Goal: Transaction & Acquisition: Book appointment/travel/reservation

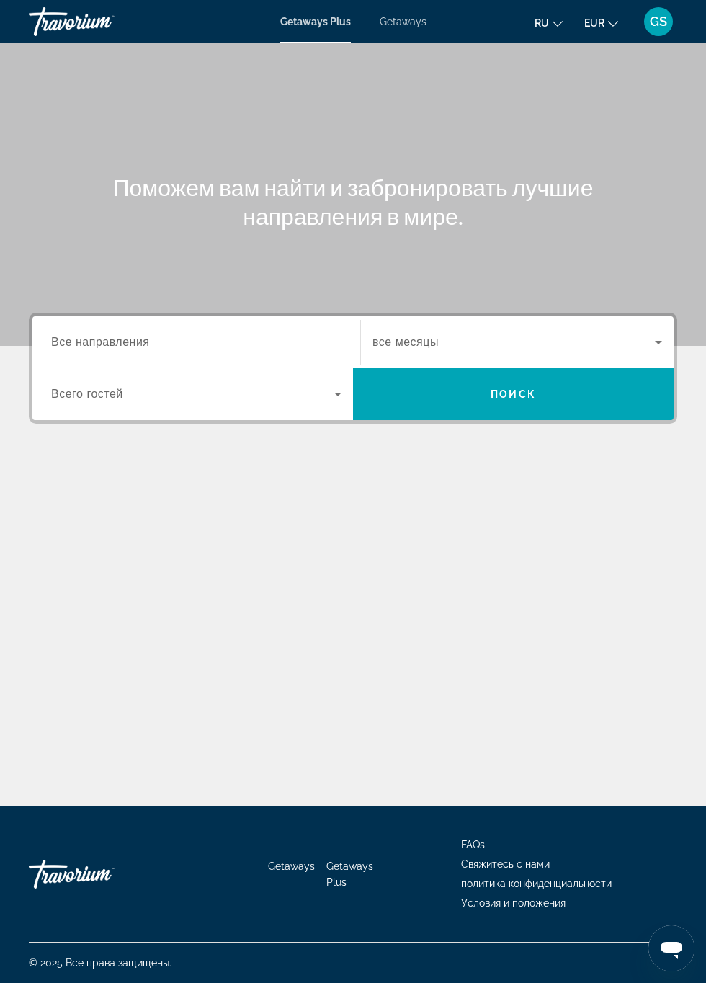
click at [128, 660] on div "Поможем вам найти и забронировать лучшие направления в мире. Destination Все на…" at bounding box center [353, 424] width 706 height 763
click at [149, 636] on div "Поможем вам найти и забронировать лучшие направления в мире. Destination Все на…" at bounding box center [353, 424] width 706 height 763
click at [49, 212] on div "Поможем вам найти и забронировать лучшие направления в мире." at bounding box center [353, 202] width 706 height 58
click at [121, 344] on span "Все направления" at bounding box center [100, 342] width 99 height 12
click at [121, 344] on input "Destination Все направления" at bounding box center [196, 342] width 290 height 17
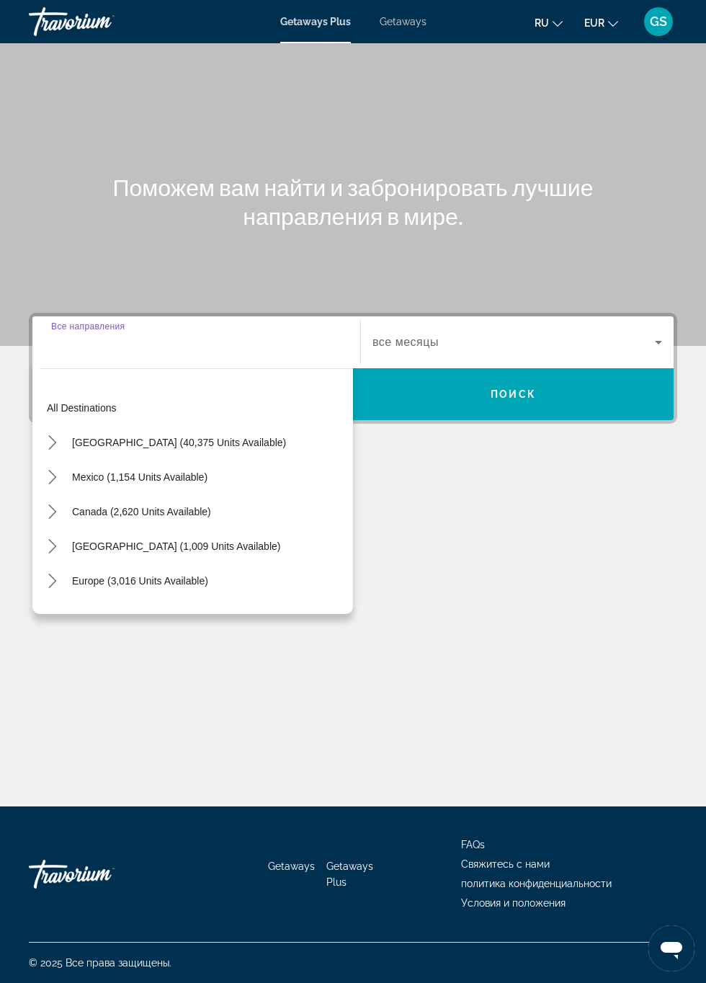
scroll to position [82, 0]
click at [349, 653] on div "Поможем вам найти и забронировать лучшие направления в мире. Destination Все на…" at bounding box center [353, 424] width 706 height 763
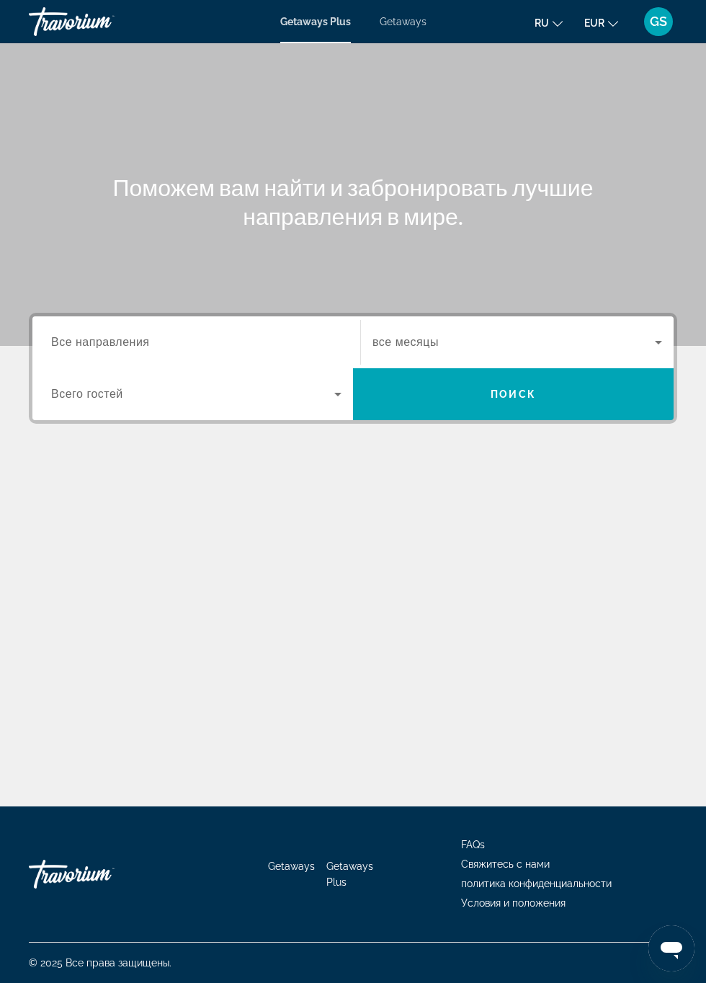
click at [659, 341] on icon "Search widget" at bounding box center [658, 343] width 7 height 4
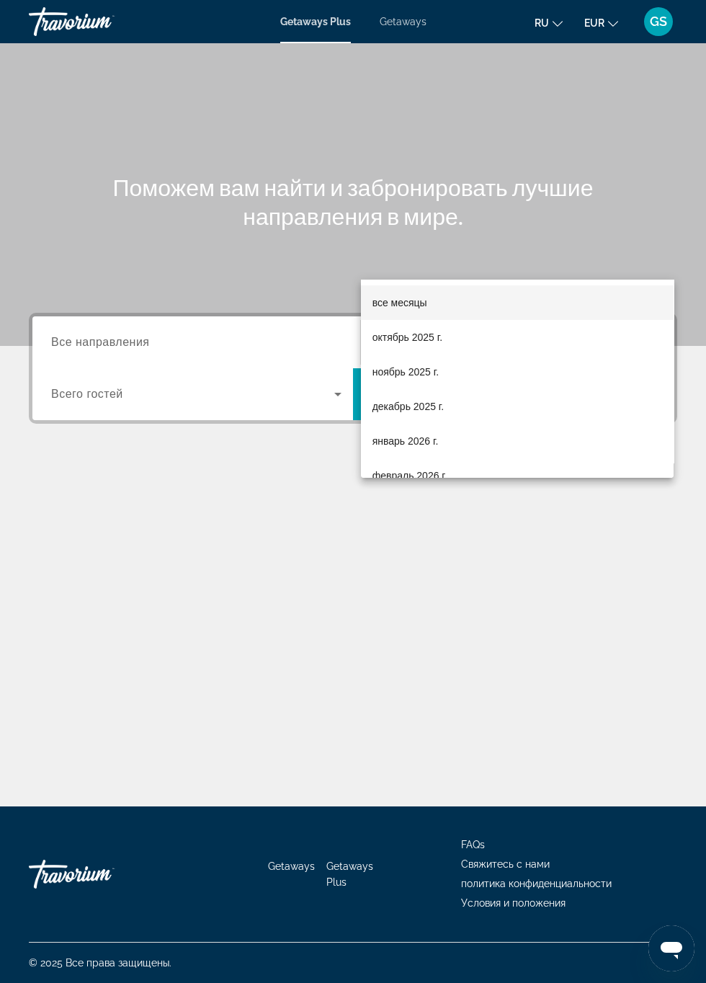
click at [598, 567] on div at bounding box center [353, 491] width 706 height 983
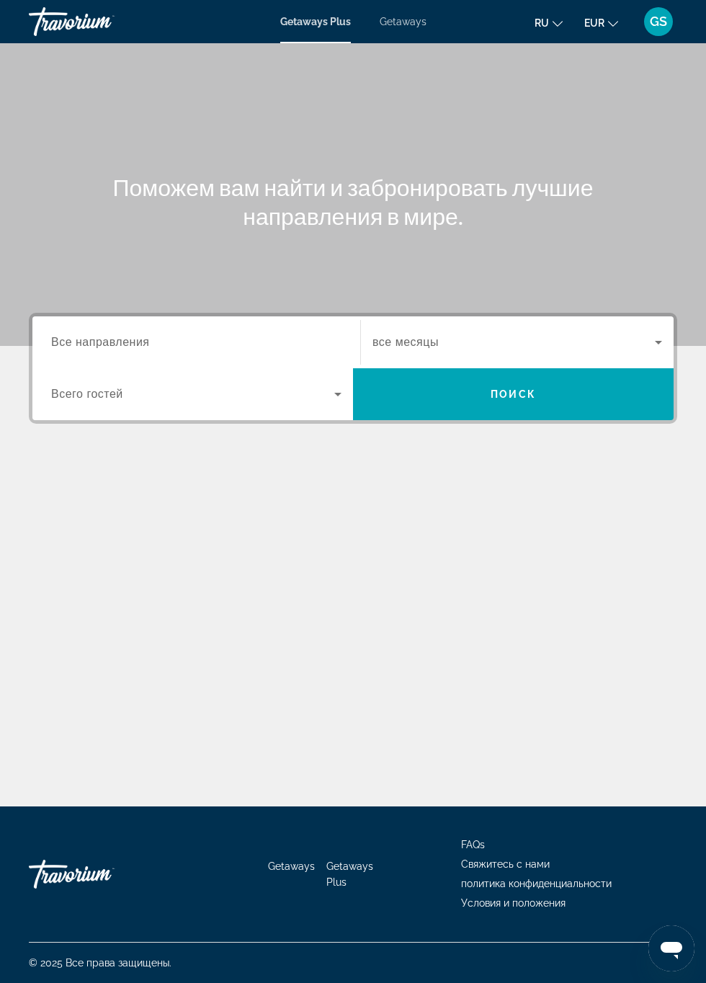
click at [664, 16] on span "GS" at bounding box center [658, 21] width 17 height 14
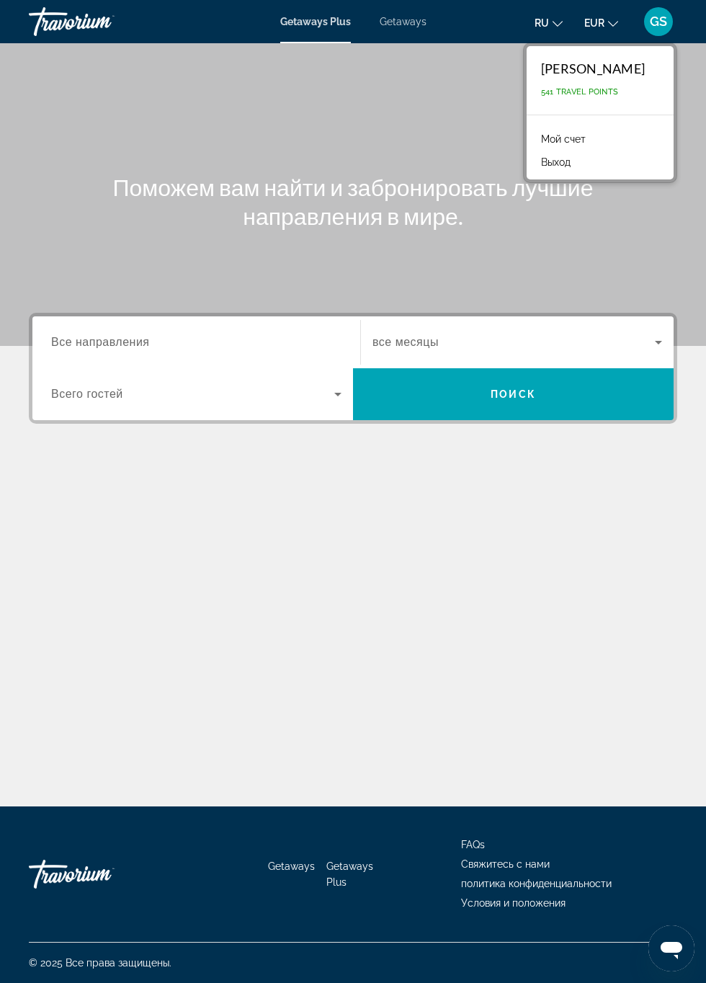
click at [588, 138] on link "Мой счет" at bounding box center [563, 139] width 59 height 19
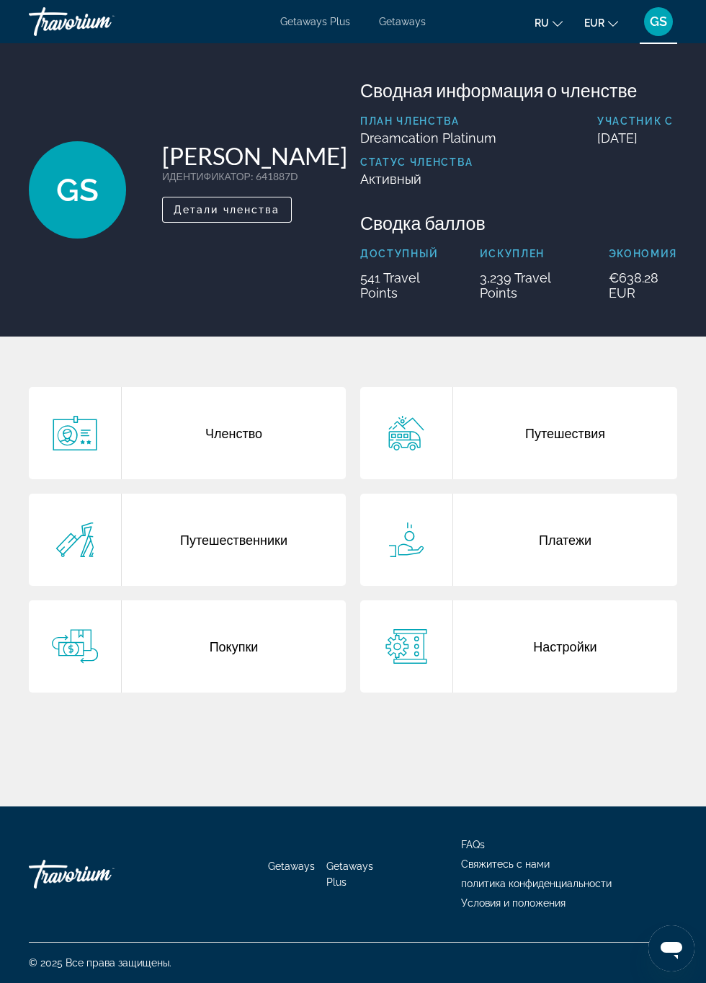
click at [244, 209] on span "Main content" at bounding box center [227, 209] width 128 height 35
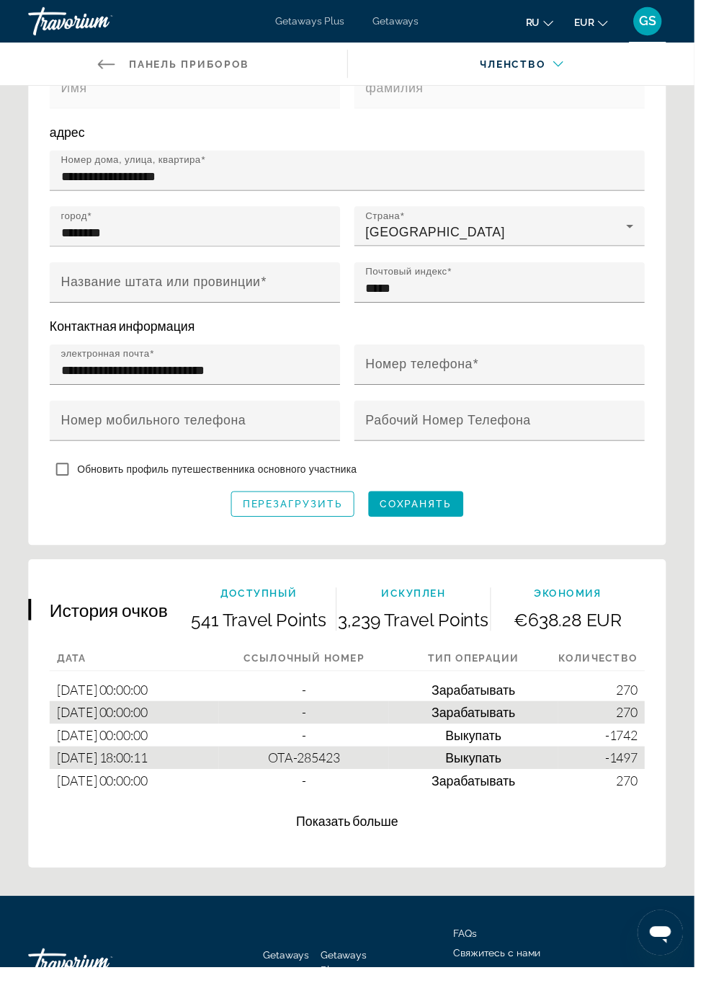
scroll to position [738, 0]
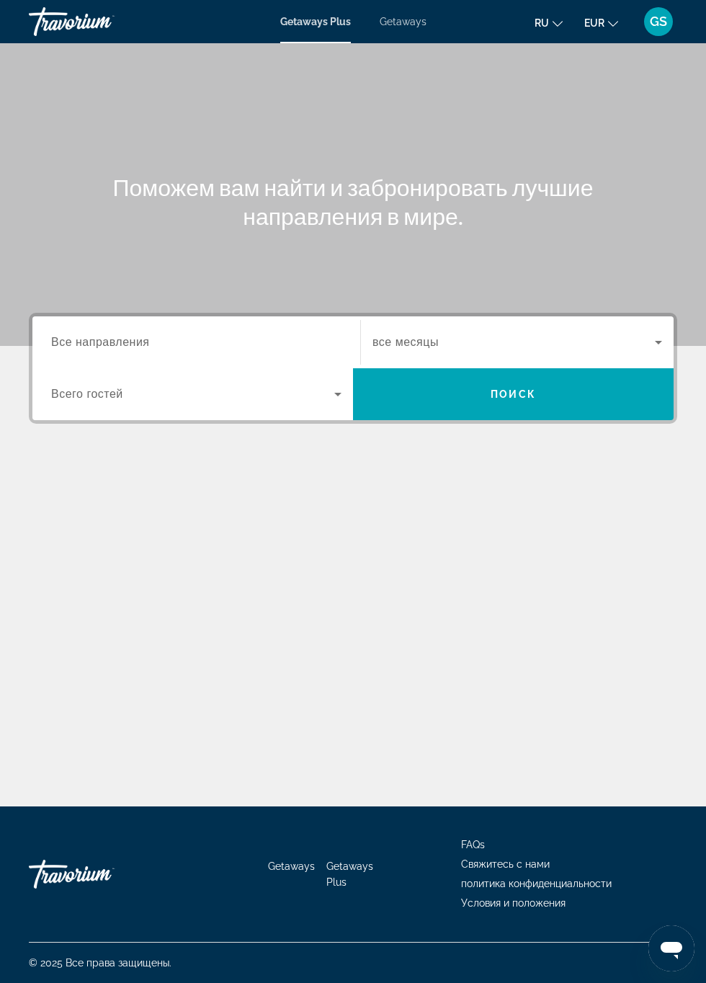
click at [146, 343] on span "Все направления" at bounding box center [100, 342] width 99 height 12
click at [146, 343] on input "Destination Все направления" at bounding box center [196, 342] width 290 height 17
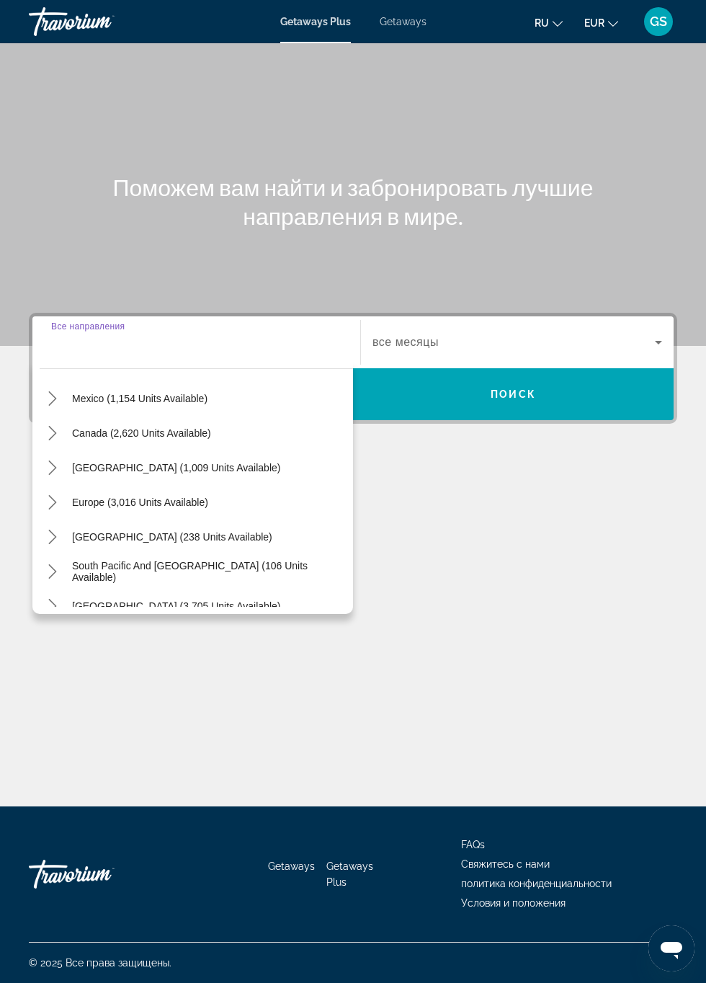
scroll to position [81, 0]
click at [174, 494] on span "Europe (3,016 units available)" at bounding box center [140, 500] width 136 height 12
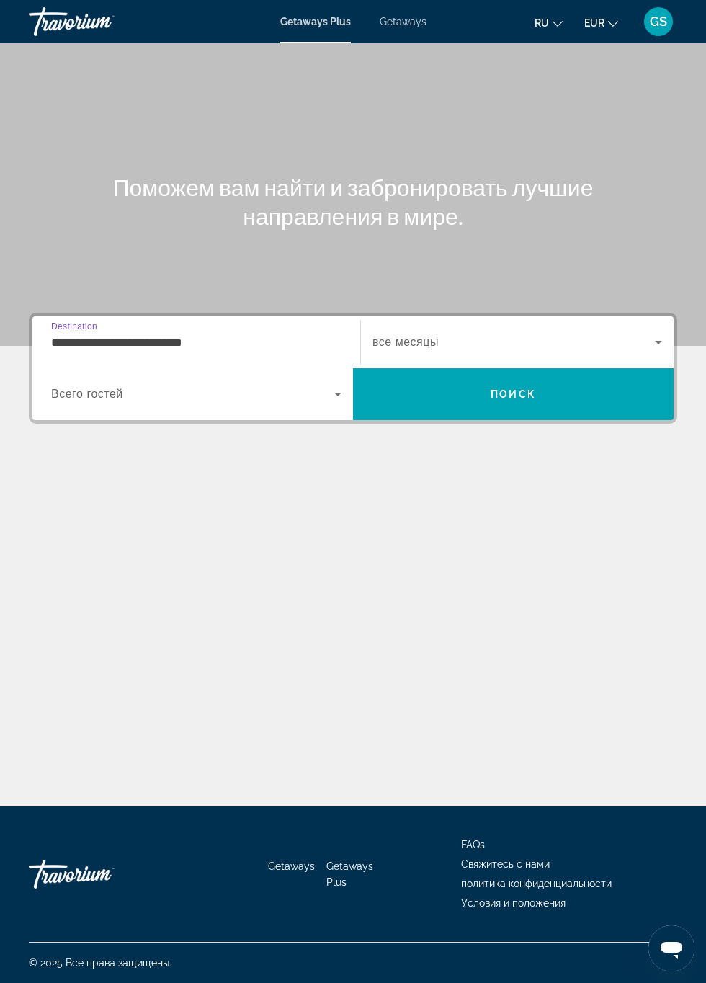
click at [199, 334] on input "**********" at bounding box center [196, 342] width 290 height 17
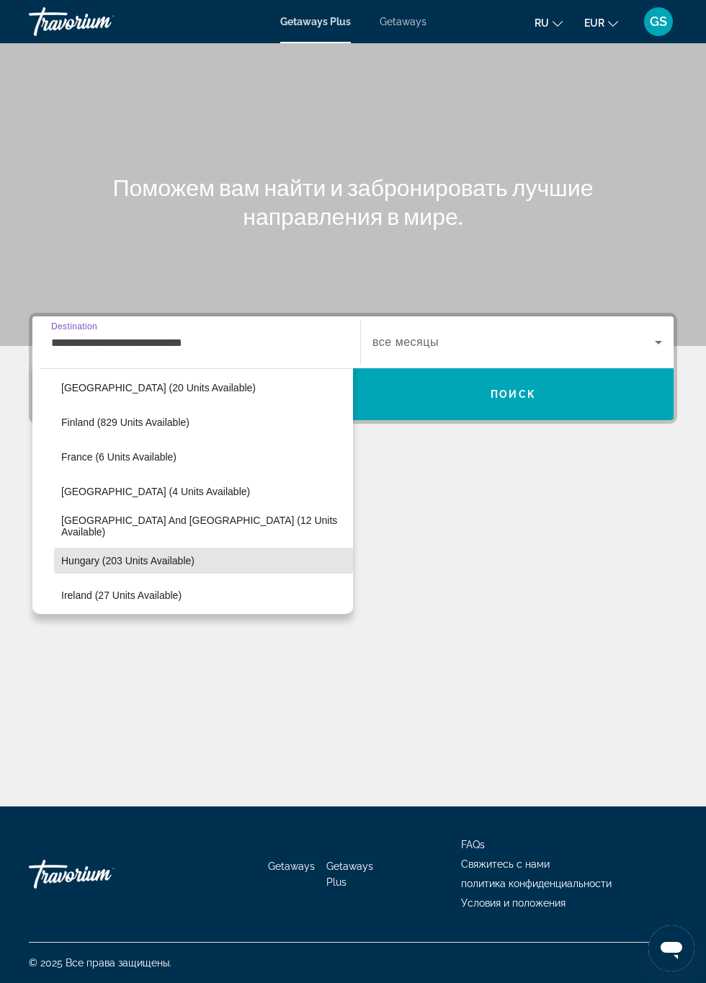
scroll to position [295, 0]
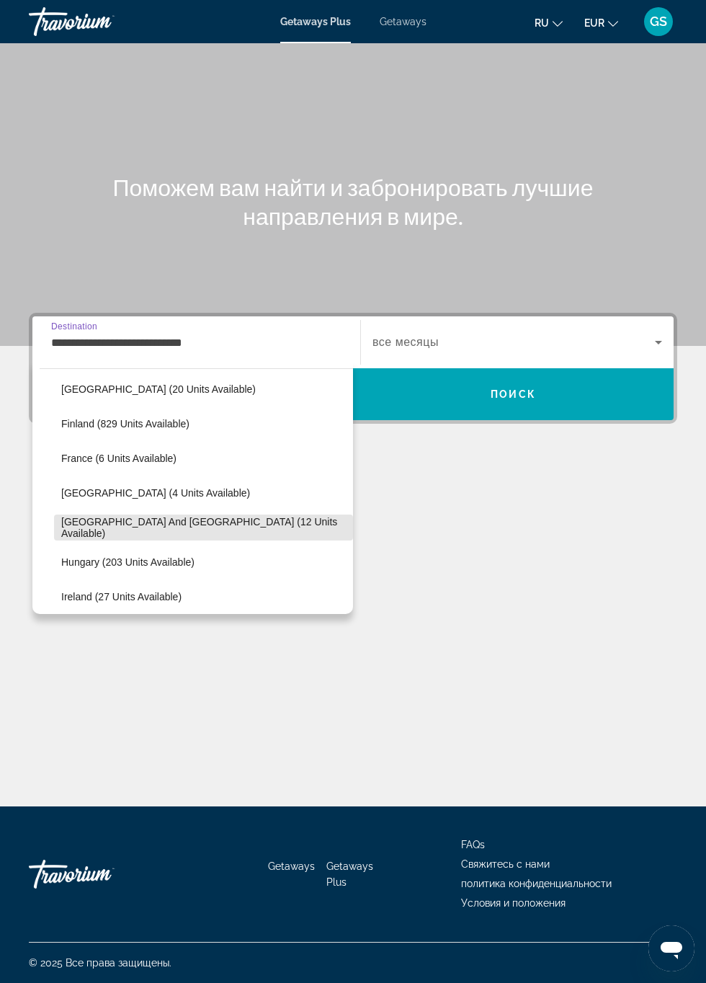
click at [225, 528] on span "[GEOGRAPHIC_DATA] and [GEOGRAPHIC_DATA] (12 units available)" at bounding box center [203, 527] width 285 height 23
type input "**********"
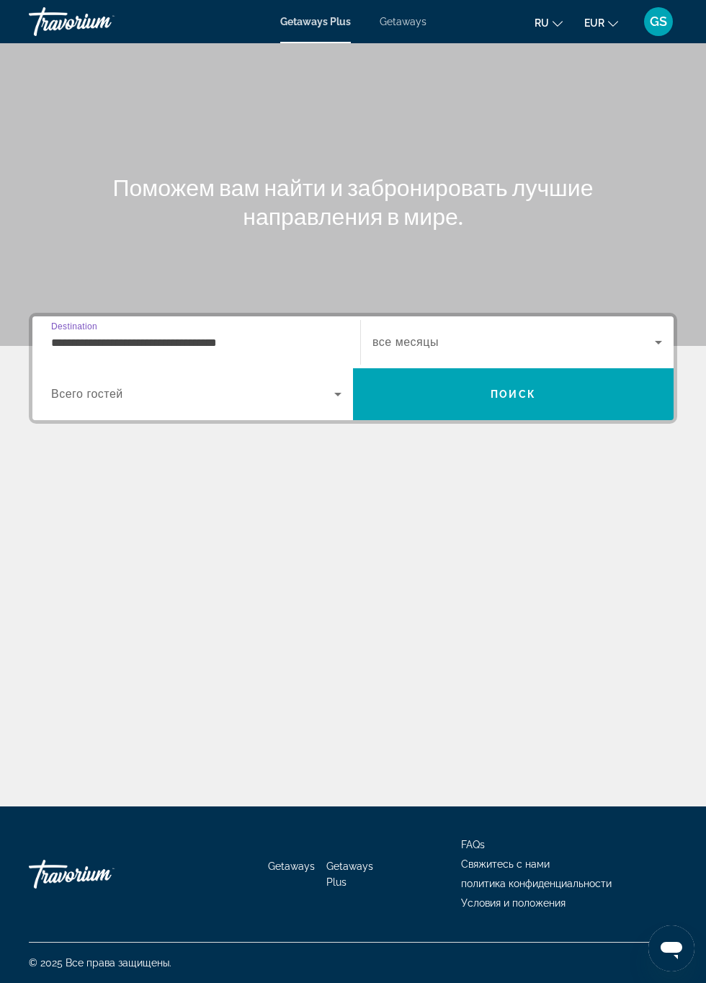
scroll to position [82, 0]
click at [659, 341] on icon "Search widget" at bounding box center [658, 343] width 7 height 4
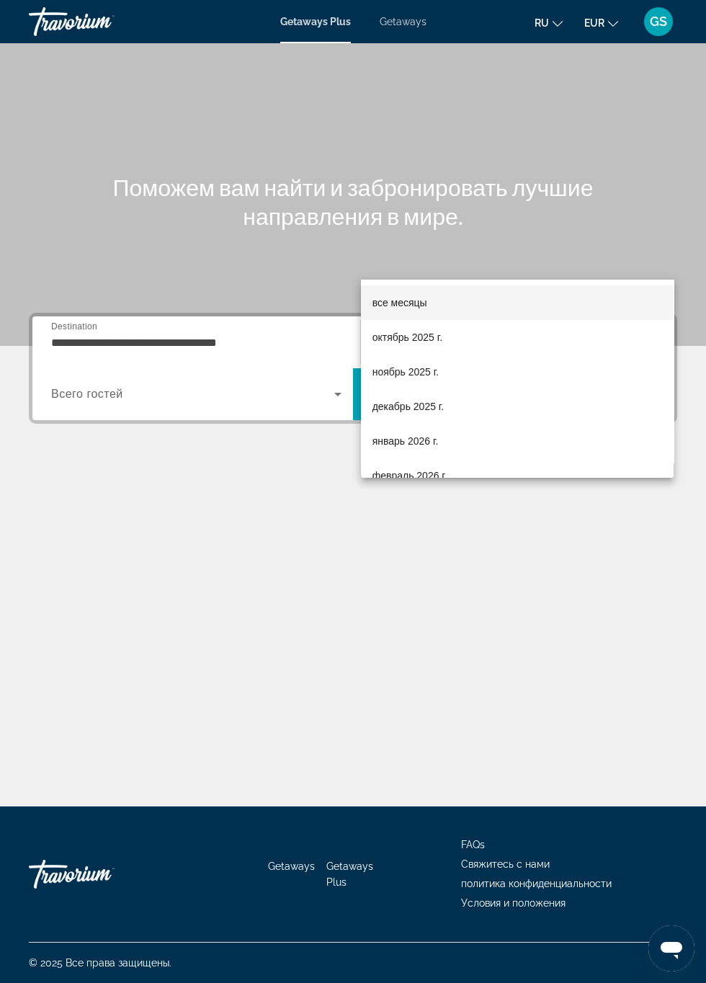
click at [272, 476] on div at bounding box center [353, 491] width 706 height 983
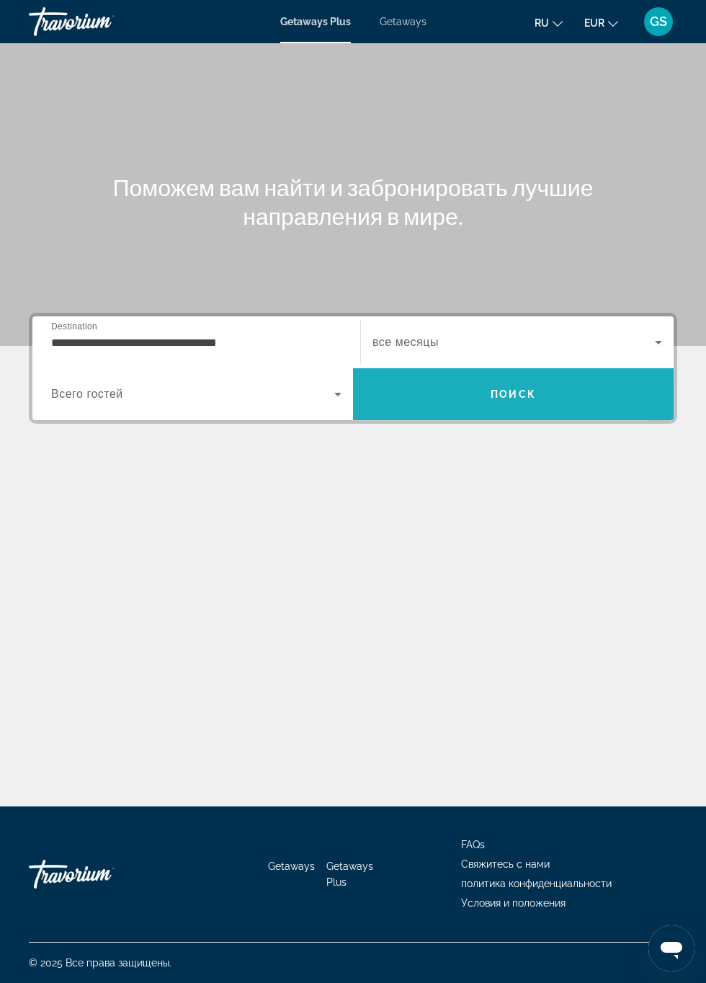
click at [479, 377] on span "Search" at bounding box center [513, 394] width 321 height 35
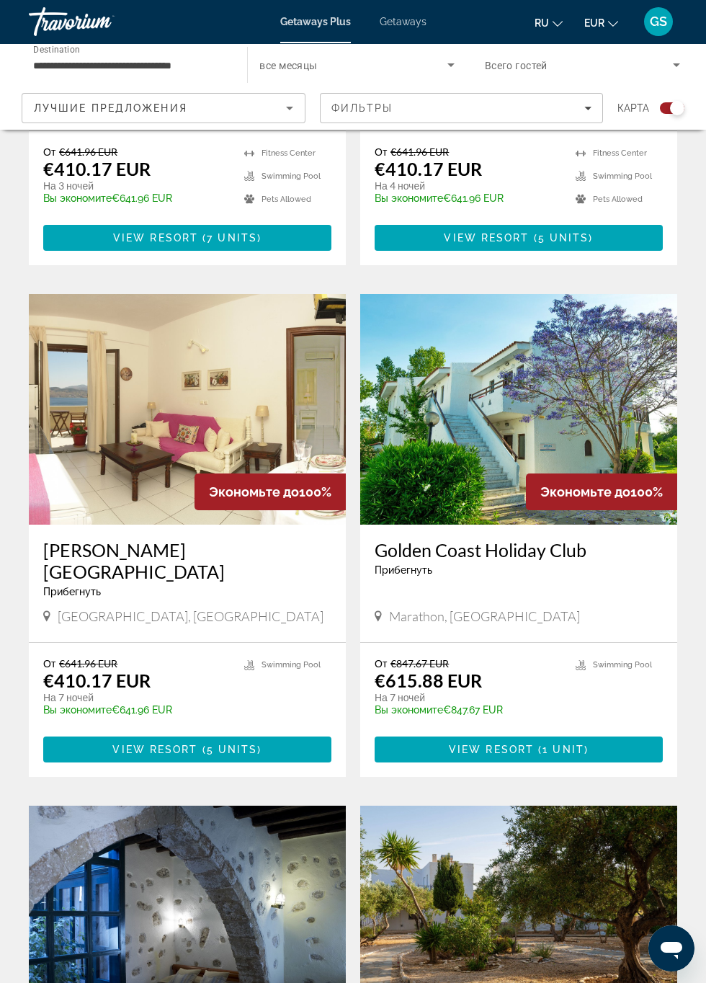
scroll to position [676, 0]
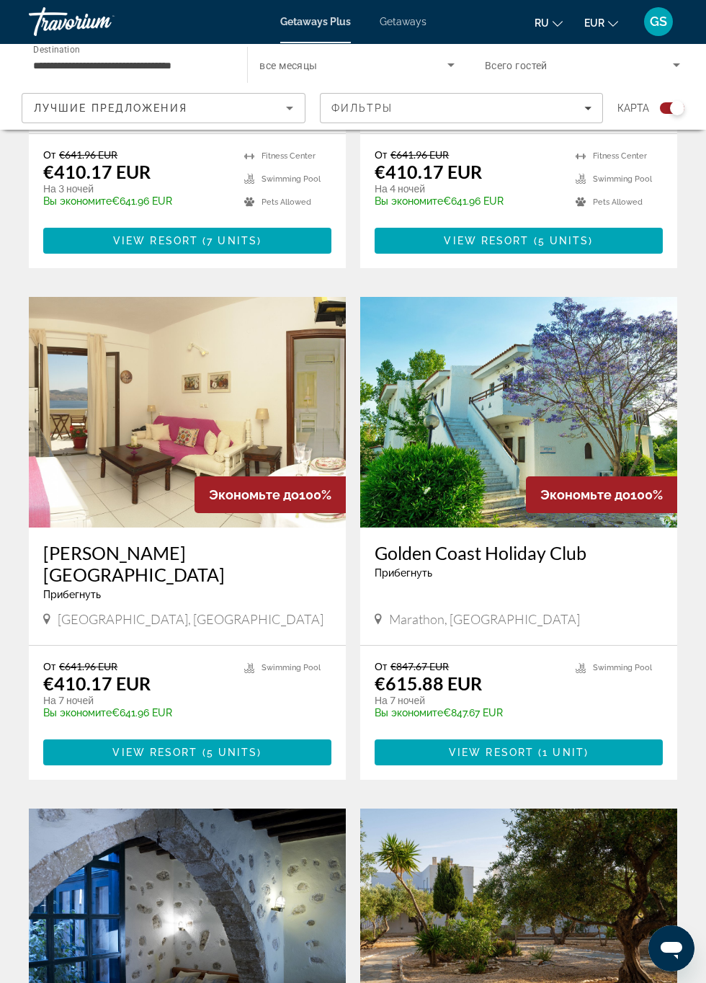
click at [499, 404] on img "Main content" at bounding box center [518, 412] width 317 height 231
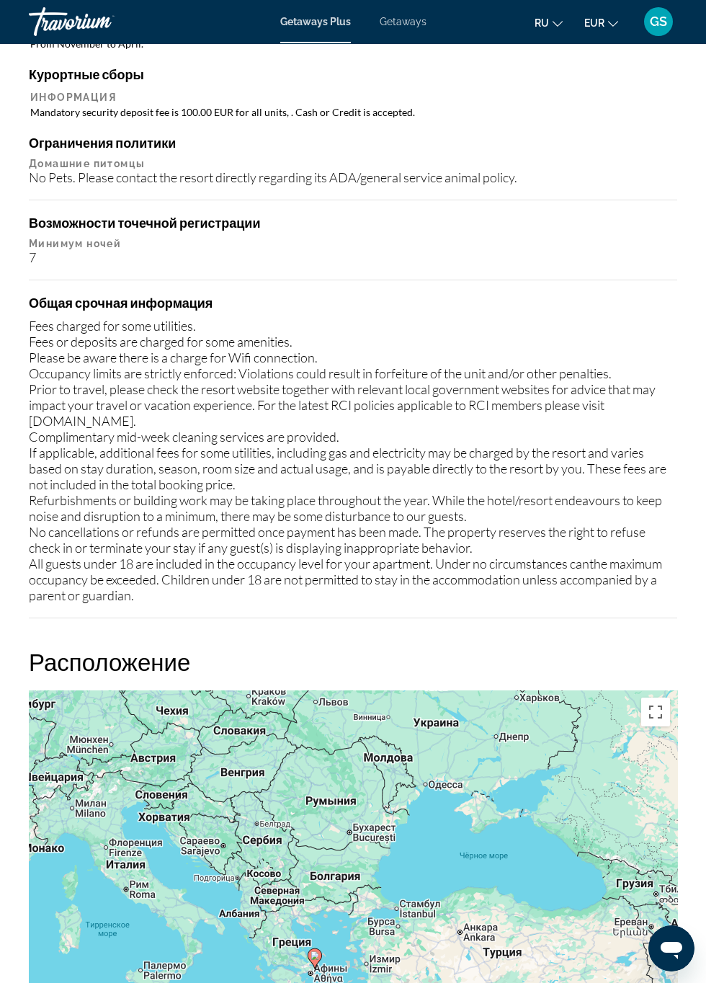
scroll to position [1963, 0]
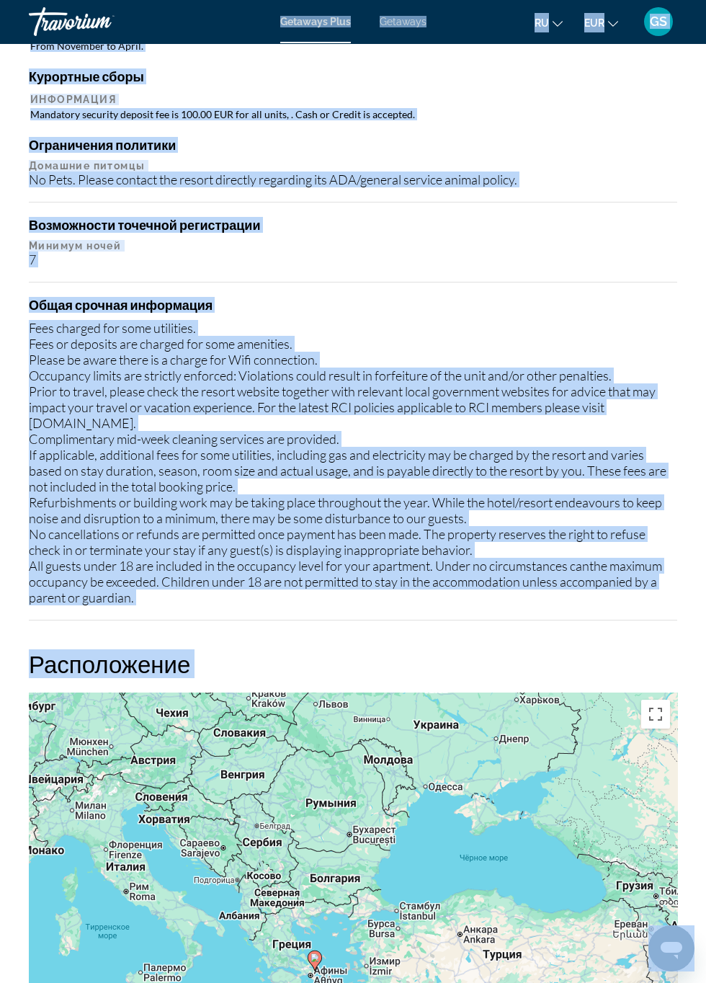
click at [431, 494] on div "Fees charged for some utilities. Fees or deposits are charged for some amenitie…" at bounding box center [353, 462] width 649 height 285
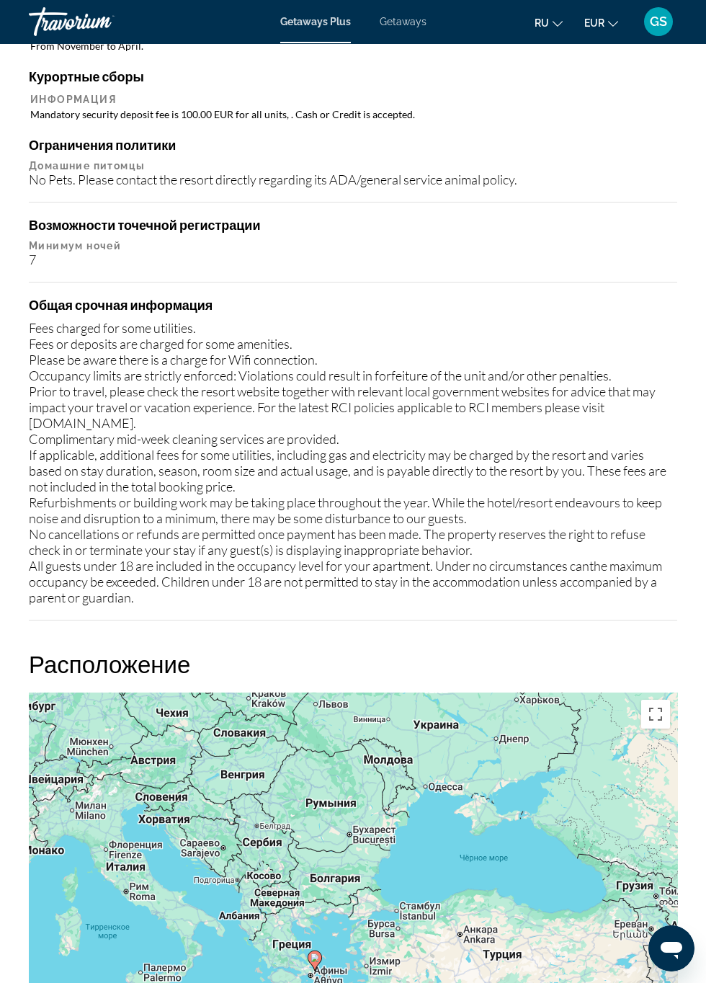
click at [399, 507] on div "Fees charged for some utilities. Fees or deposits are charged for some amenitie…" at bounding box center [353, 462] width 649 height 285
click at [348, 614] on div "Обзор Тип Прибегнуть Все включено Нет «все включено» Адрес Marathon Beach Marat…" at bounding box center [353, 236] width 663 height 2798
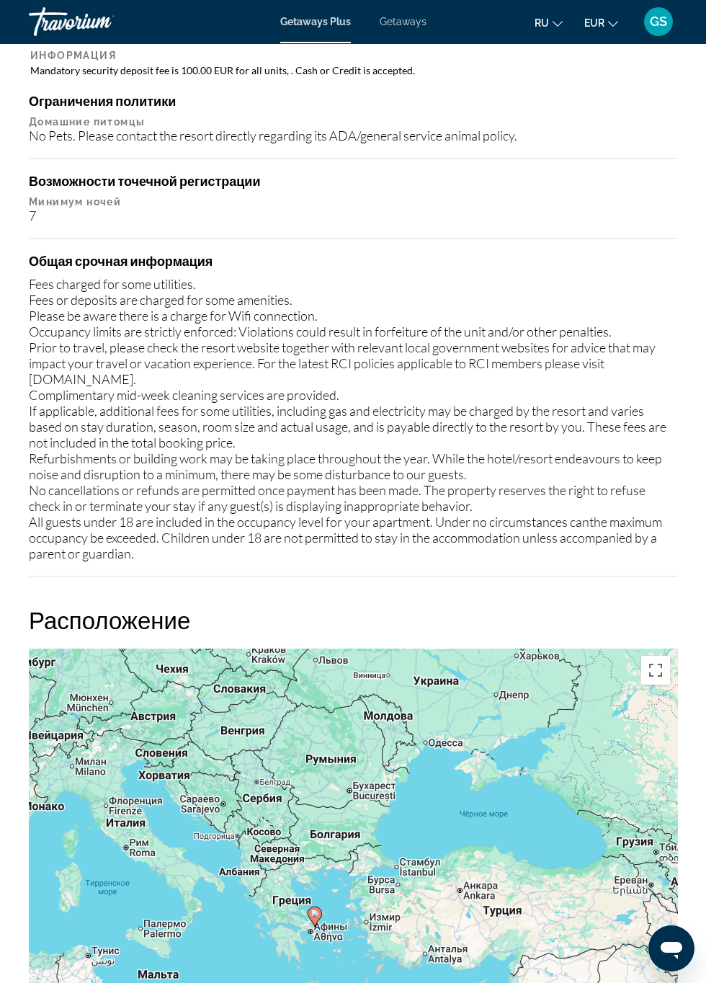
scroll to position [2009, 0]
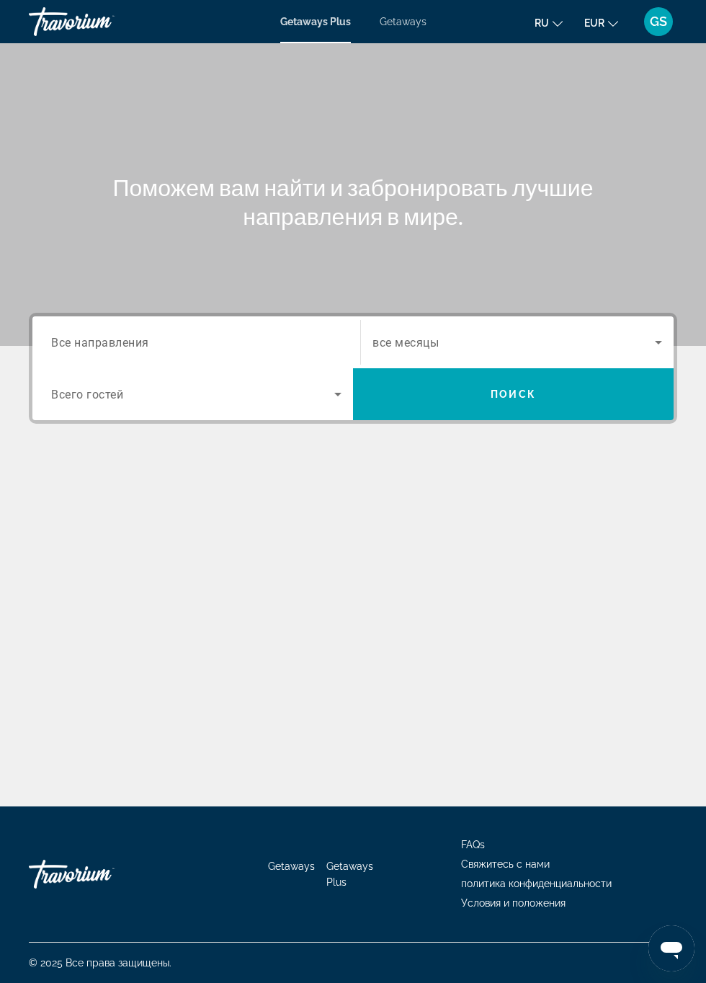
click at [162, 339] on input "Destination Все направления" at bounding box center [196, 342] width 290 height 17
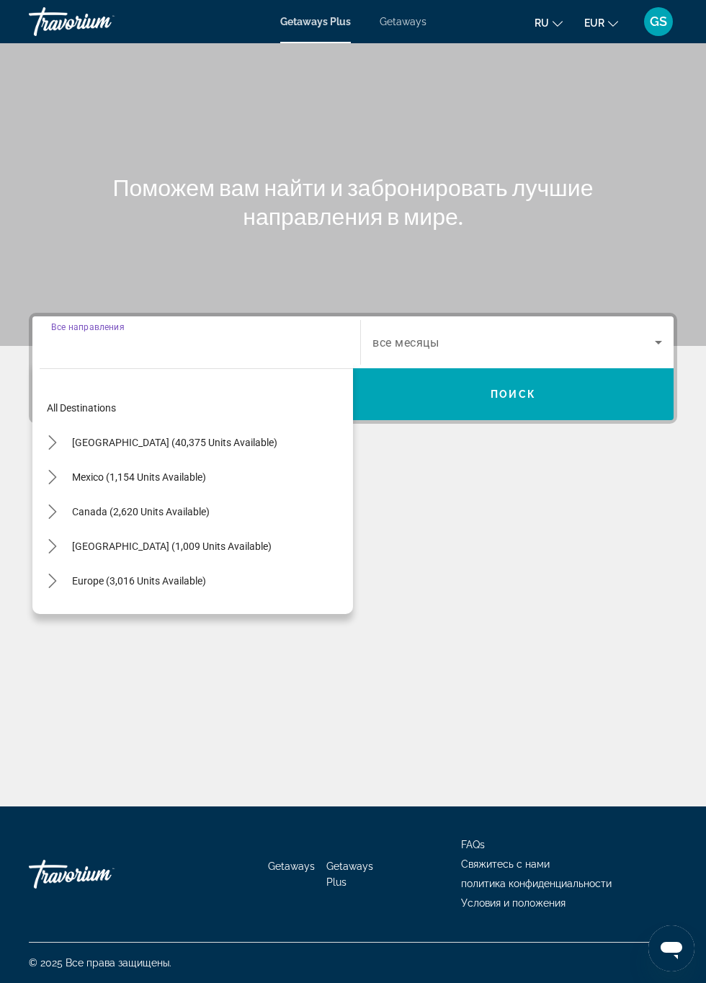
scroll to position [82, 0]
click at [173, 575] on span "Europe (3,016 units available)" at bounding box center [139, 581] width 134 height 12
type input "**********"
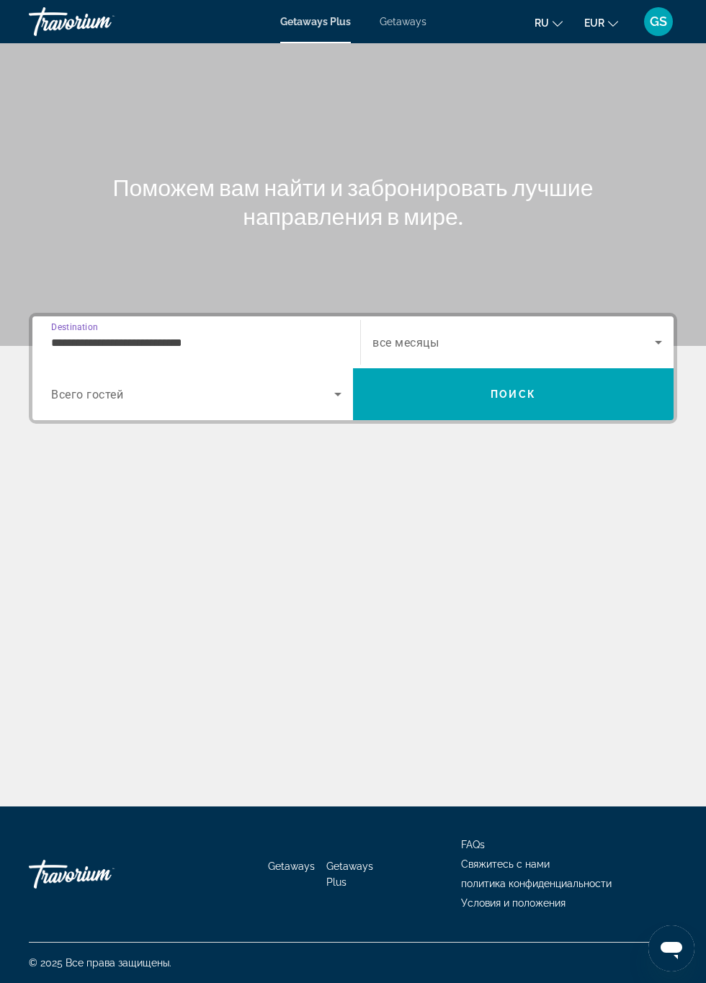
click at [184, 334] on input "**********" at bounding box center [196, 342] width 290 height 17
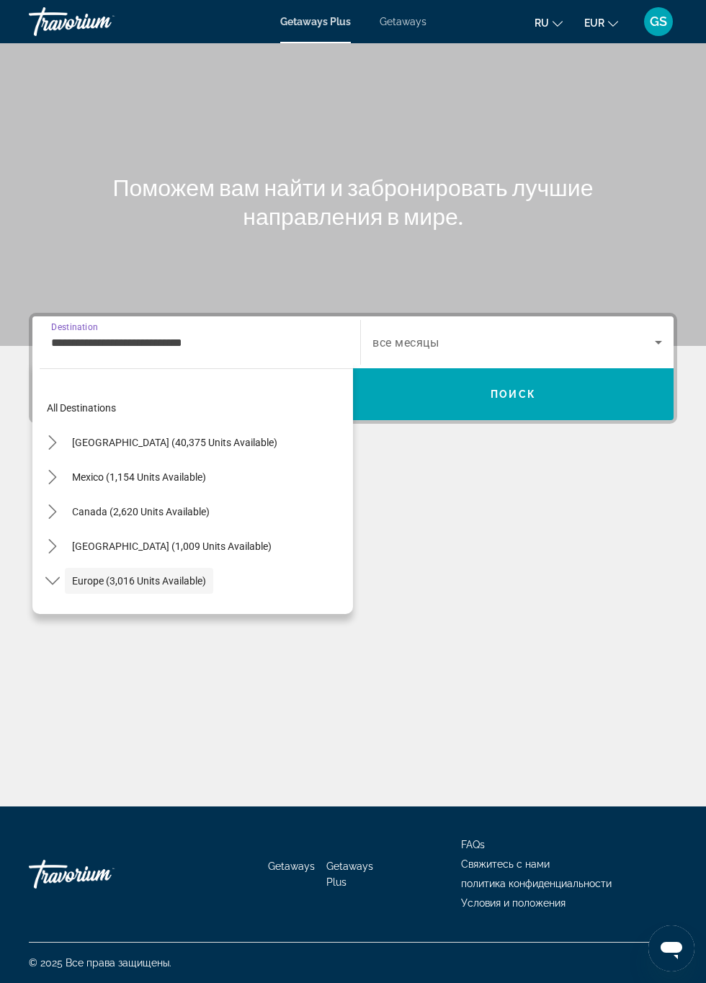
scroll to position [86, 0]
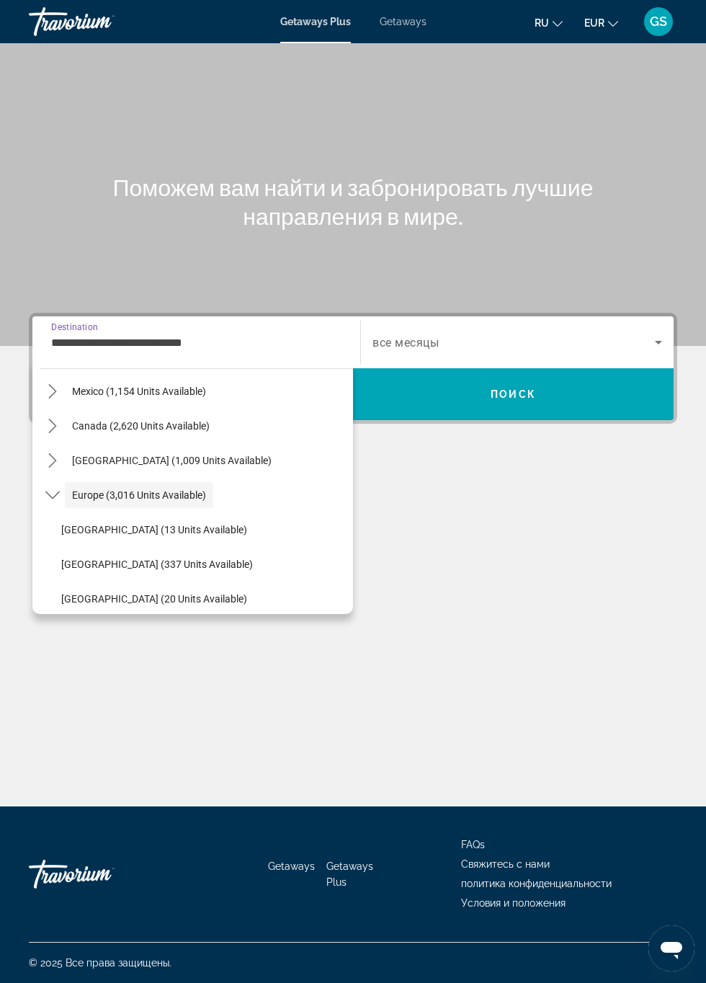
click at [329, 677] on div "**********" at bounding box center [353, 424] width 706 height 763
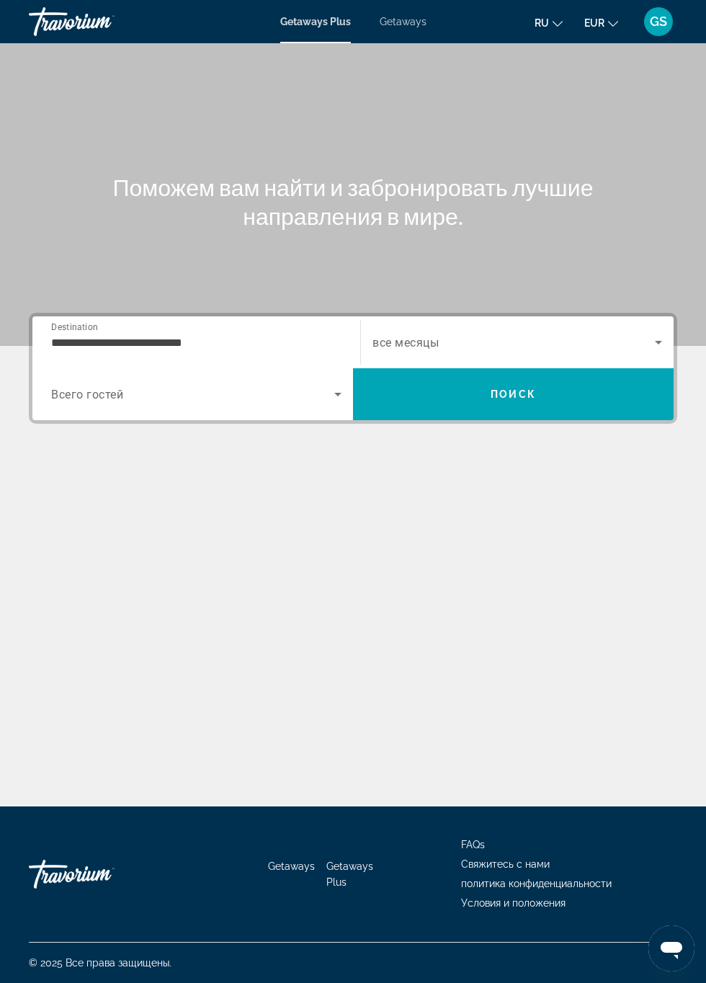
click at [337, 393] on icon "Search widget" at bounding box center [337, 395] width 7 height 4
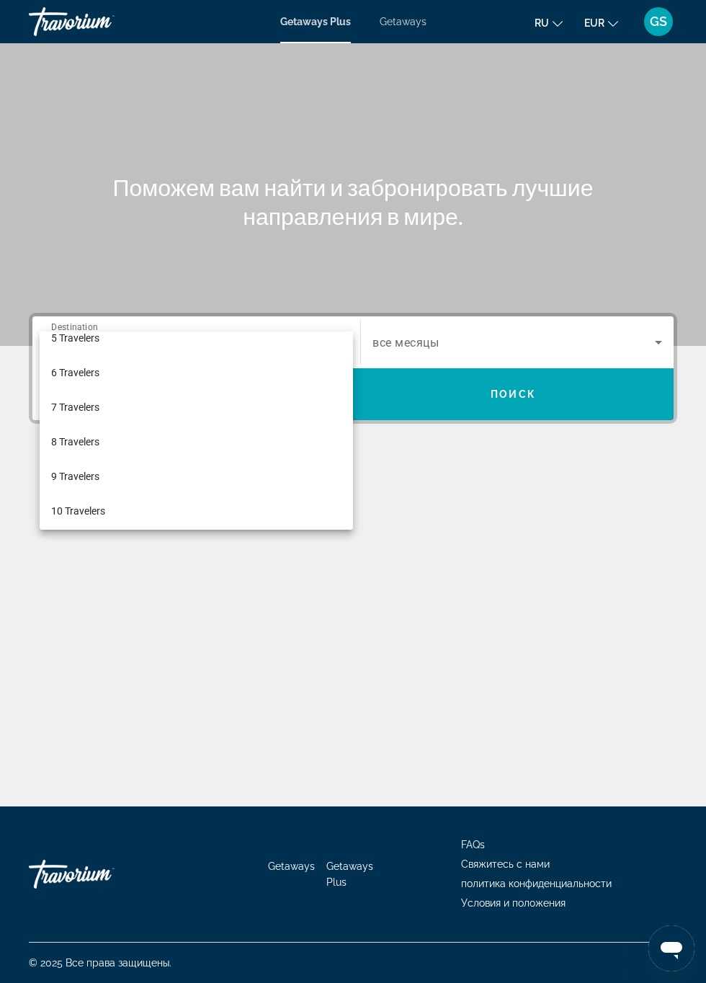
scroll to position [159, 0]
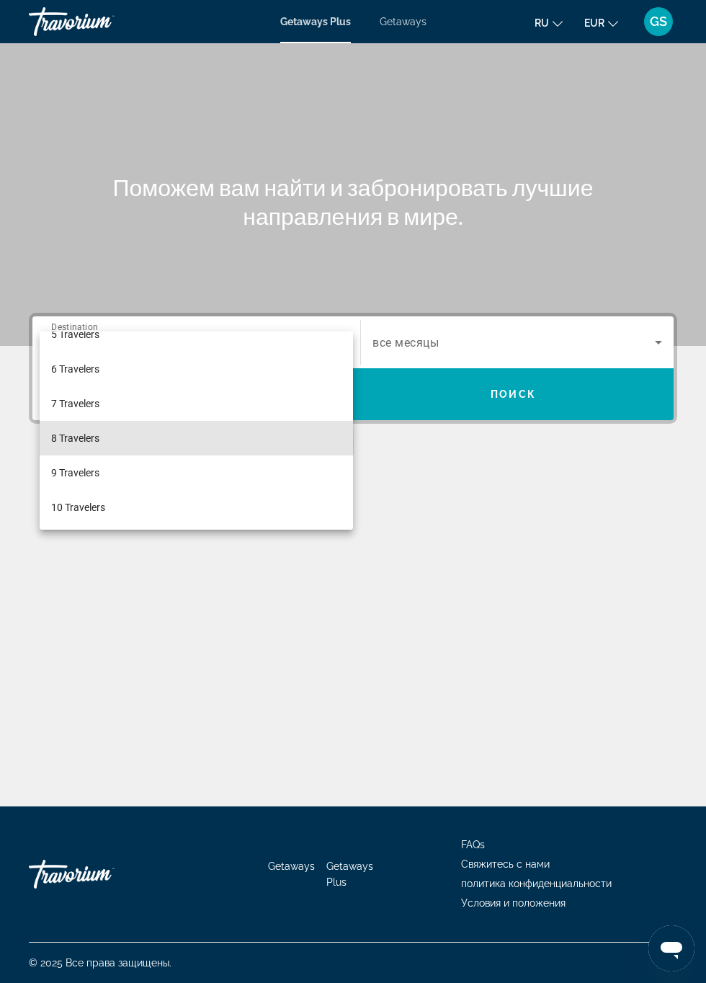
click at [75, 442] on span "8 Travelers" at bounding box center [75, 438] width 48 height 17
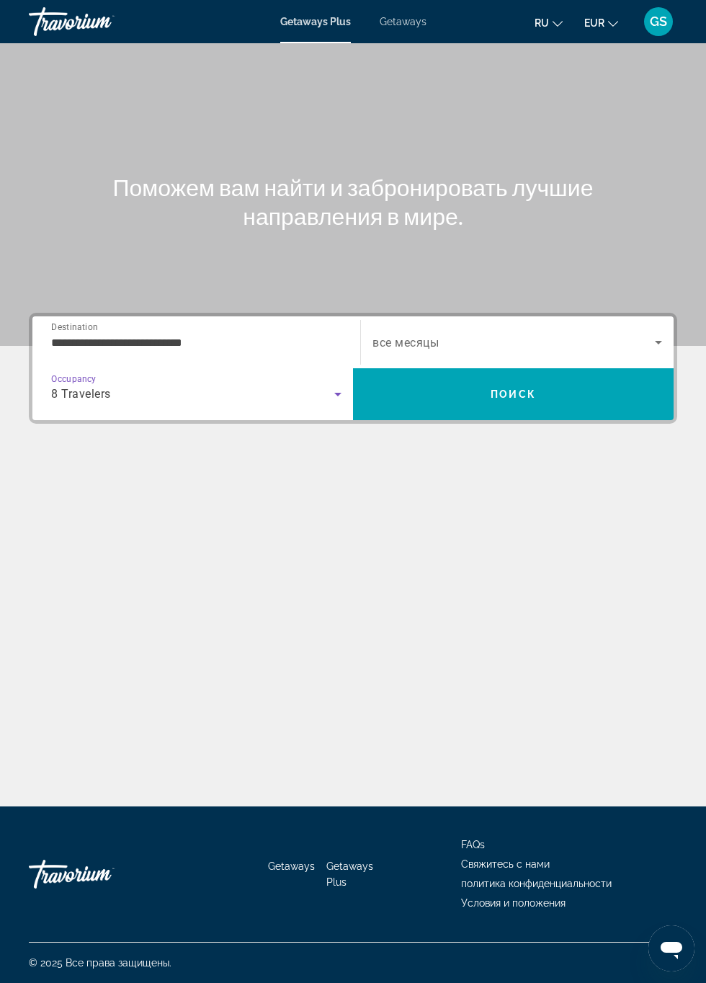
click at [489, 377] on span "Search" at bounding box center [513, 394] width 321 height 35
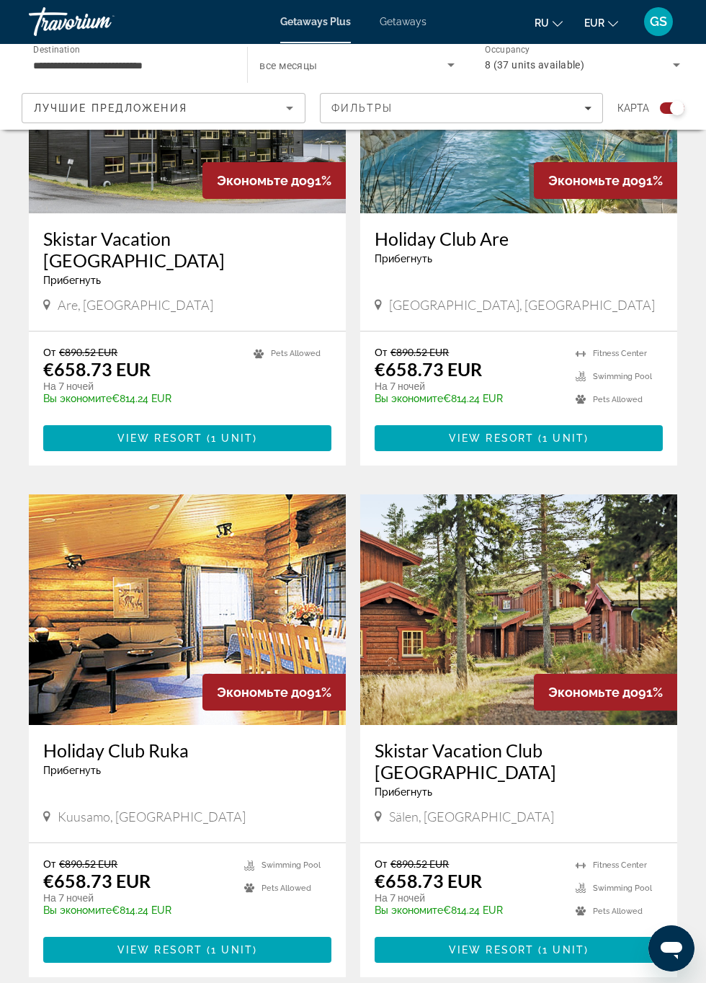
scroll to position [2515, 0]
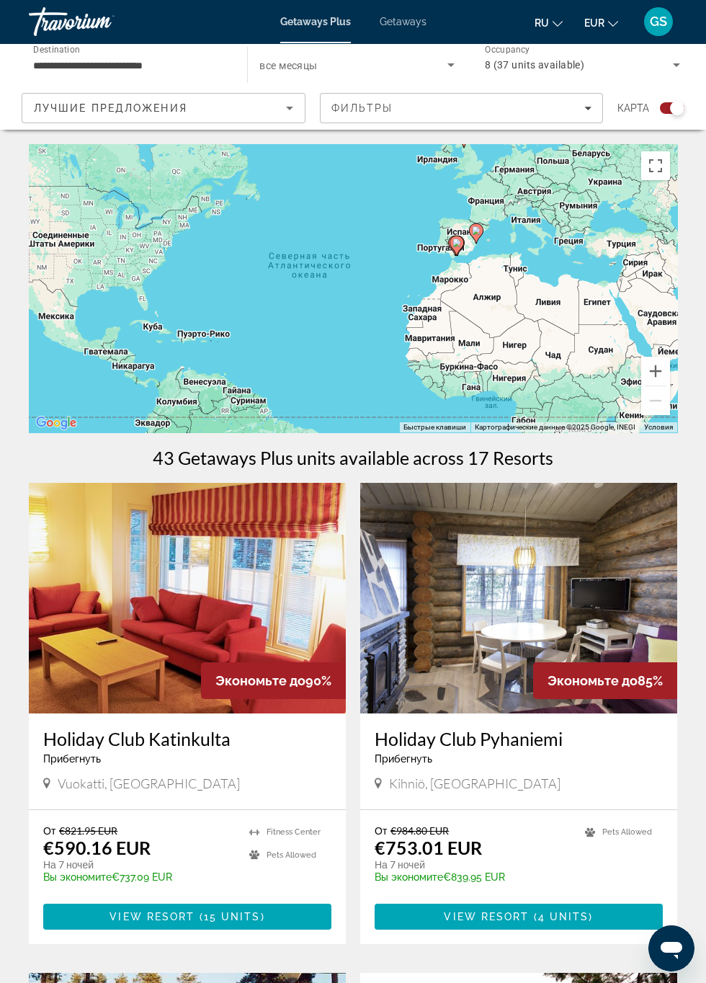
click at [136, 63] on input "**********" at bounding box center [130, 65] width 195 height 17
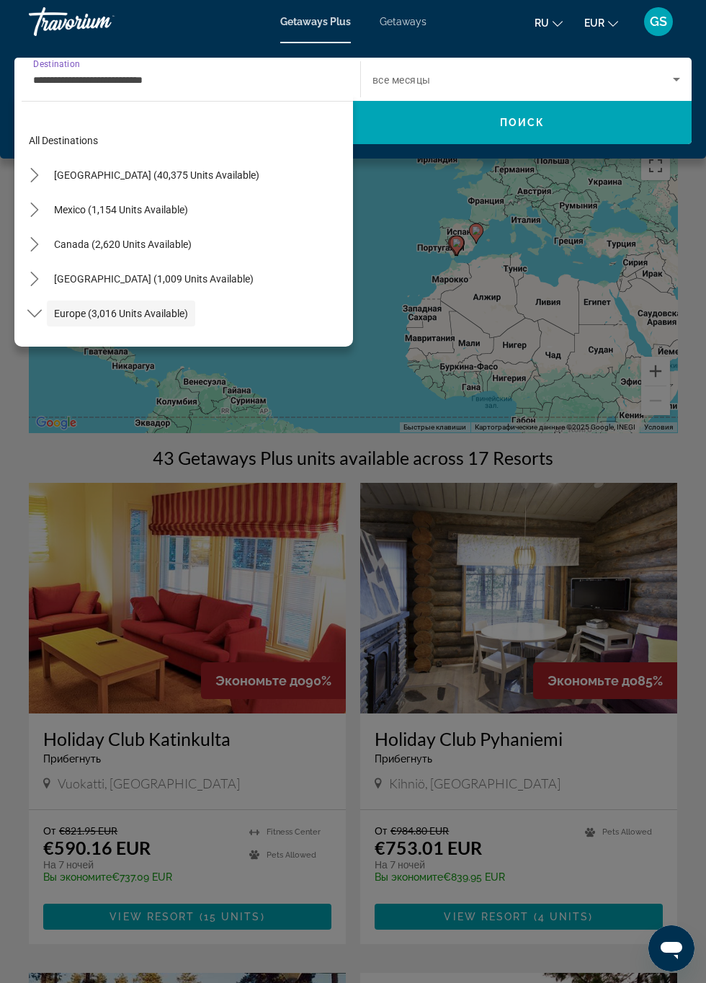
scroll to position [86, 0]
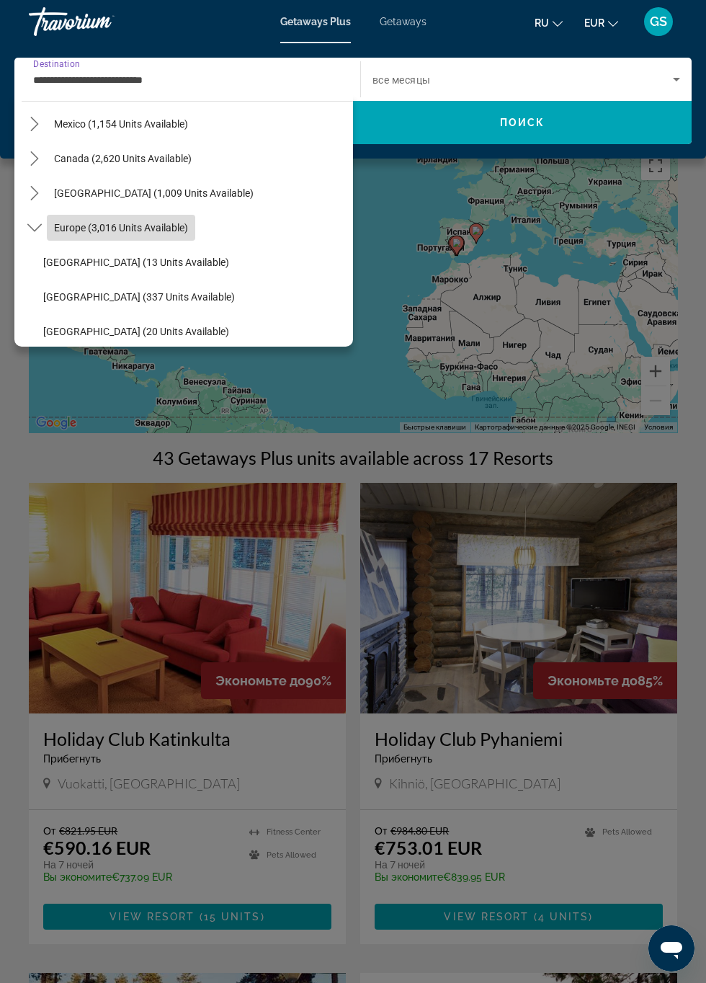
click at [157, 225] on span "Europe (3,016 units available)" at bounding box center [121, 228] width 134 height 12
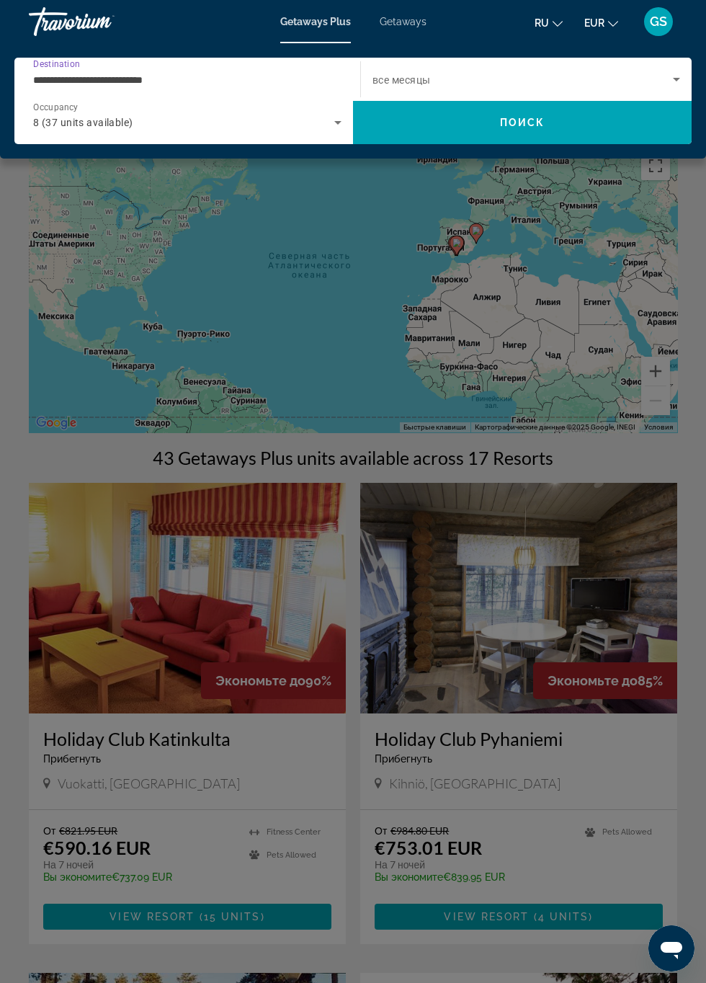
click at [463, 138] on span "Search" at bounding box center [522, 122] width 339 height 35
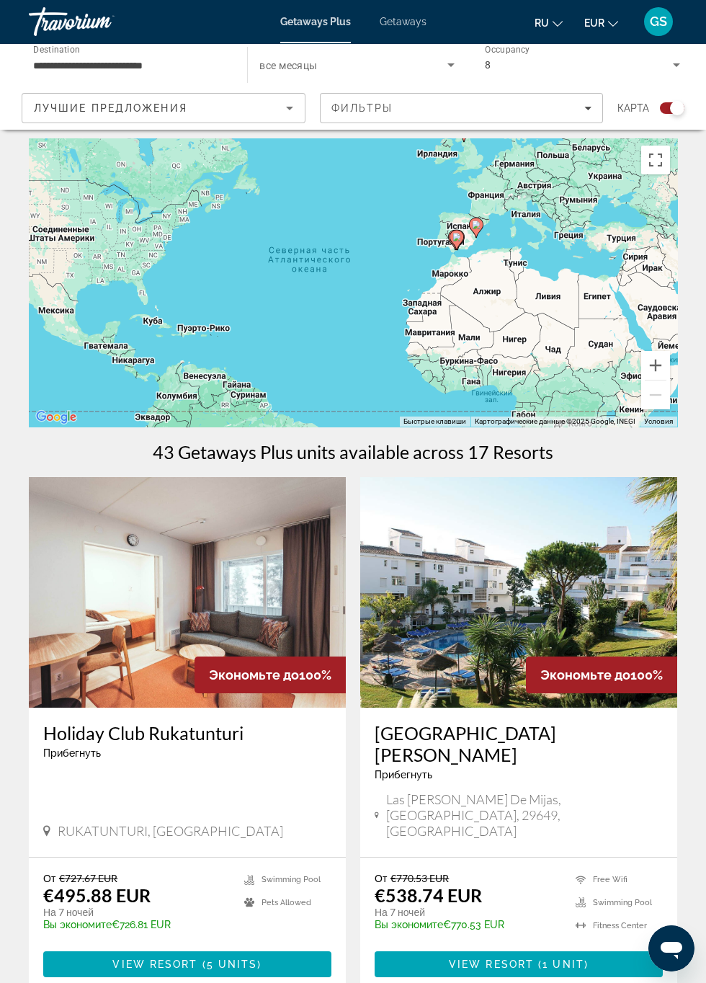
scroll to position [0, 0]
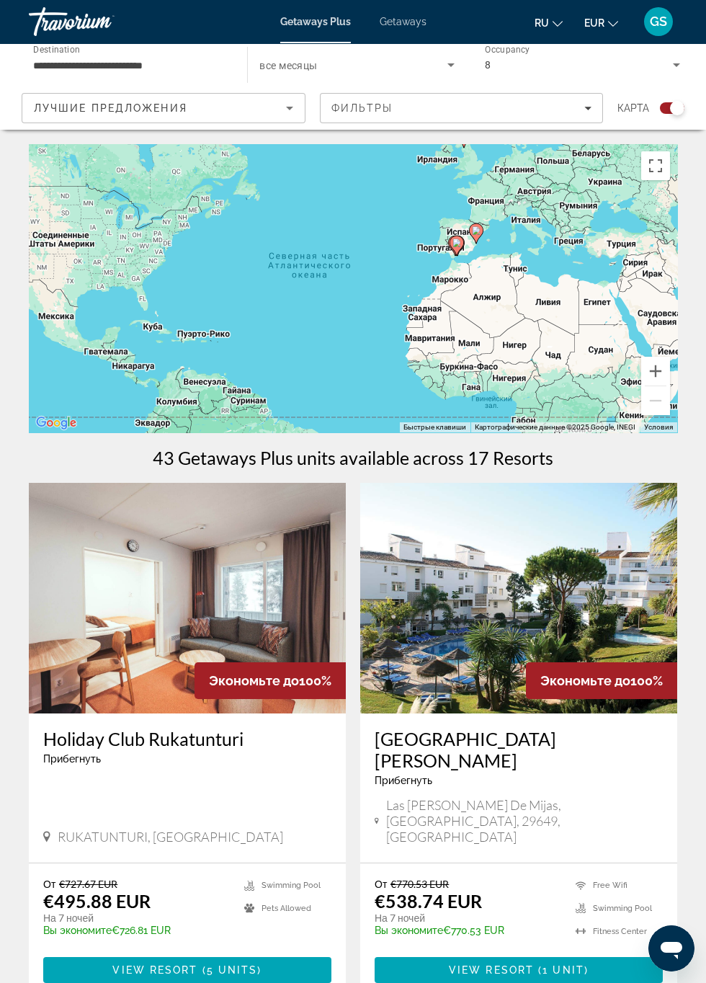
click at [210, 641] on img "Main content" at bounding box center [187, 598] width 317 height 231
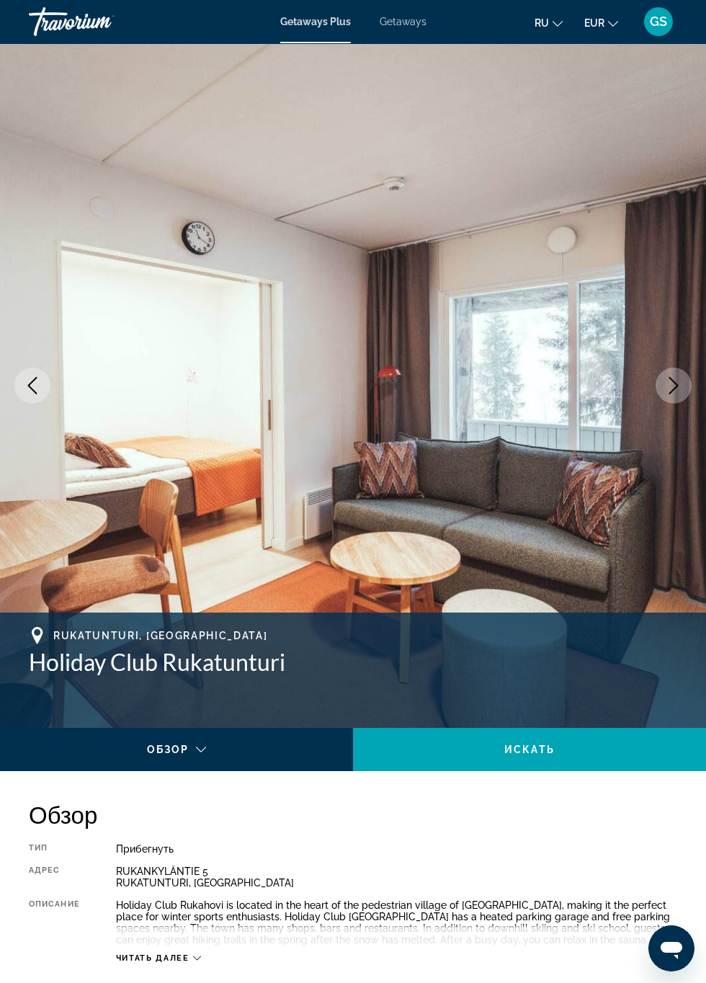
click at [406, 16] on span "Getaways" at bounding box center [403, 22] width 47 height 12
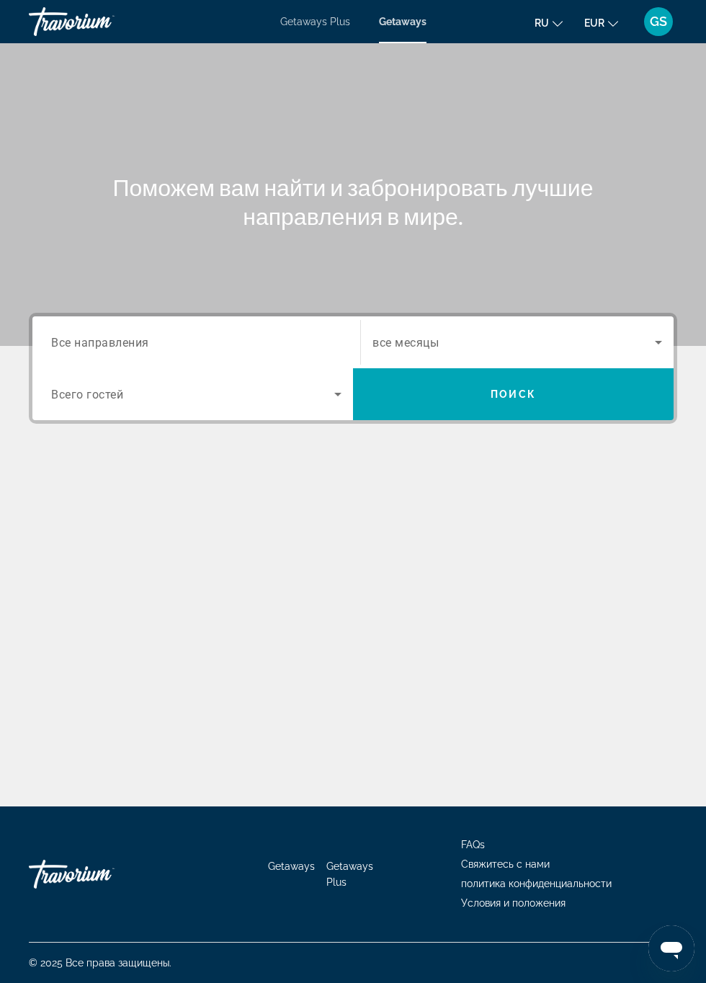
click at [165, 342] on input "Destination Все направления" at bounding box center [196, 342] width 290 height 17
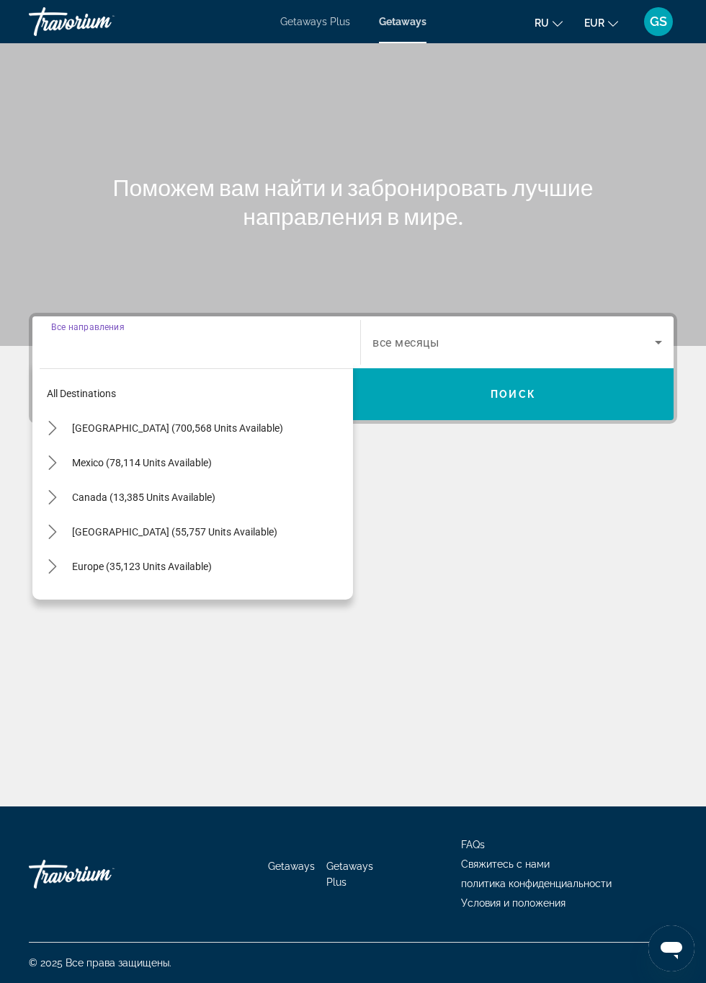
scroll to position [82, 0]
click at [200, 561] on span "Europe (35,123 units available)" at bounding box center [142, 567] width 140 height 12
type input "**********"
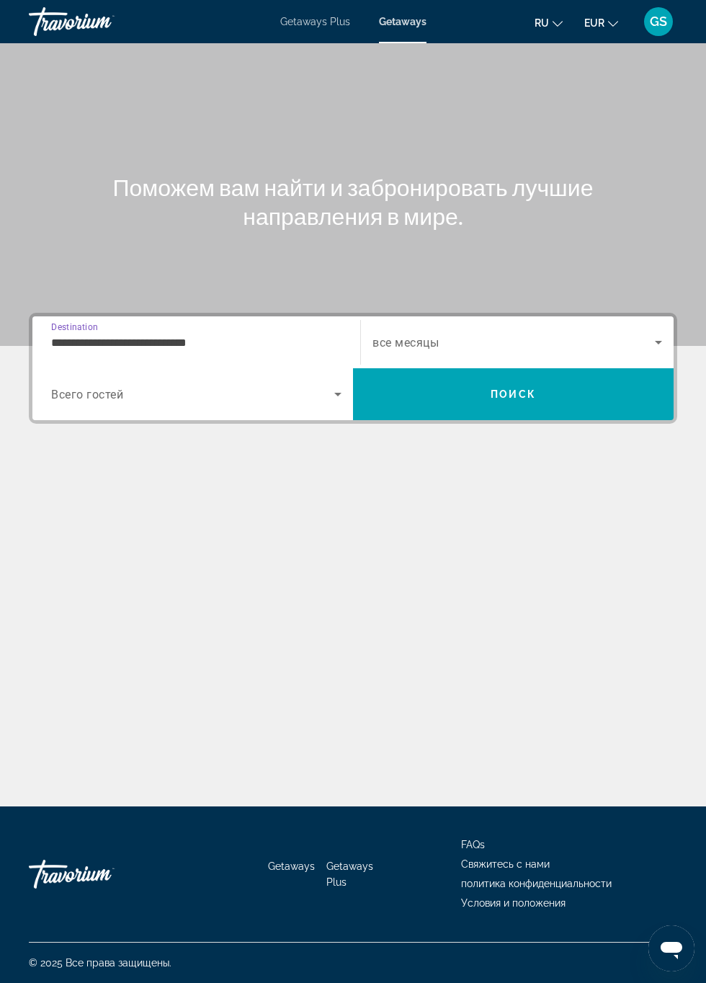
click at [337, 393] on icon "Search widget" at bounding box center [337, 395] width 7 height 4
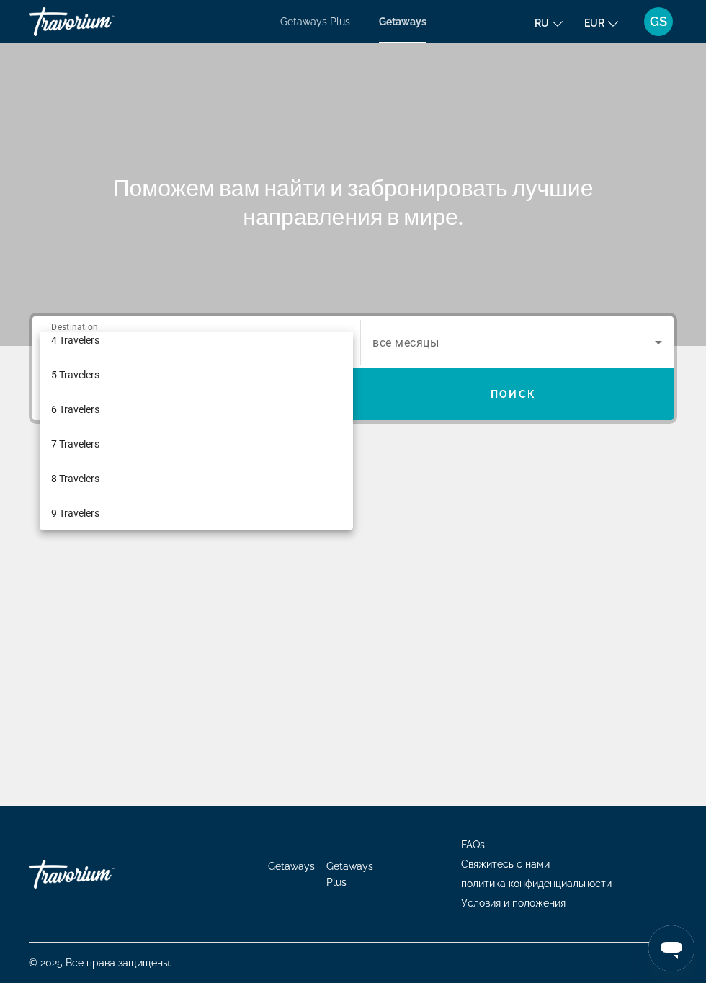
scroll to position [119, 0]
click at [83, 476] on span "8 Travelers" at bounding box center [75, 477] width 48 height 17
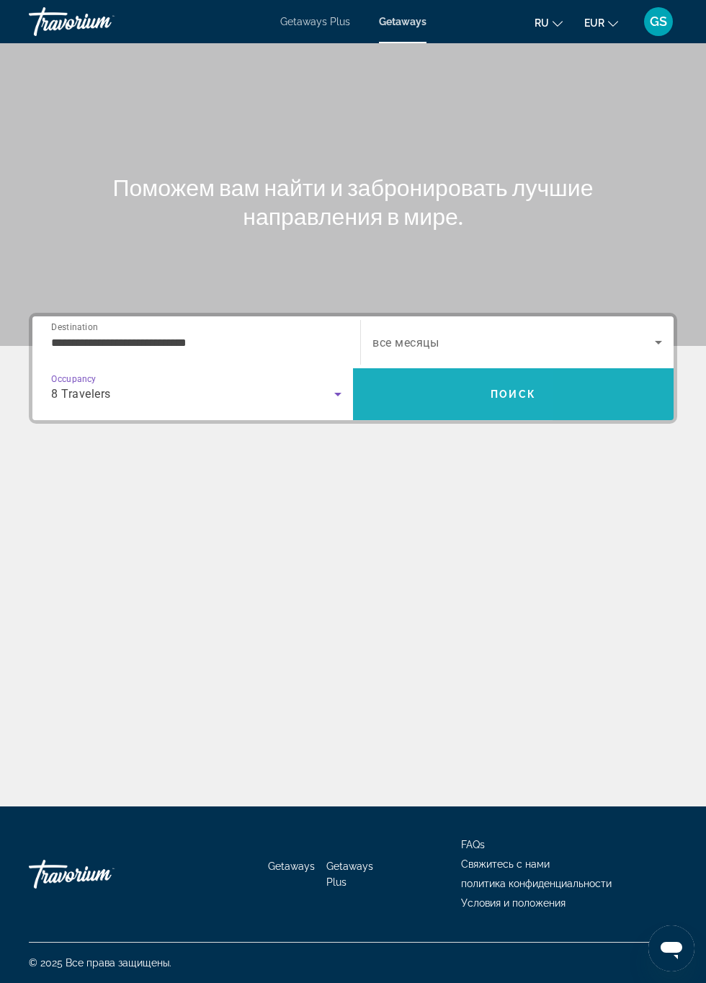
click at [431, 377] on span "Search" at bounding box center [513, 394] width 321 height 35
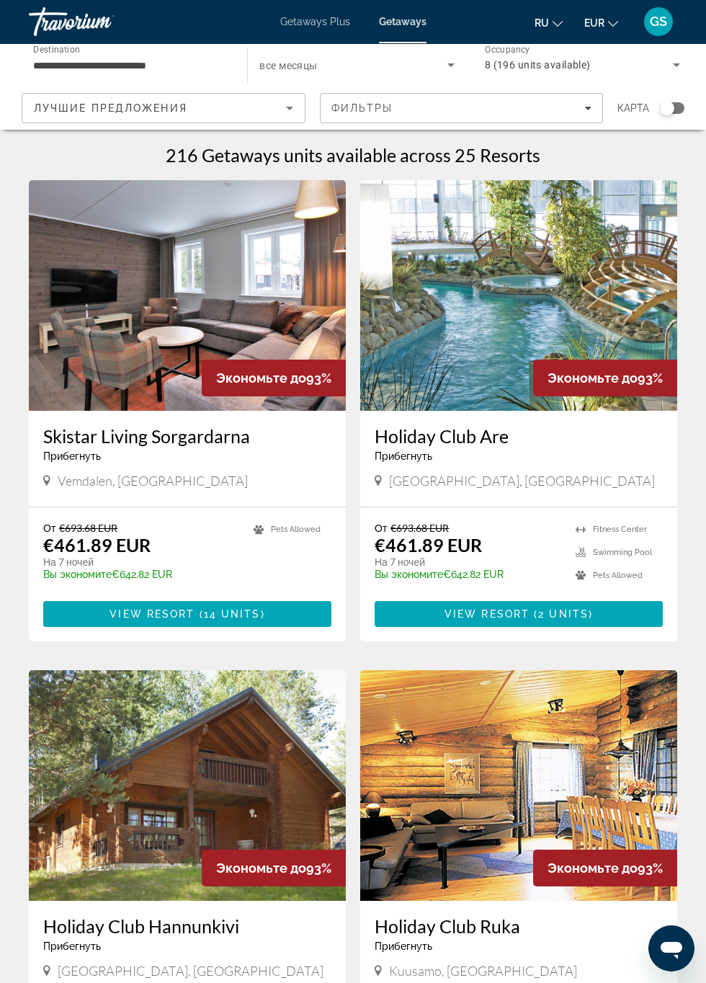
click at [451, 65] on icon "Search widget" at bounding box center [451, 65] width 7 height 4
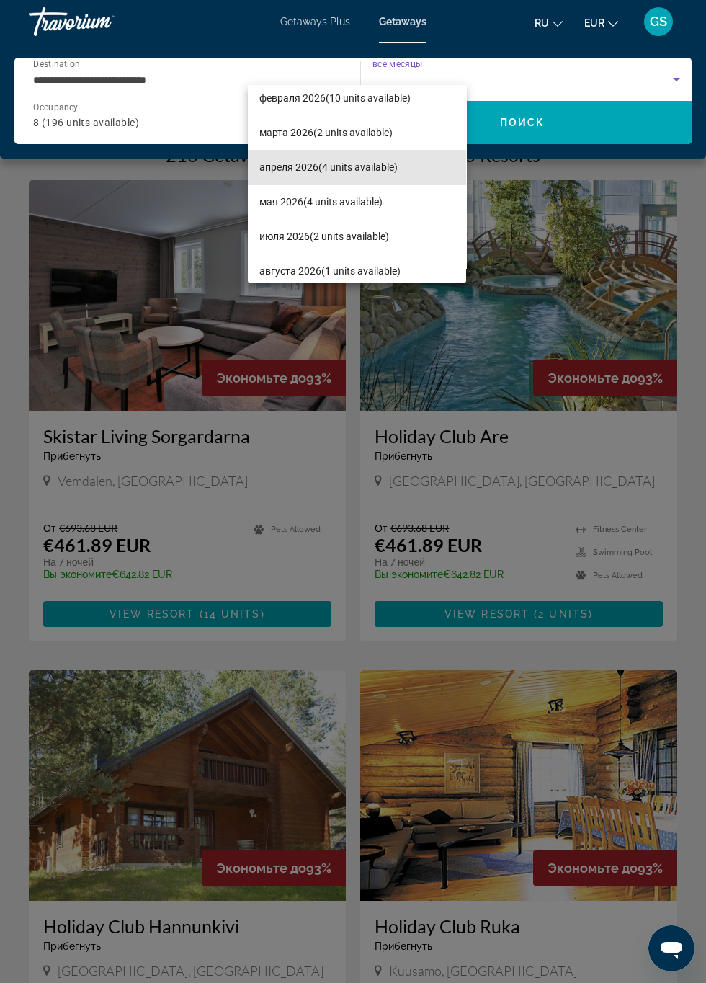
scroll to position [193, 0]
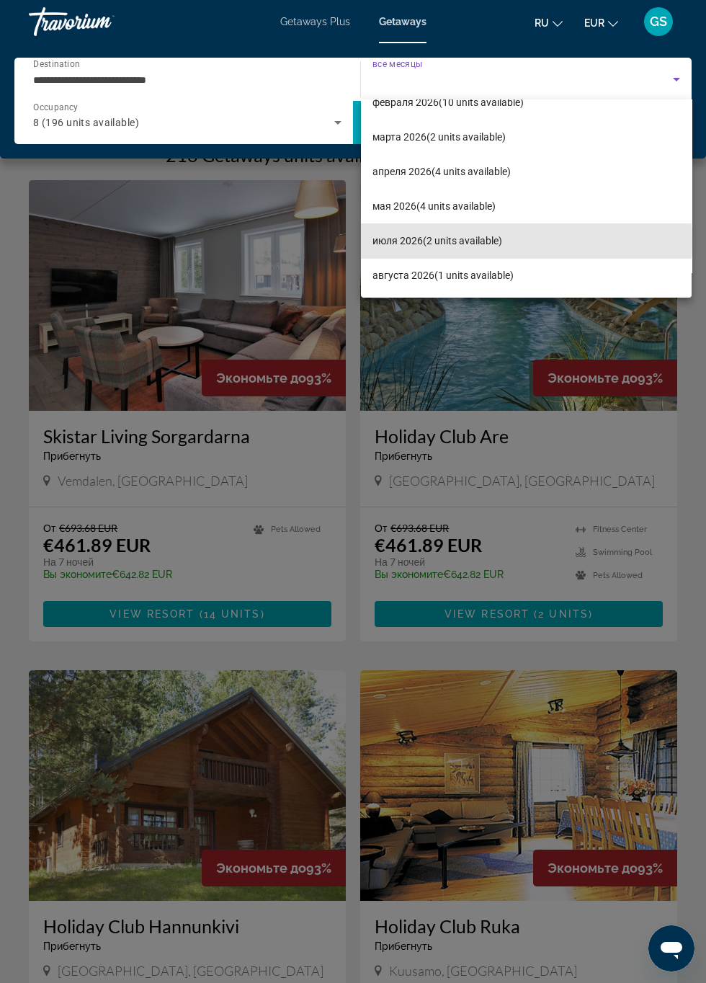
click at [480, 241] on span "июля 2026 (2 units available)" at bounding box center [438, 240] width 130 height 17
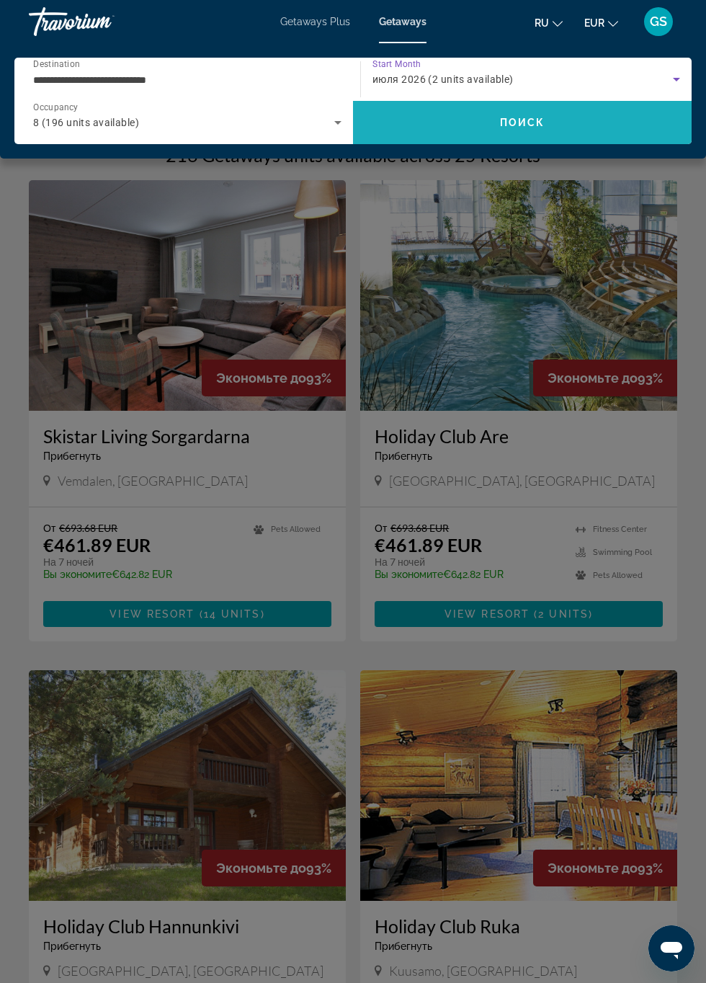
click at [533, 124] on span "Поиск" at bounding box center [522, 123] width 45 height 12
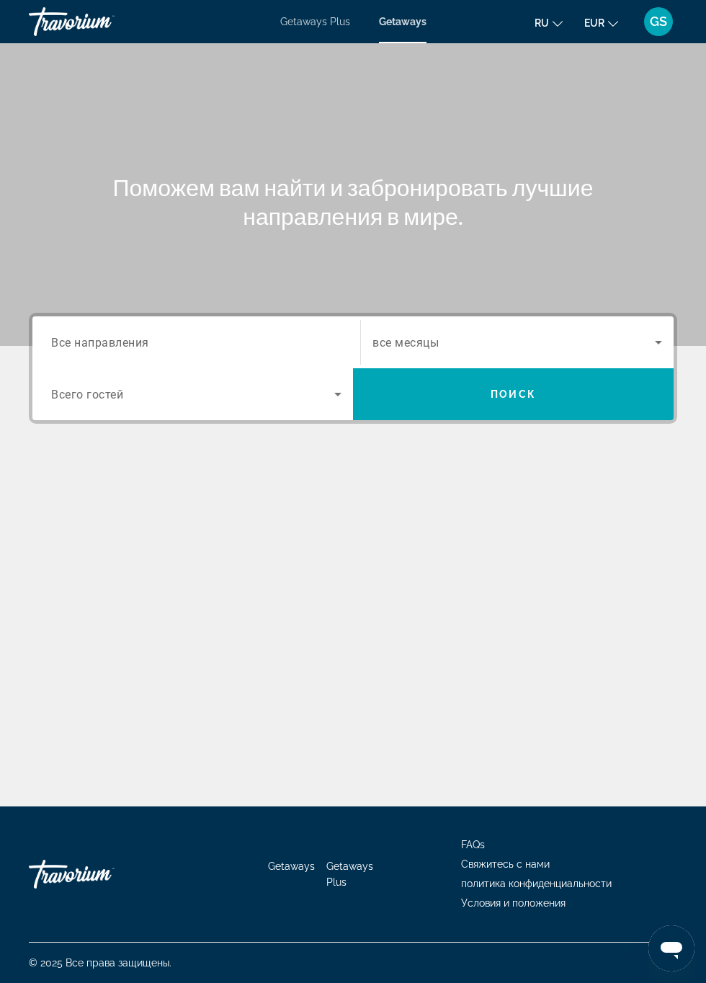
click at [165, 339] on input "Destination Все направления" at bounding box center [196, 342] width 290 height 17
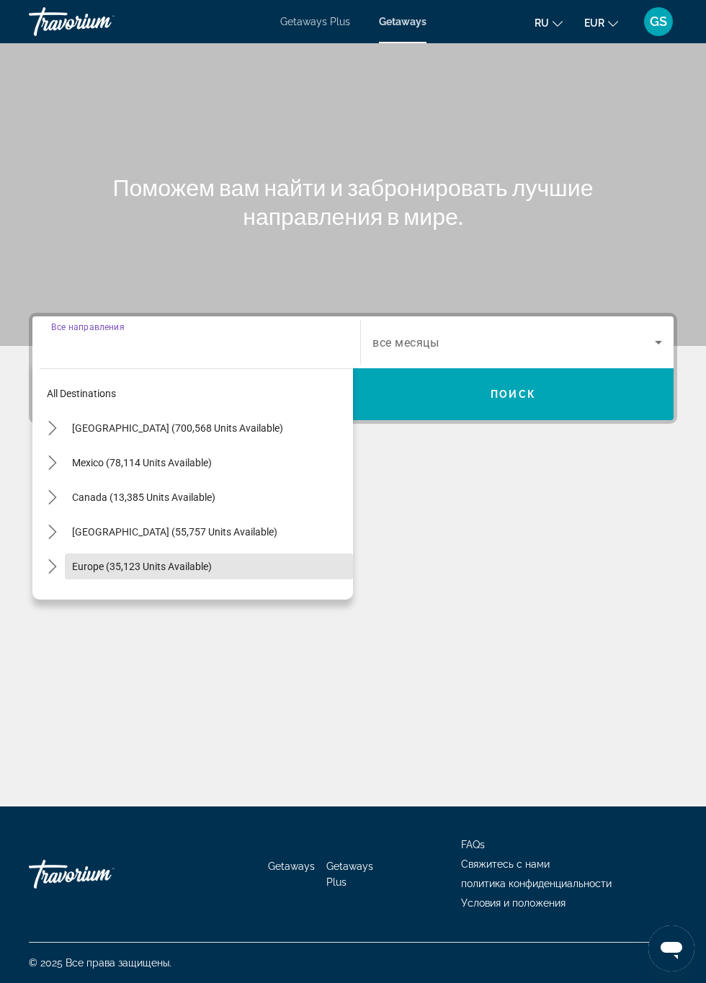
click at [201, 564] on span "Europe (35,123 units available)" at bounding box center [142, 567] width 140 height 12
type input "**********"
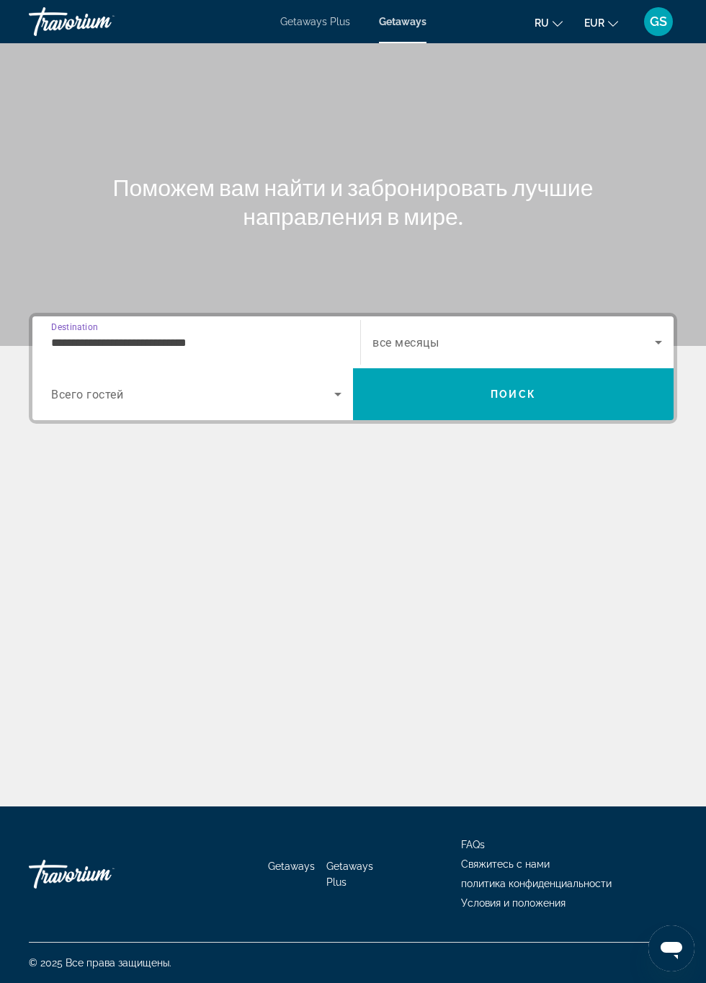
click at [337, 394] on icon "Search widget" at bounding box center [337, 395] width 7 height 4
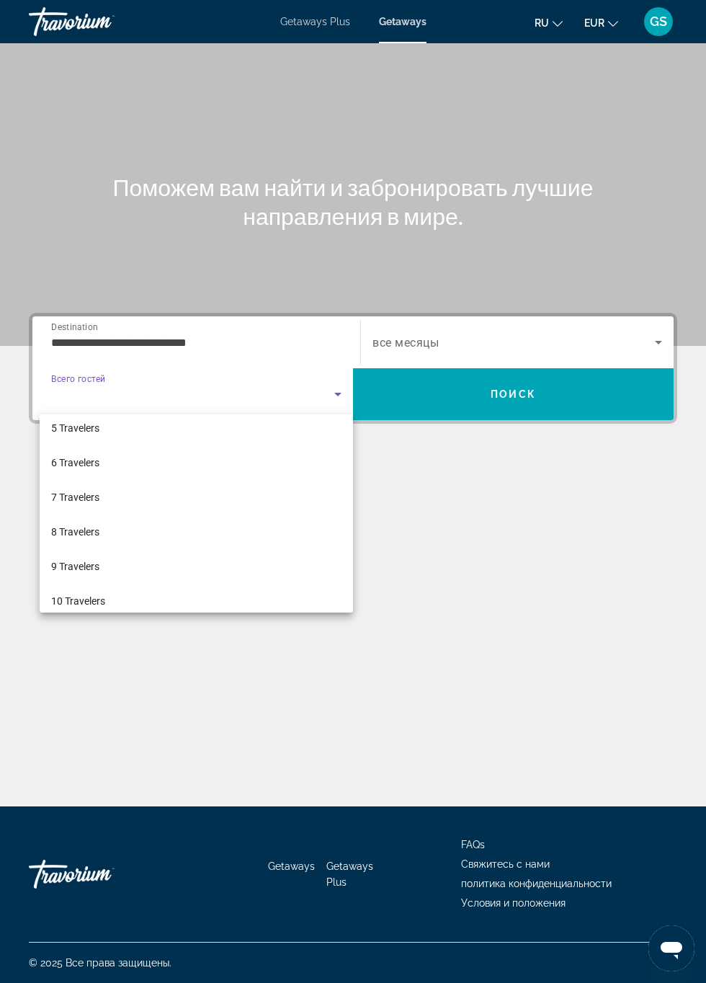
scroll to position [148, 0]
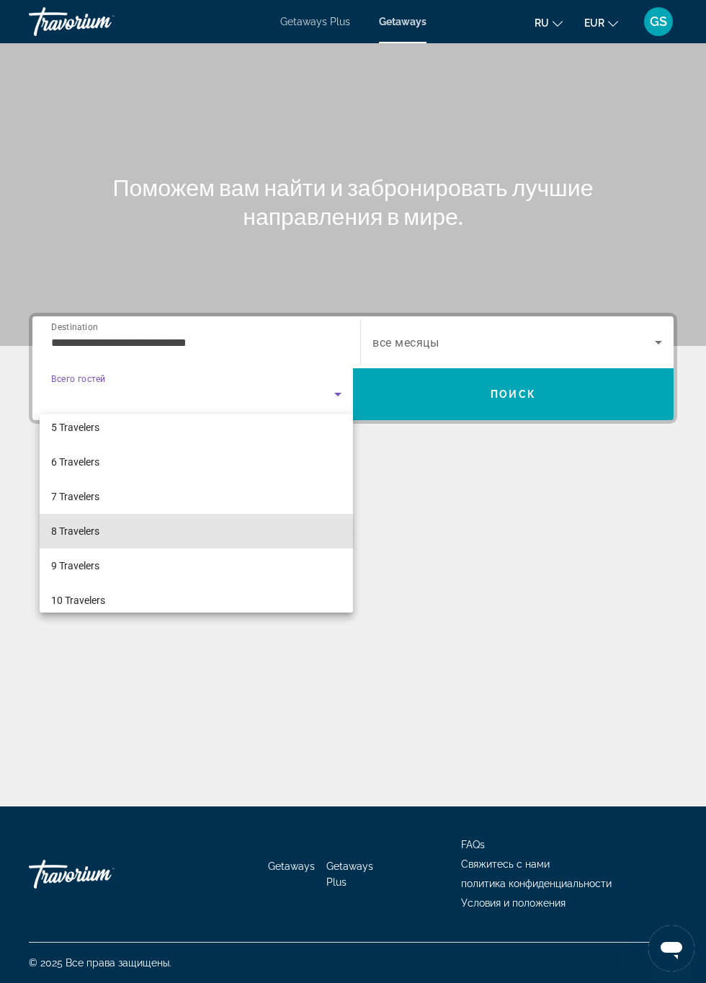
click at [85, 533] on span "8 Travelers" at bounding box center [75, 530] width 48 height 17
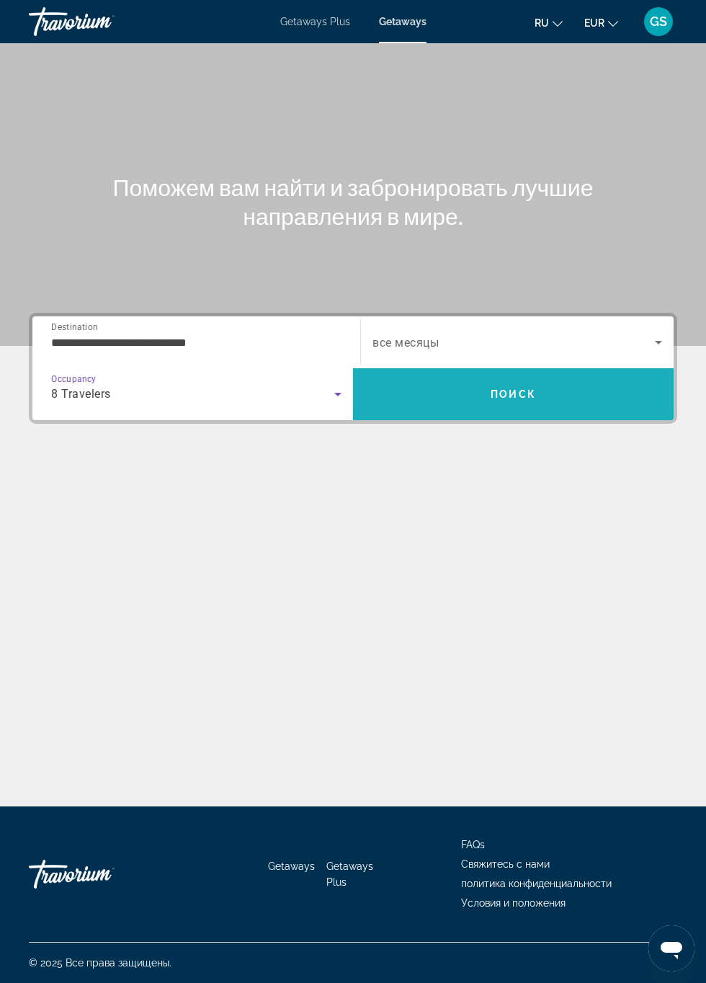
click at [515, 402] on span "Search" at bounding box center [513, 394] width 321 height 35
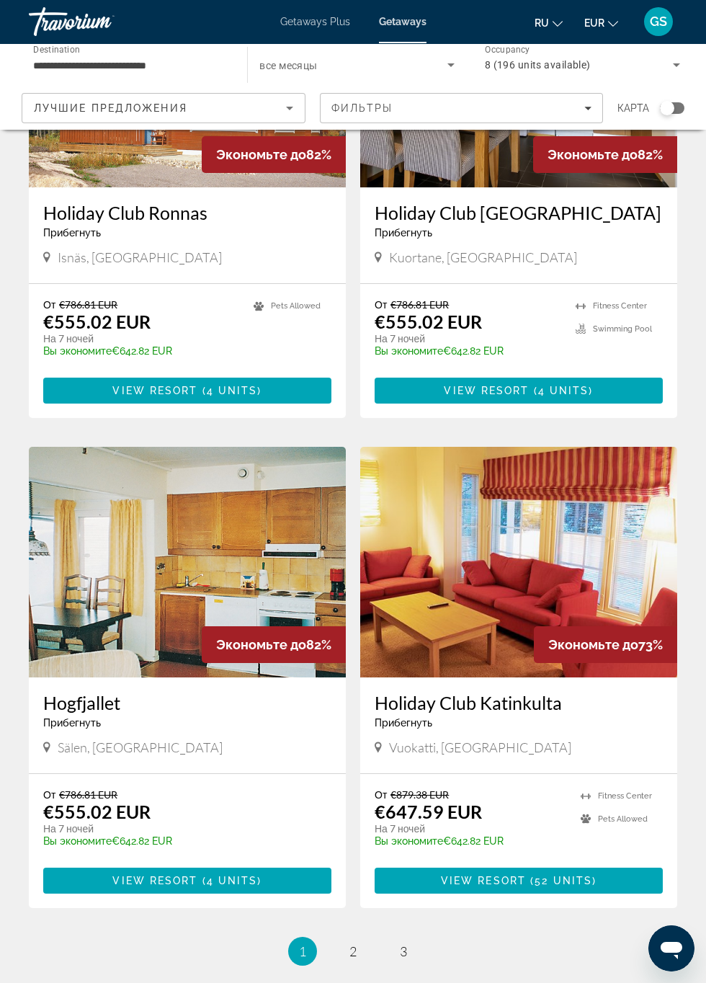
scroll to position [2308, 0]
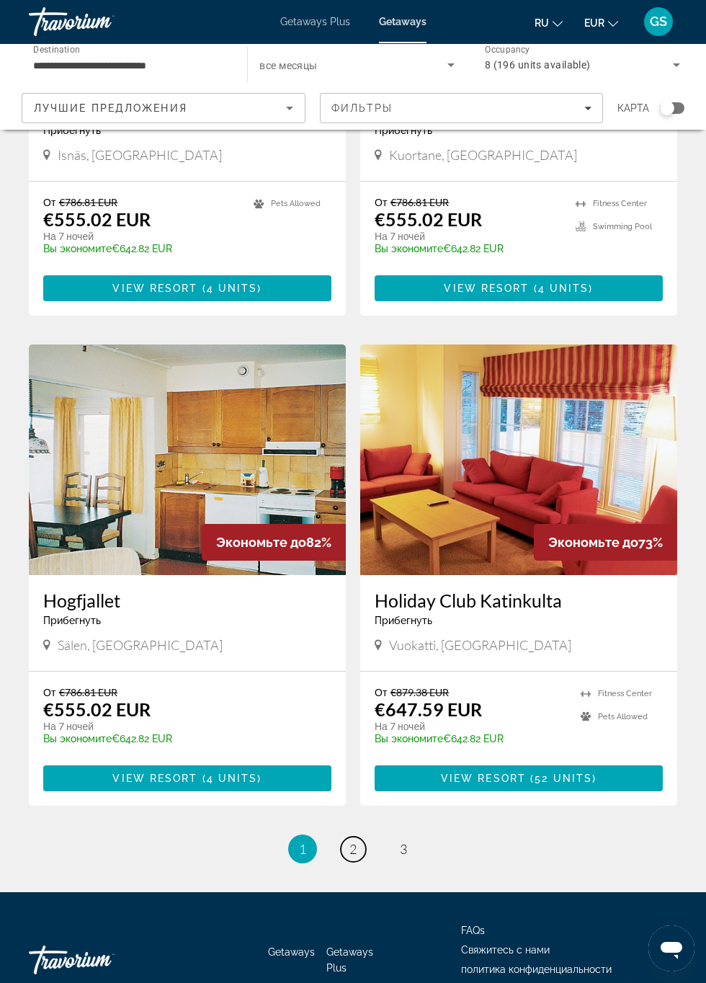
click at [350, 847] on span "2" at bounding box center [353, 849] width 7 height 16
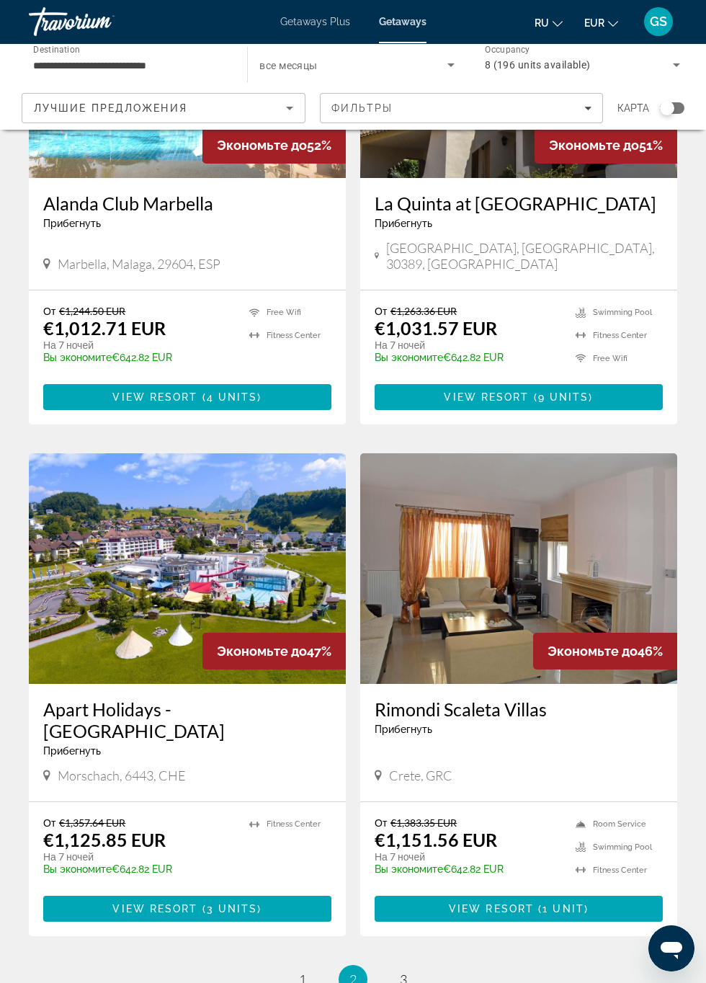
scroll to position [2308, 0]
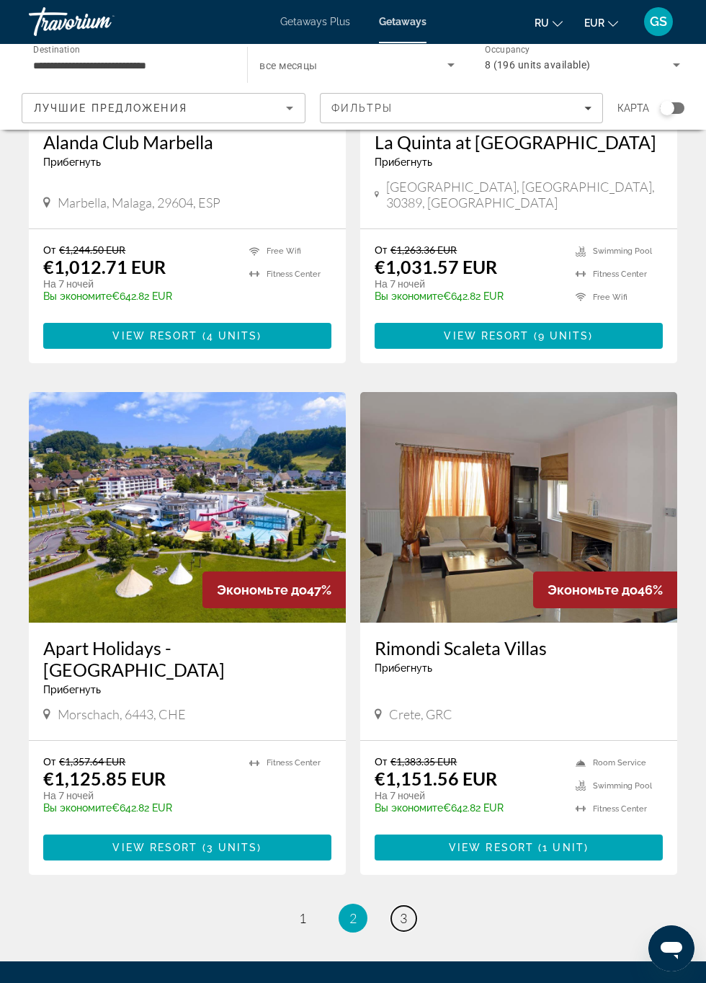
click at [401, 910] on span "3" at bounding box center [403, 918] width 7 height 16
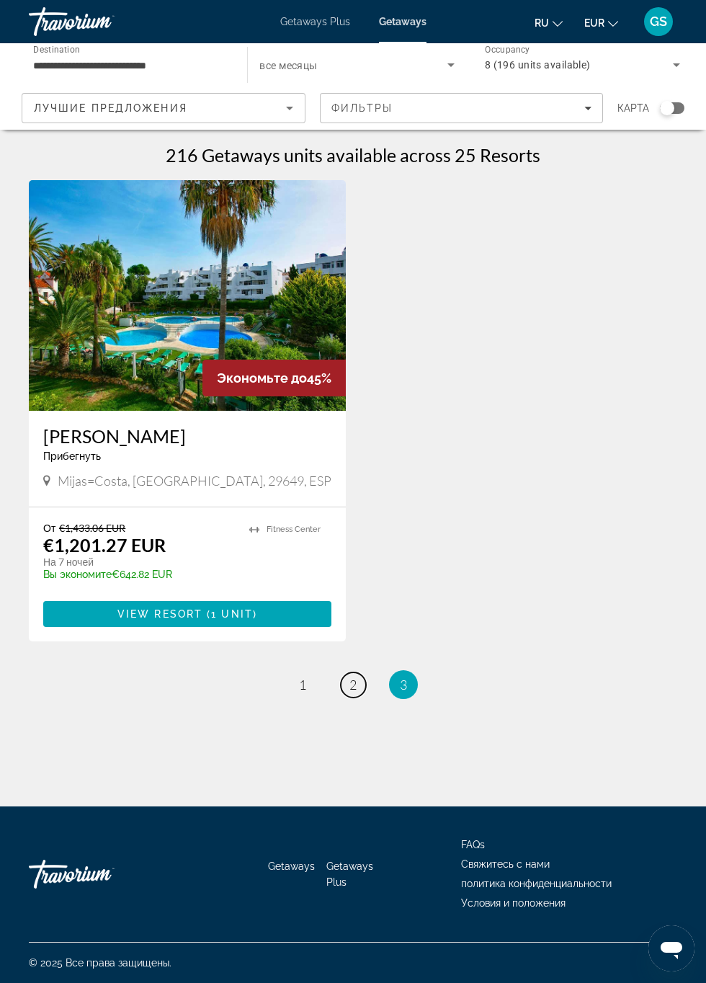
click at [349, 687] on link "page 2" at bounding box center [353, 684] width 25 height 25
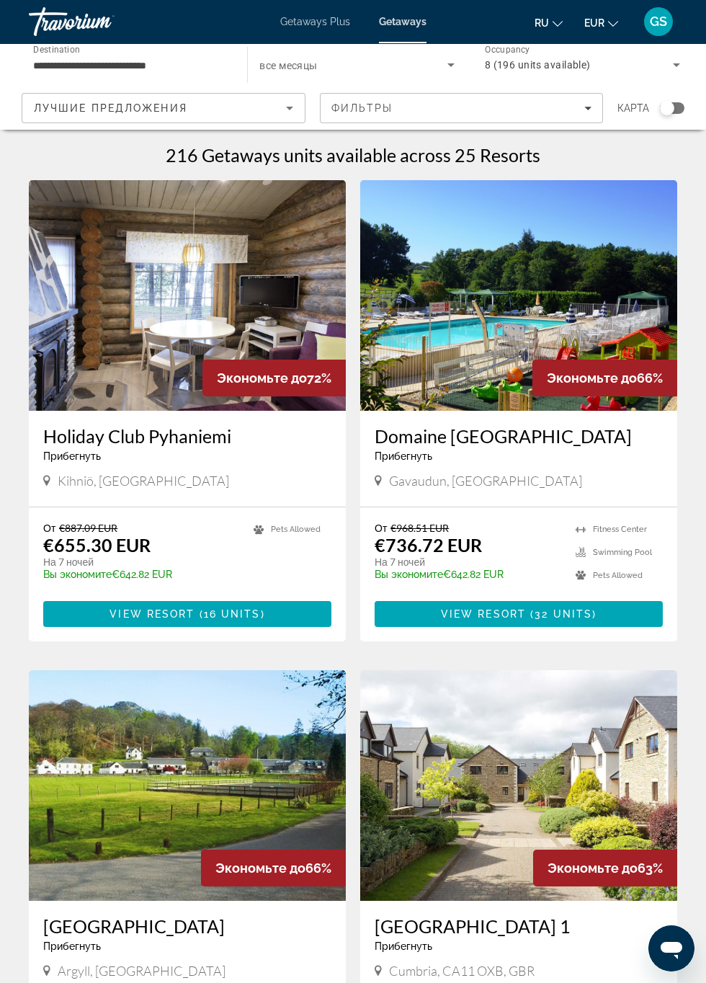
click at [512, 339] on img "Main content" at bounding box center [518, 295] width 317 height 231
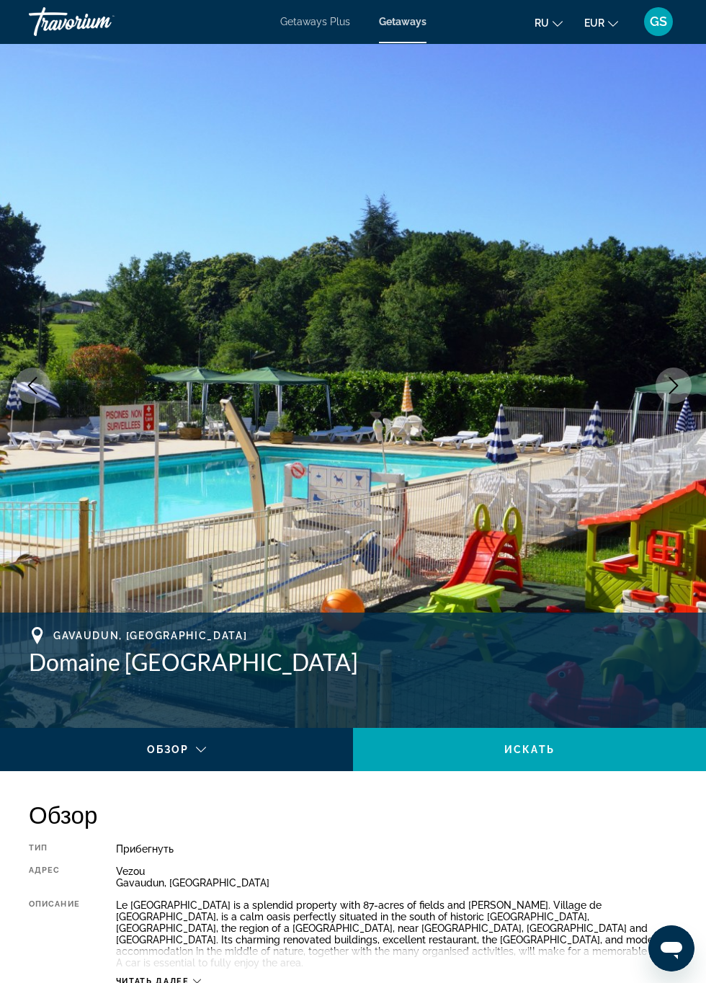
click at [667, 384] on icon "Next image" at bounding box center [673, 385] width 17 height 17
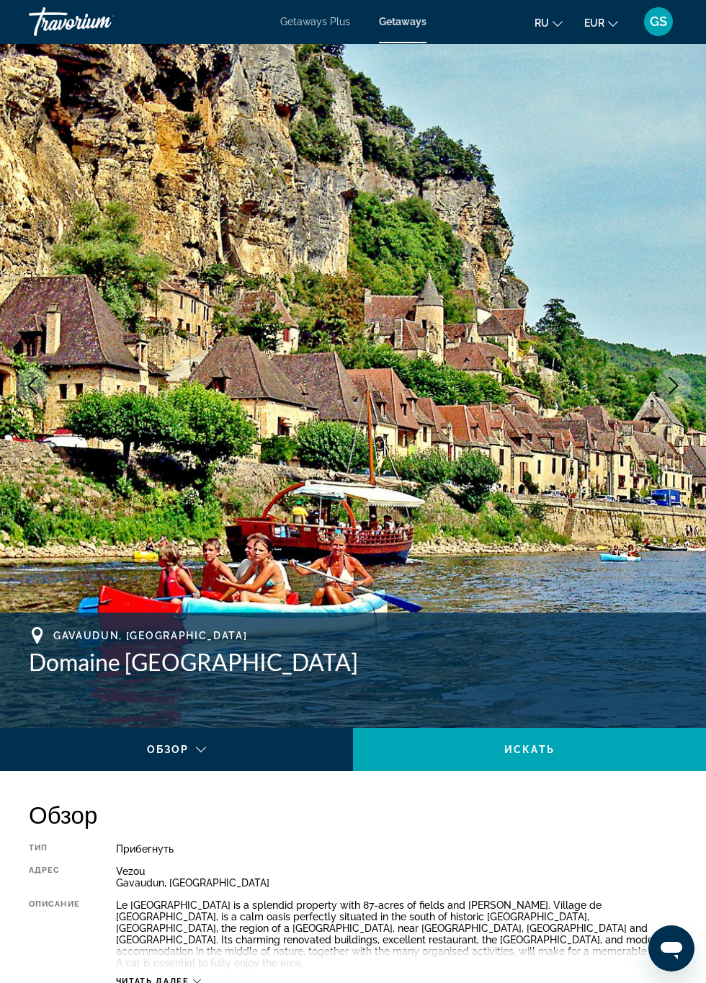
click at [676, 388] on icon "Next image" at bounding box center [673, 385] width 17 height 17
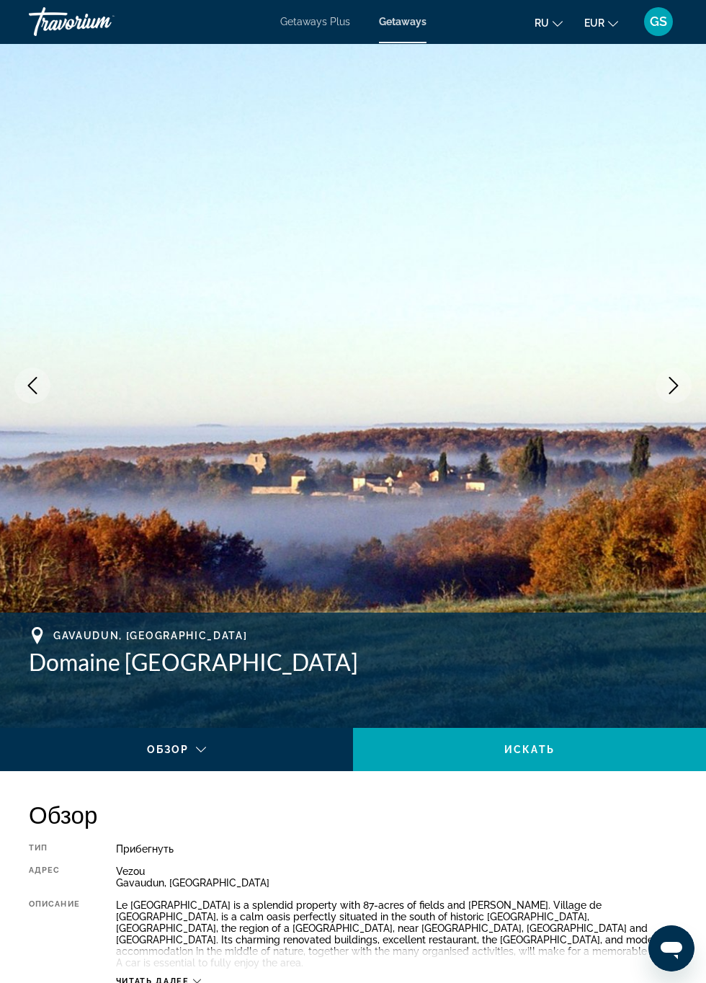
click at [674, 392] on icon "Next image" at bounding box center [673, 385] width 17 height 17
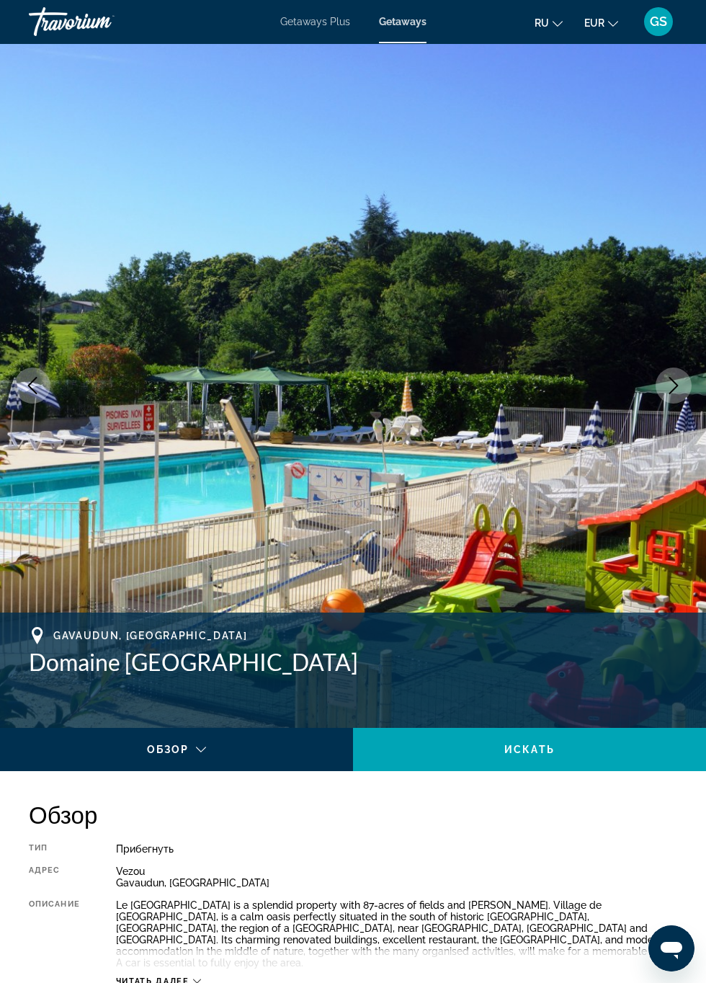
click at [680, 396] on button "Next image" at bounding box center [674, 386] width 36 height 36
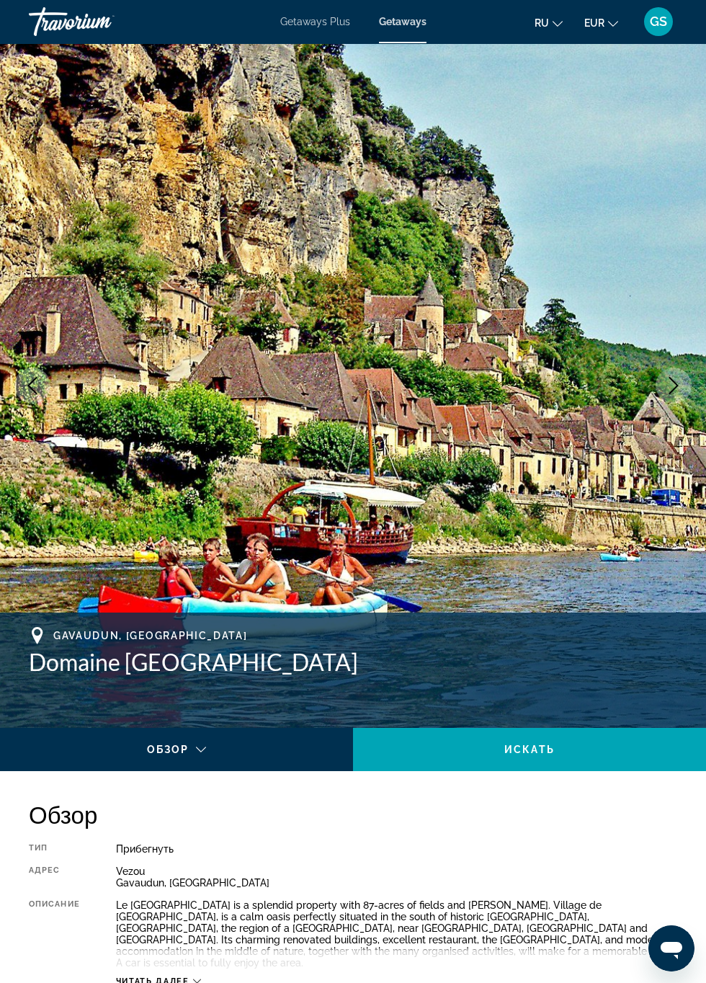
click at [682, 401] on button "Next image" at bounding box center [674, 386] width 36 height 36
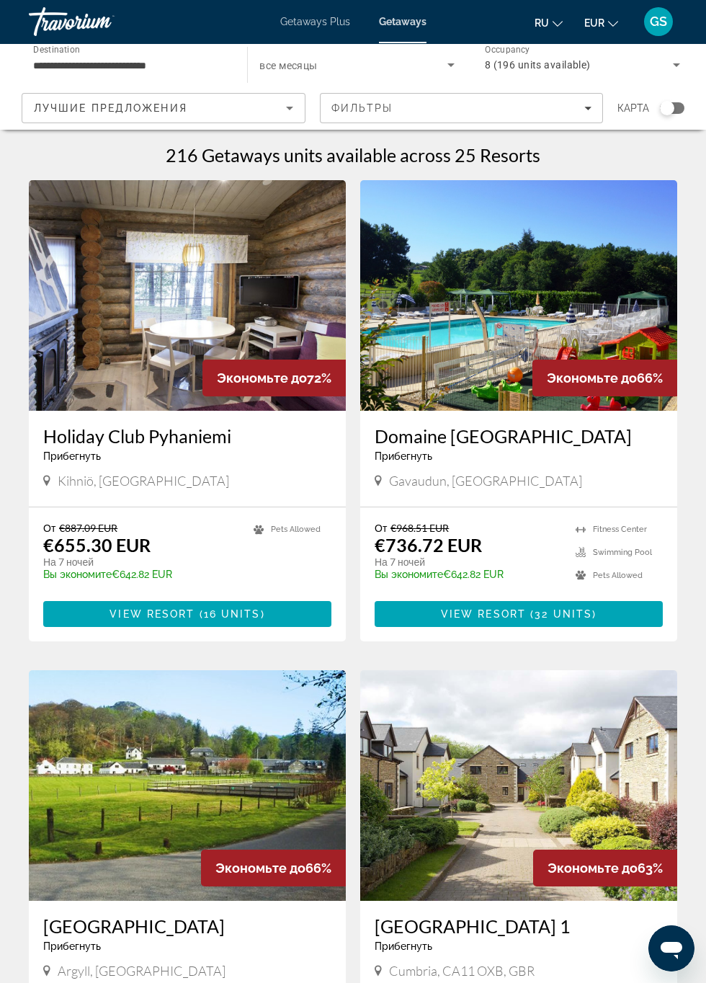
click at [189, 57] on input "**********" at bounding box center [130, 65] width 195 height 17
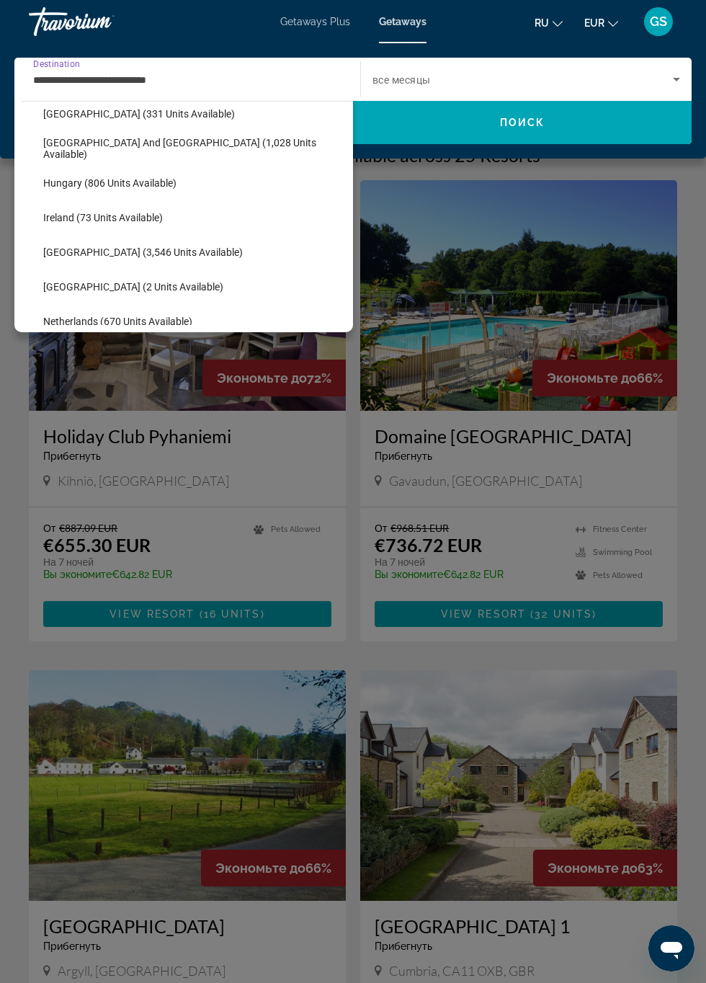
scroll to position [463, 0]
click at [147, 242] on span "Select destination: Italy (3,546 units available)" at bounding box center [194, 250] width 317 height 35
type input "**********"
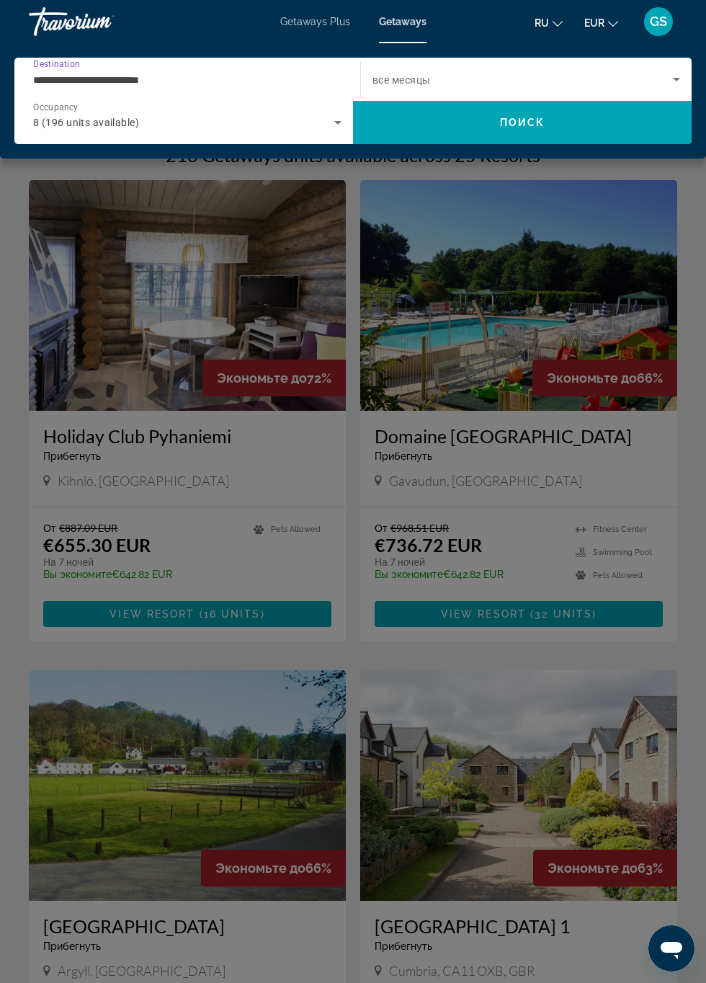
click at [675, 79] on icon "Search widget" at bounding box center [676, 80] width 7 height 4
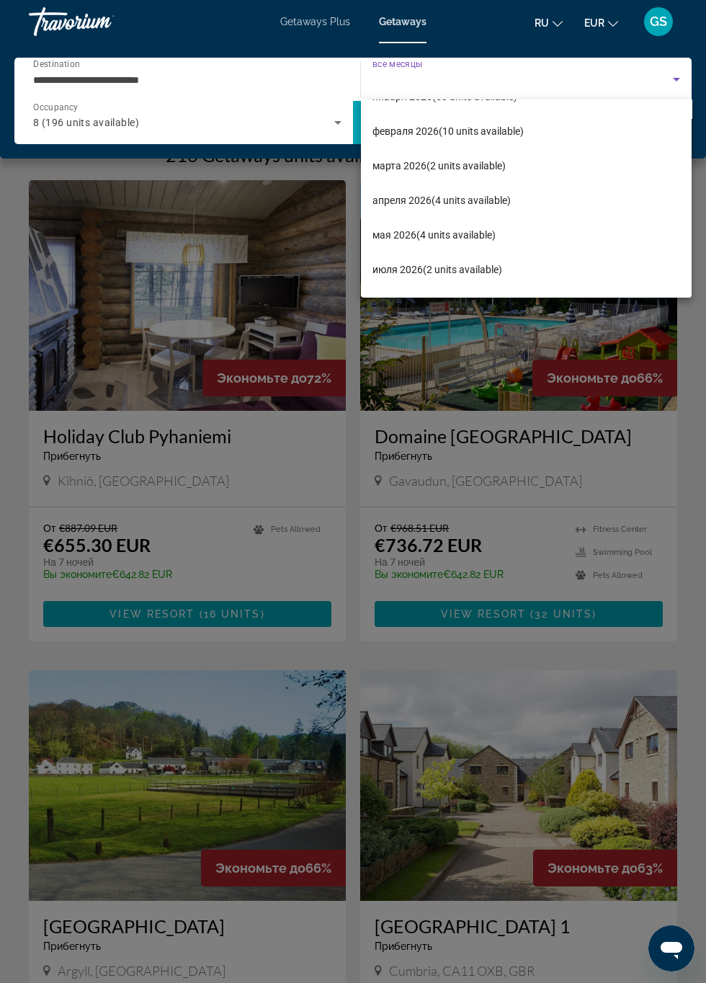
scroll to position [193, 0]
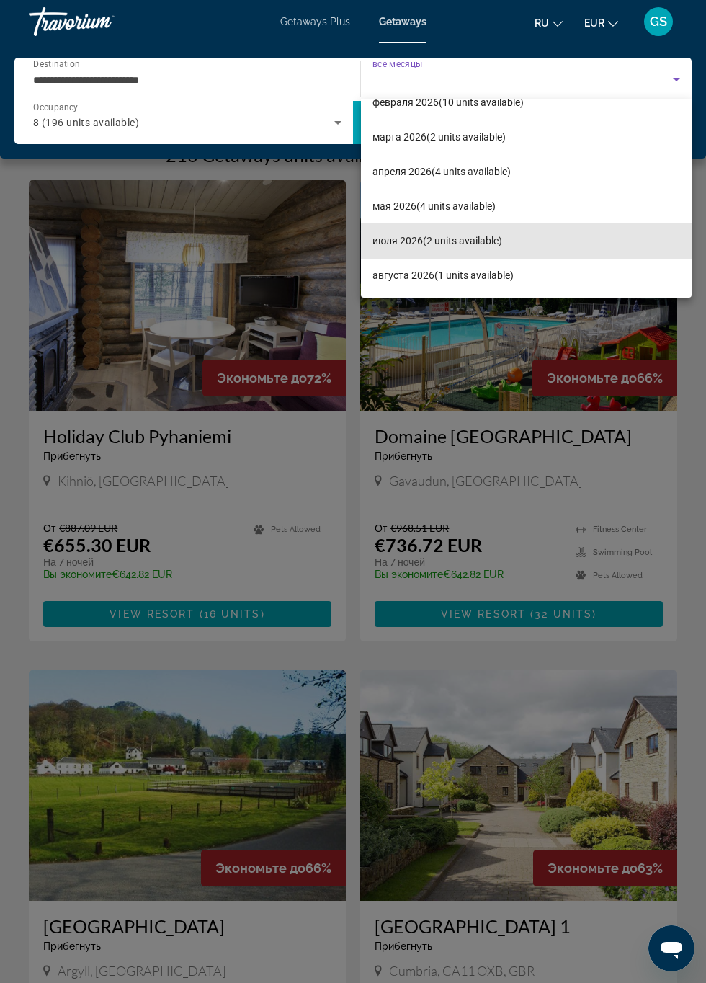
click at [494, 245] on span "июля 2026 (2 units available)" at bounding box center [438, 240] width 130 height 17
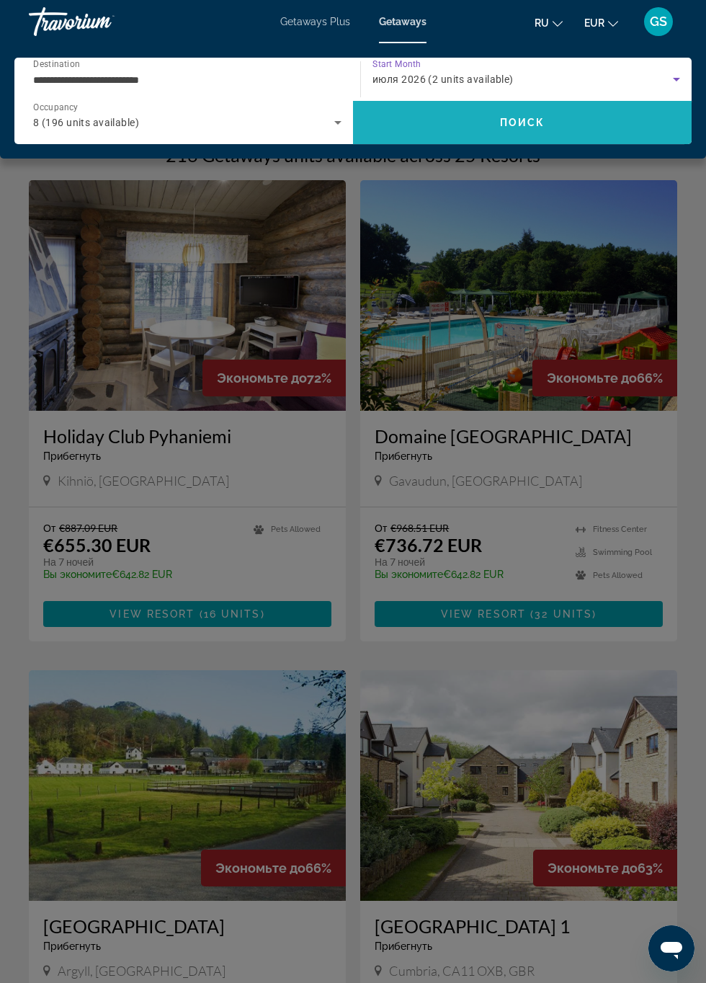
click at [507, 107] on span "Search" at bounding box center [522, 122] width 339 height 35
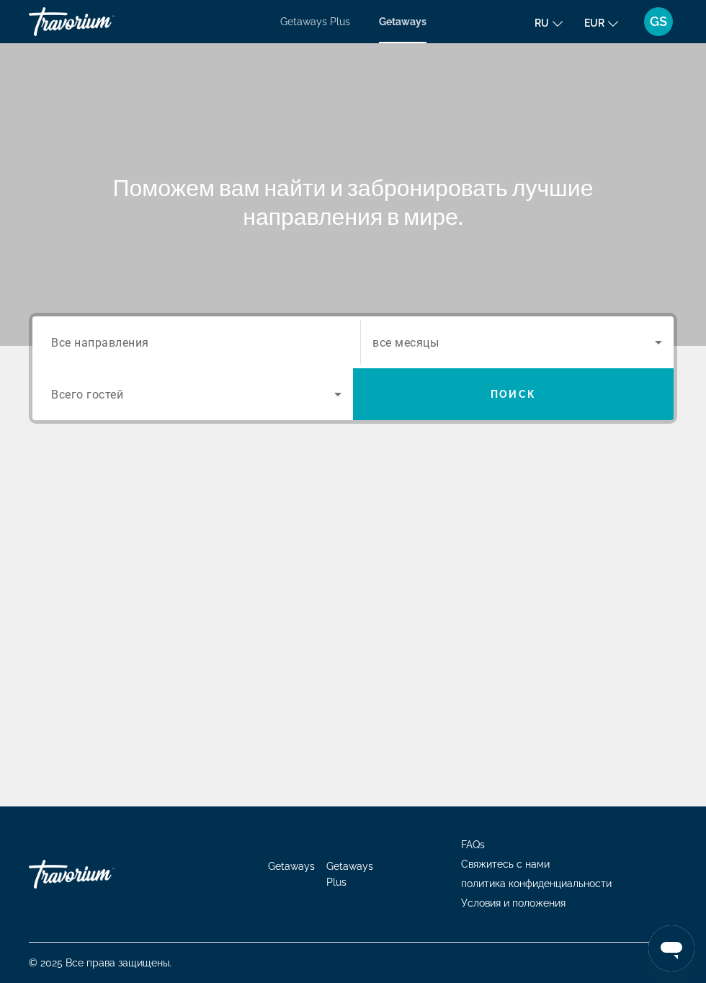
click at [659, 342] on icon "Search widget" at bounding box center [658, 343] width 7 height 4
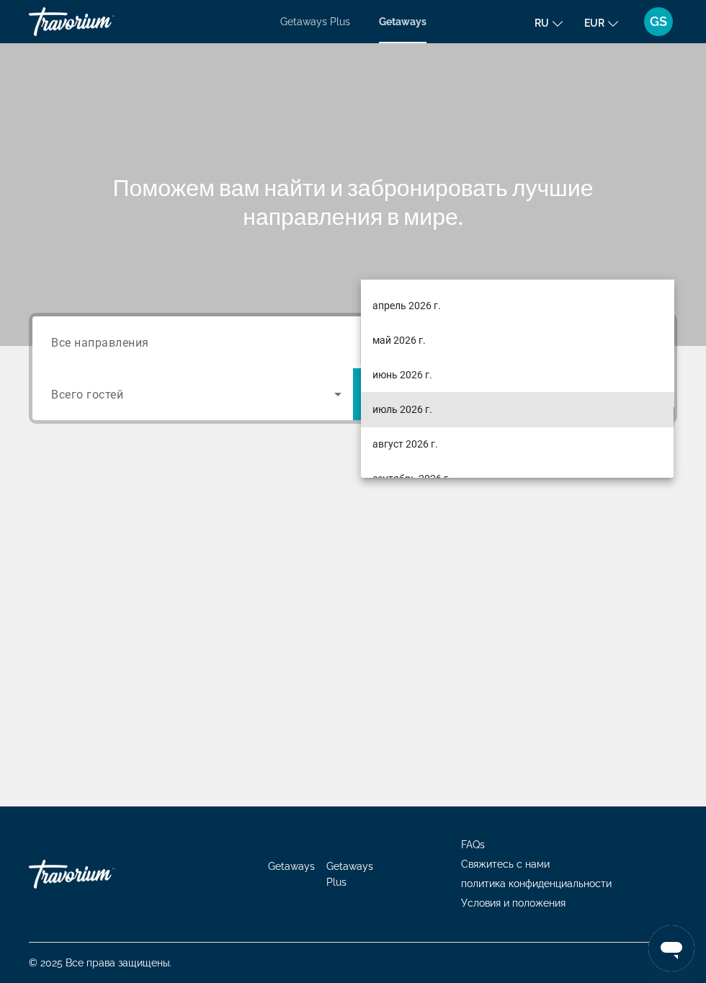
scroll to position [238, 0]
click at [444, 409] on mat-option "июль 2026 г." at bounding box center [517, 410] width 313 height 35
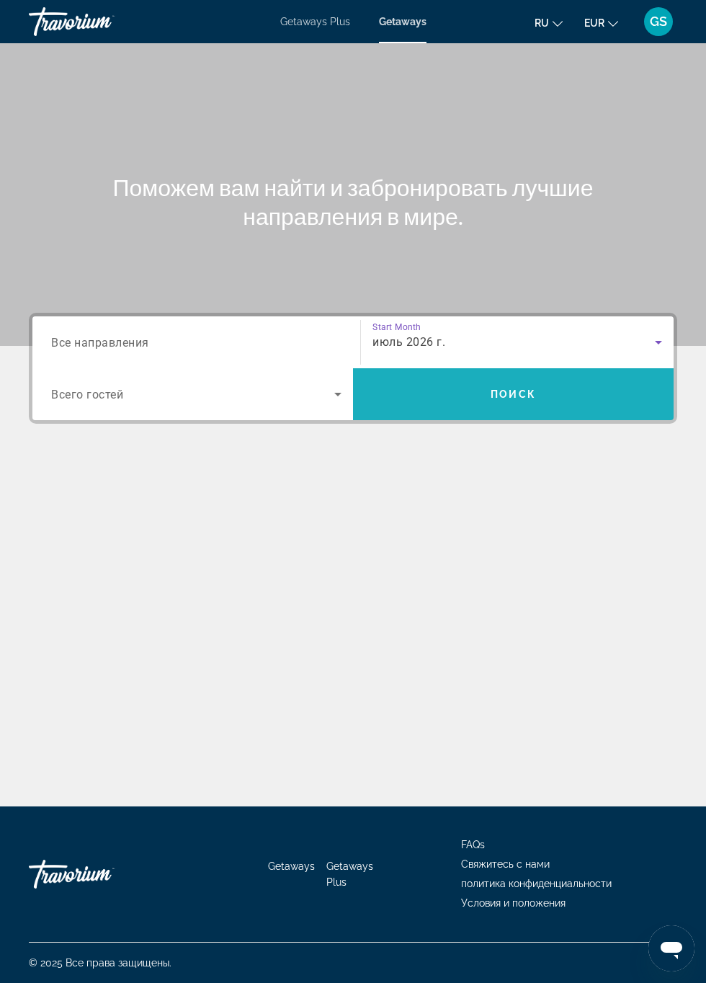
click at [515, 377] on span "Search" at bounding box center [513, 394] width 321 height 35
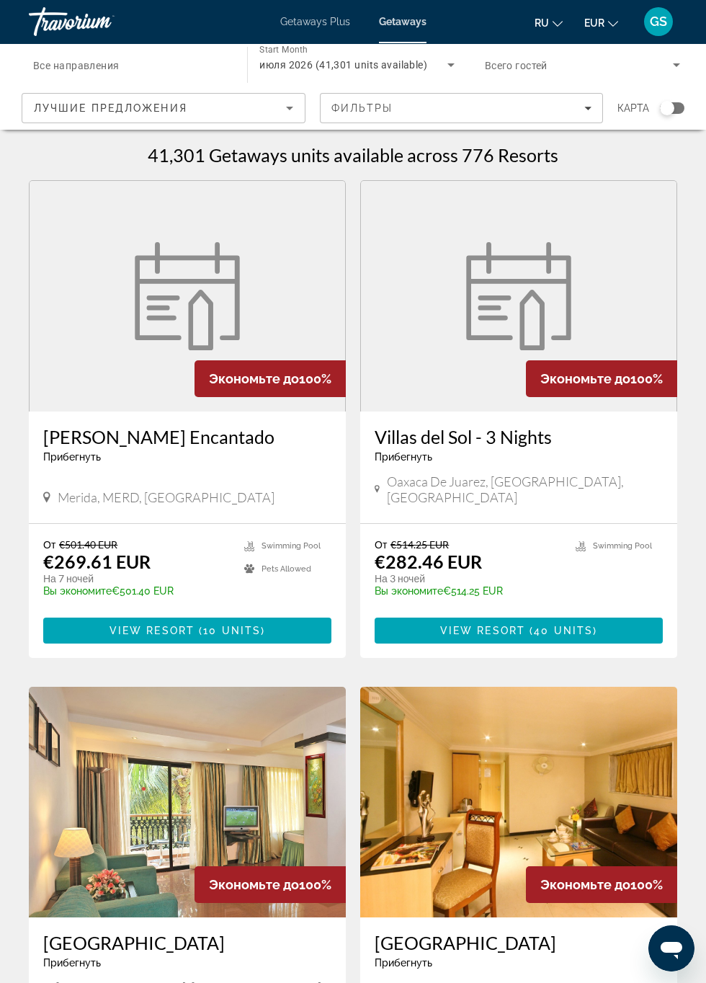
click at [189, 66] on input "Destination Все направления" at bounding box center [130, 65] width 195 height 17
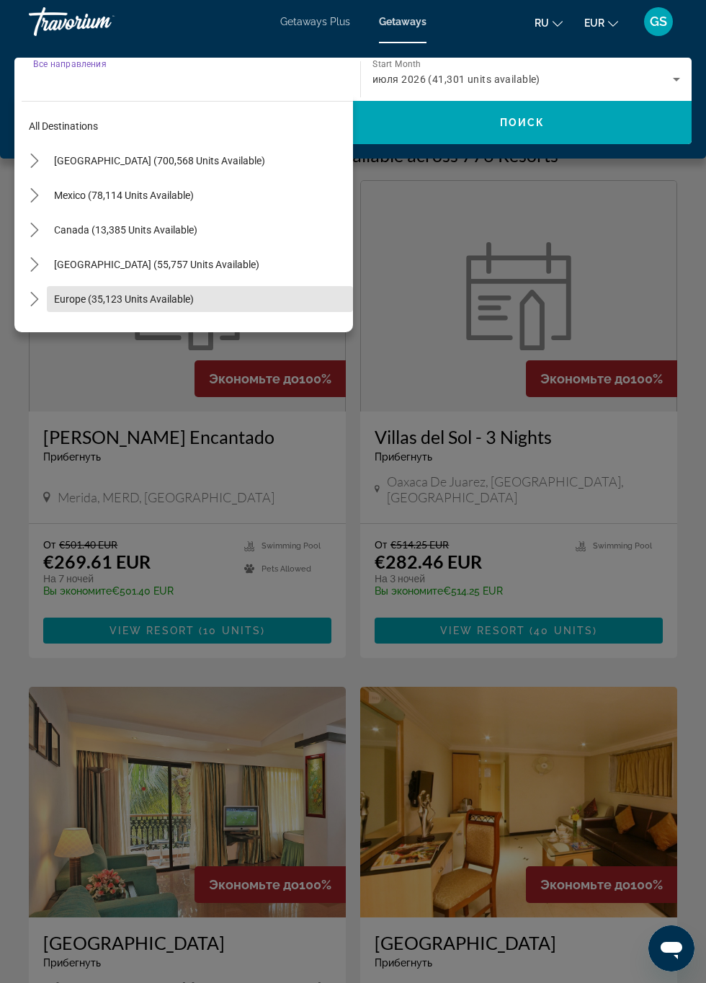
click at [178, 293] on span "Europe (35,123 units available)" at bounding box center [124, 299] width 140 height 12
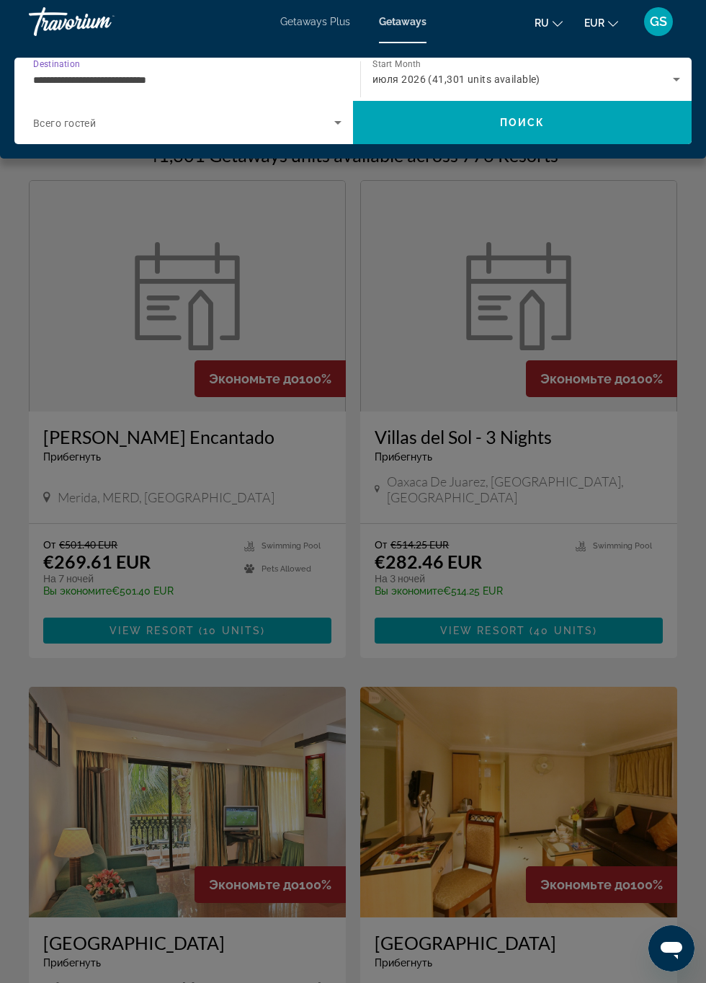
click at [183, 79] on input "**********" at bounding box center [183, 79] width 301 height 17
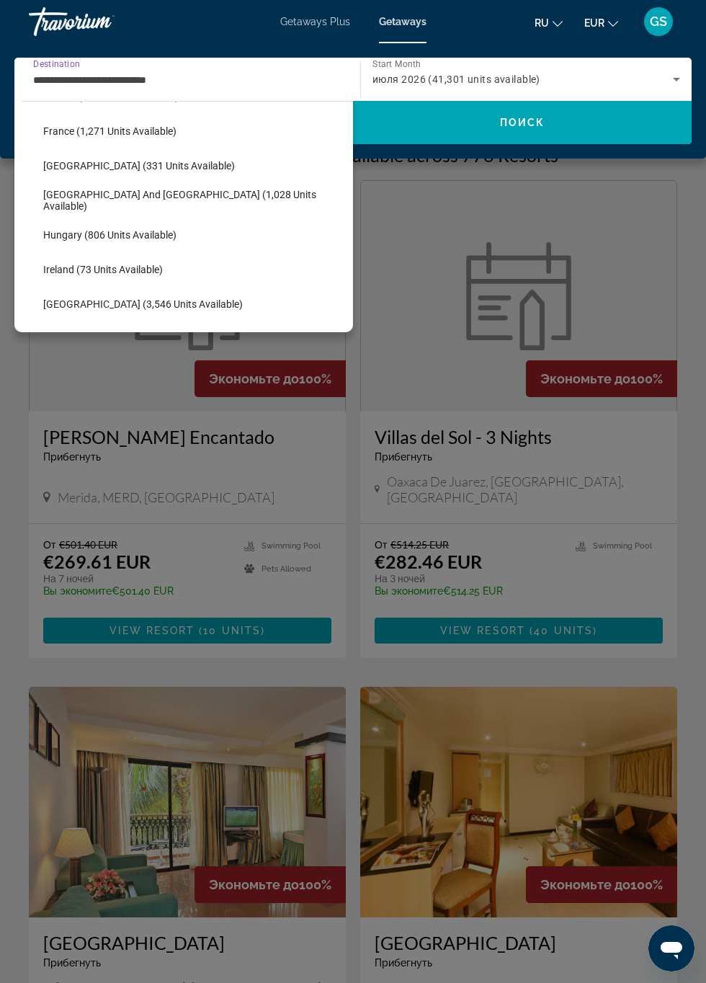
scroll to position [415, 0]
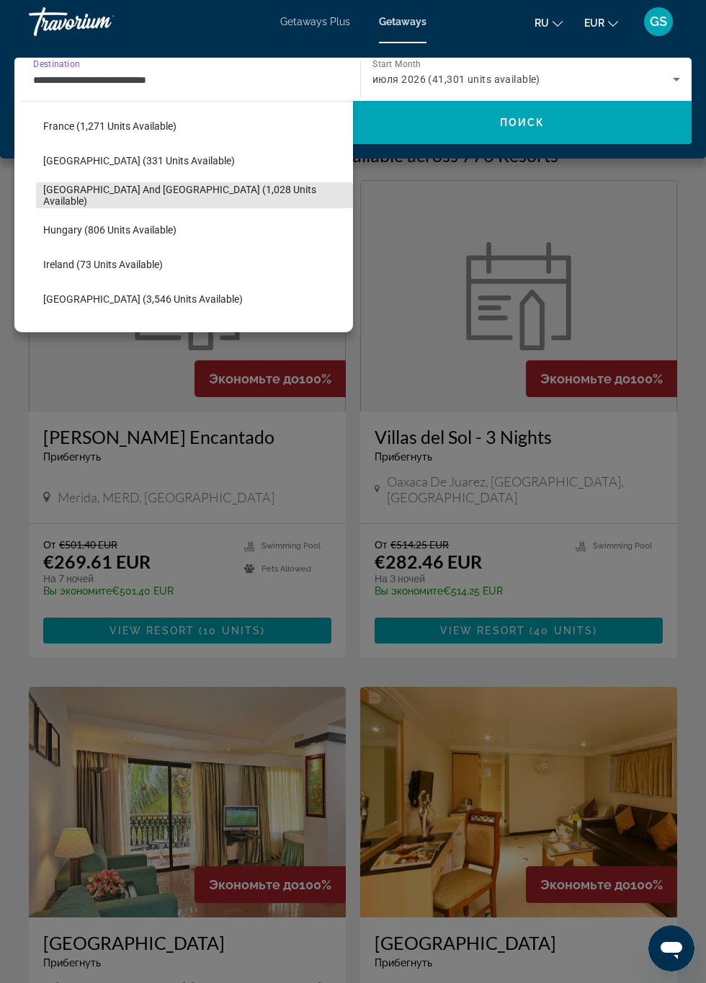
click at [214, 185] on span "Select destination: Greece and Cyprus (1,028 units available)" at bounding box center [194, 195] width 317 height 35
type input "**********"
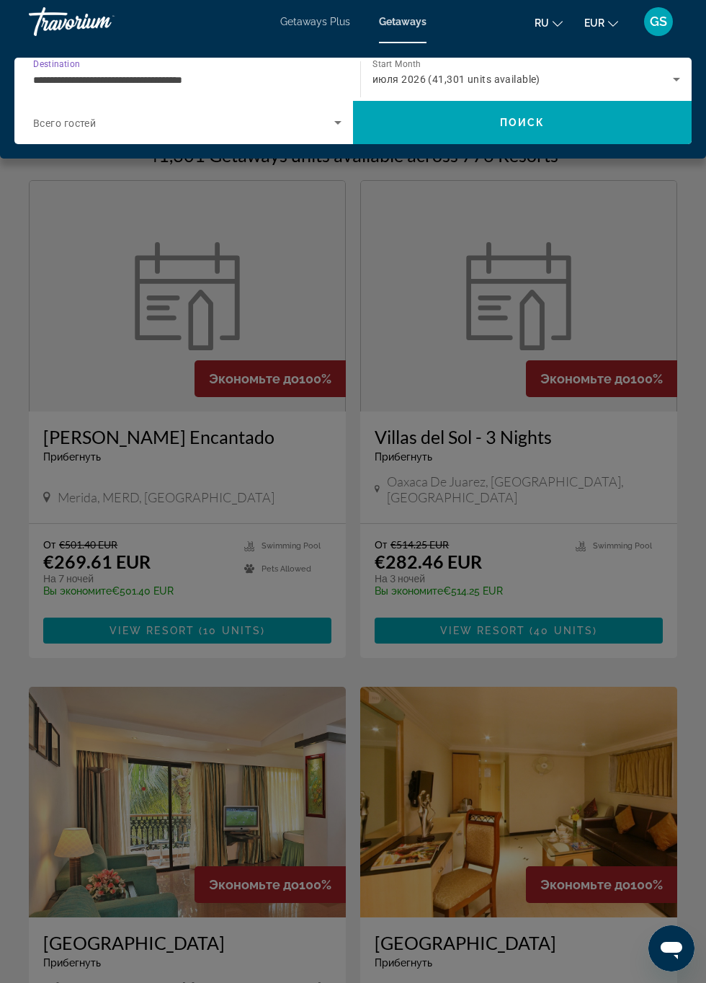
click at [337, 123] on icon "Search widget" at bounding box center [337, 123] width 7 height 4
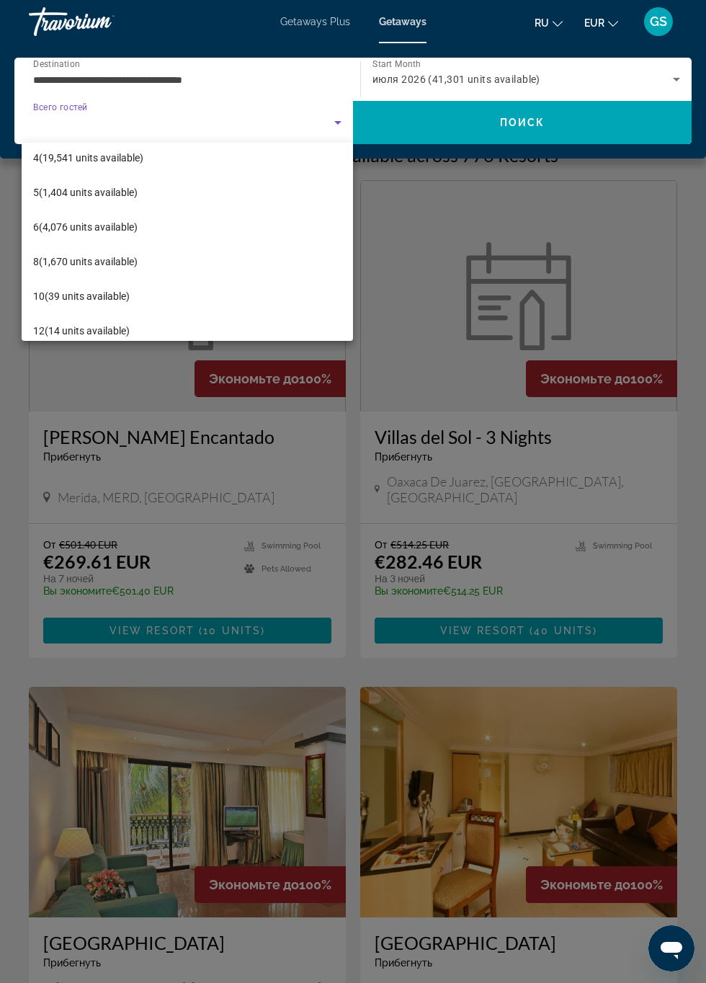
scroll to position [124, 0]
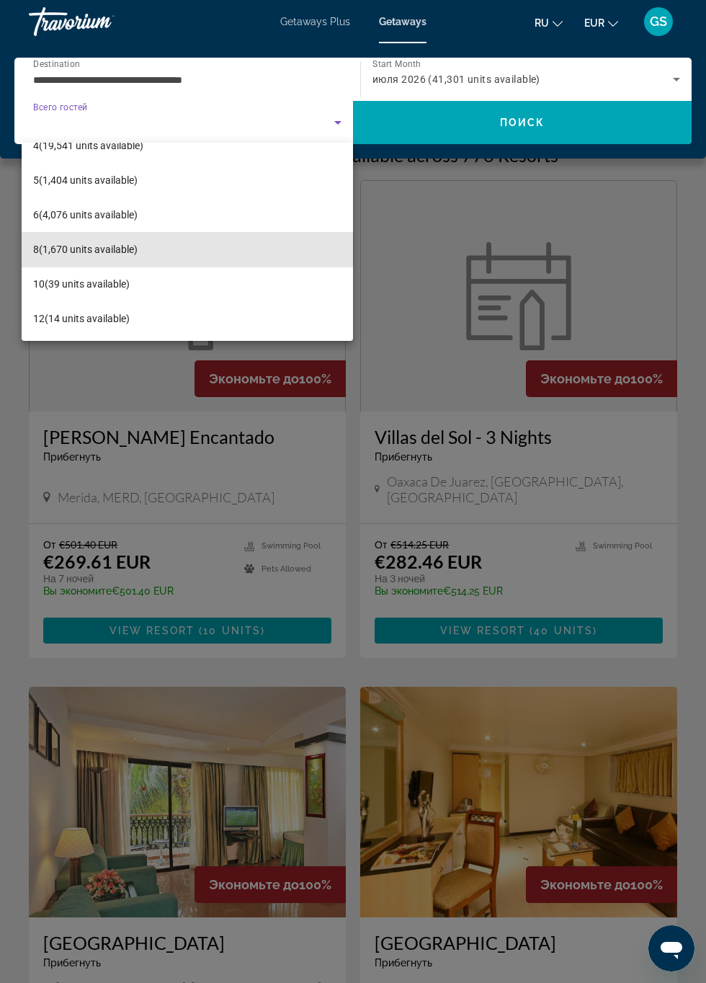
click at [144, 245] on mat-option "8 (1,670 units available)" at bounding box center [187, 249] width 331 height 35
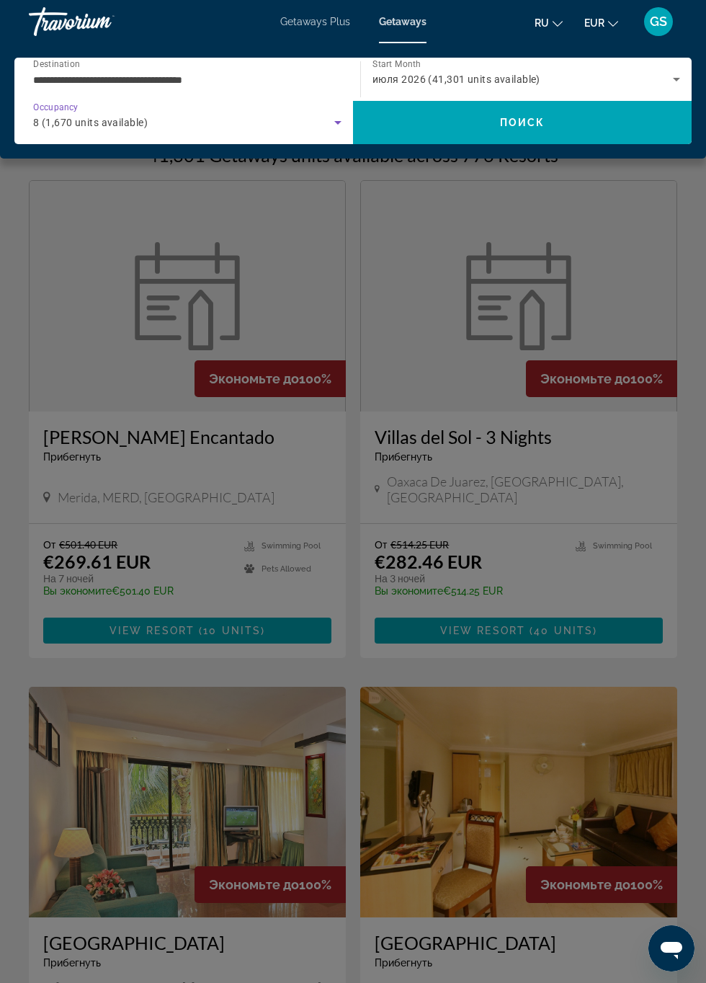
click at [676, 79] on icon "Search widget" at bounding box center [676, 80] width 7 height 4
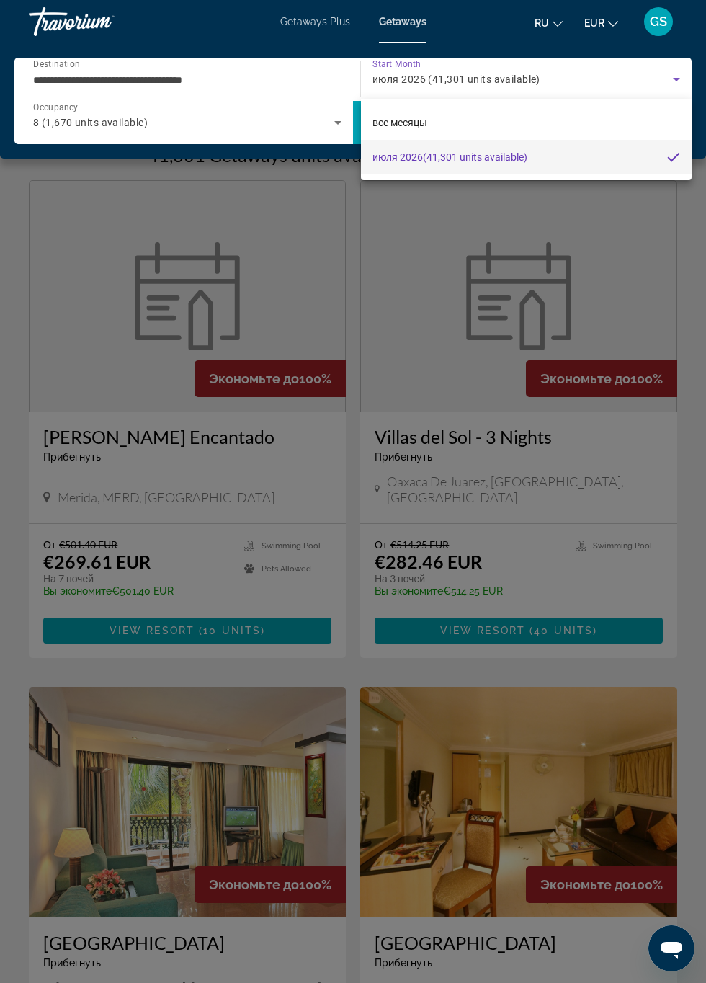
click at [474, 155] on span "июля 2026 (41,301 units available)" at bounding box center [450, 156] width 155 height 17
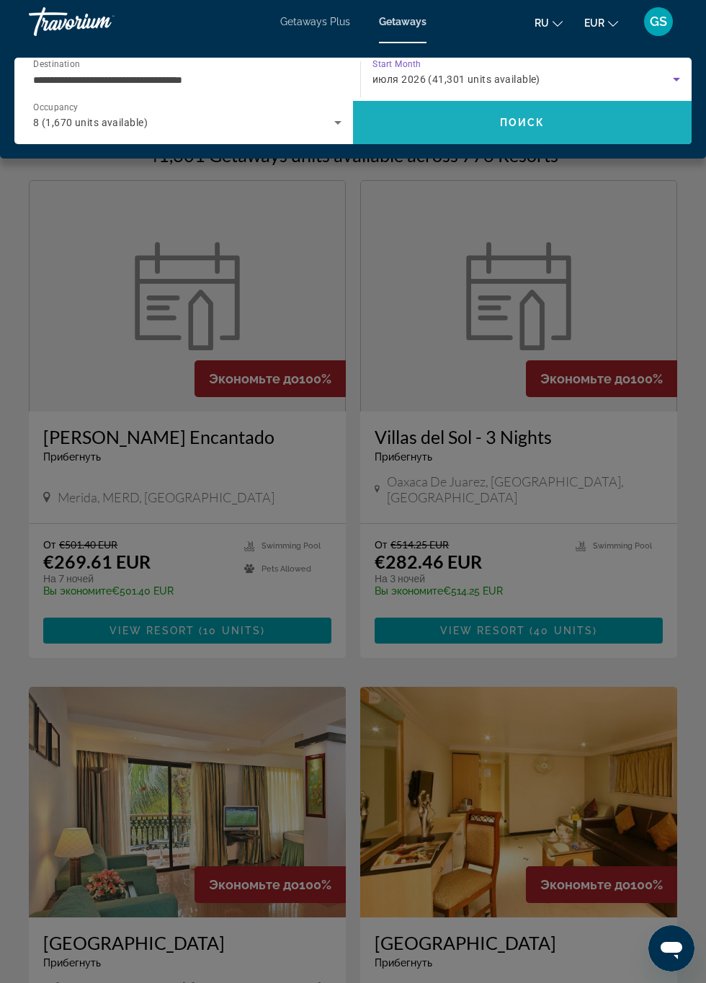
click at [517, 133] on span "Search" at bounding box center [522, 122] width 339 height 35
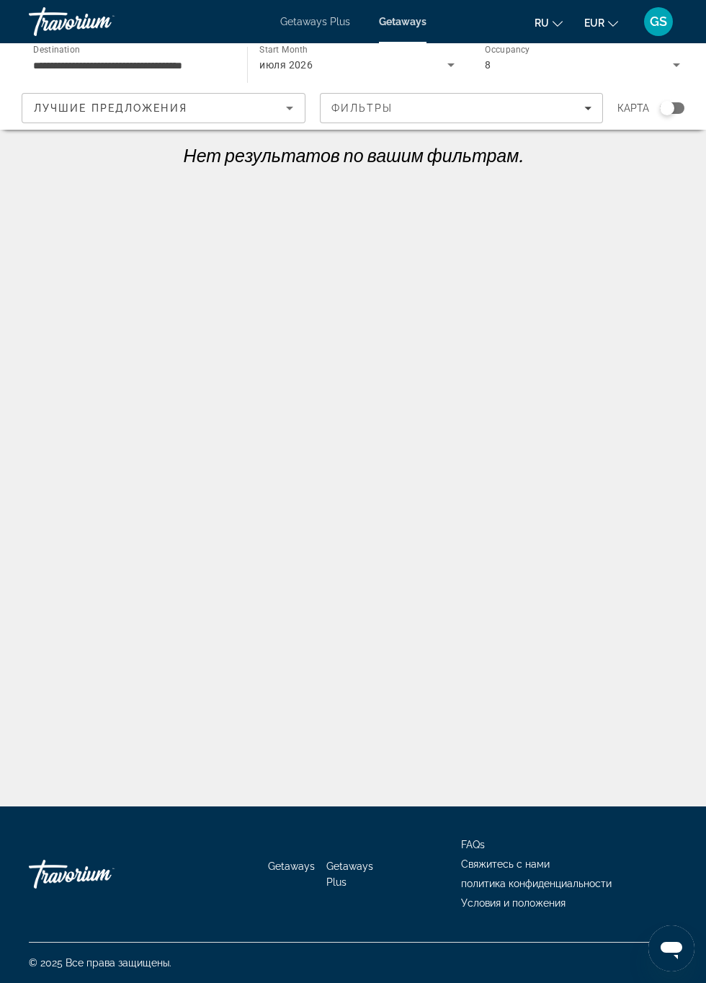
click at [290, 108] on icon "Sort by" at bounding box center [289, 109] width 7 height 4
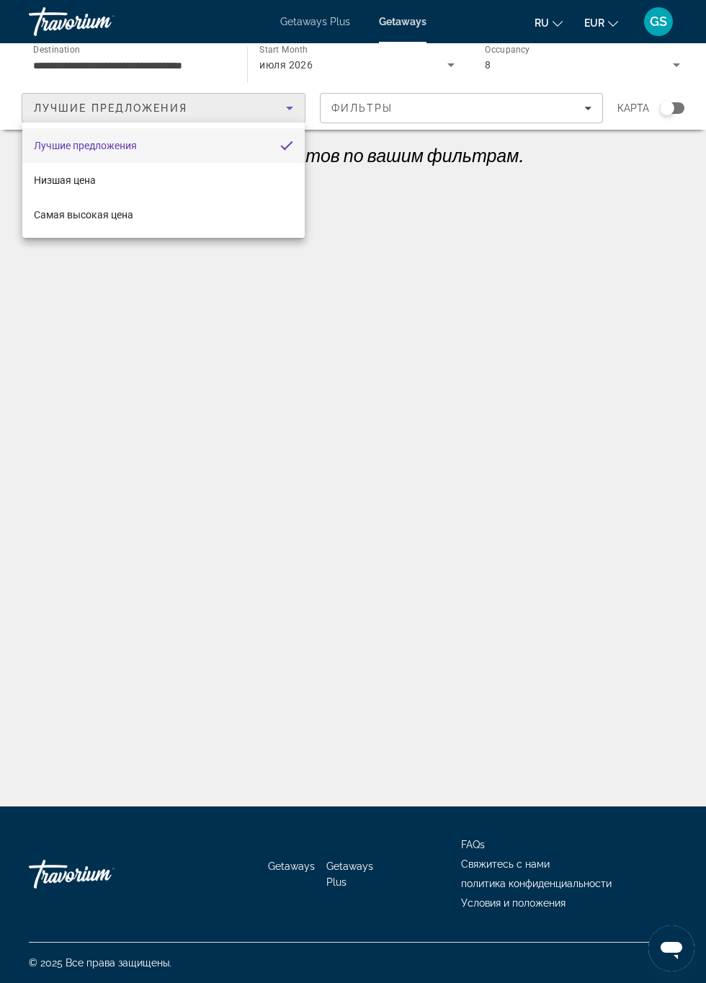
click at [82, 183] on span "Низшая цена" at bounding box center [65, 180] width 62 height 12
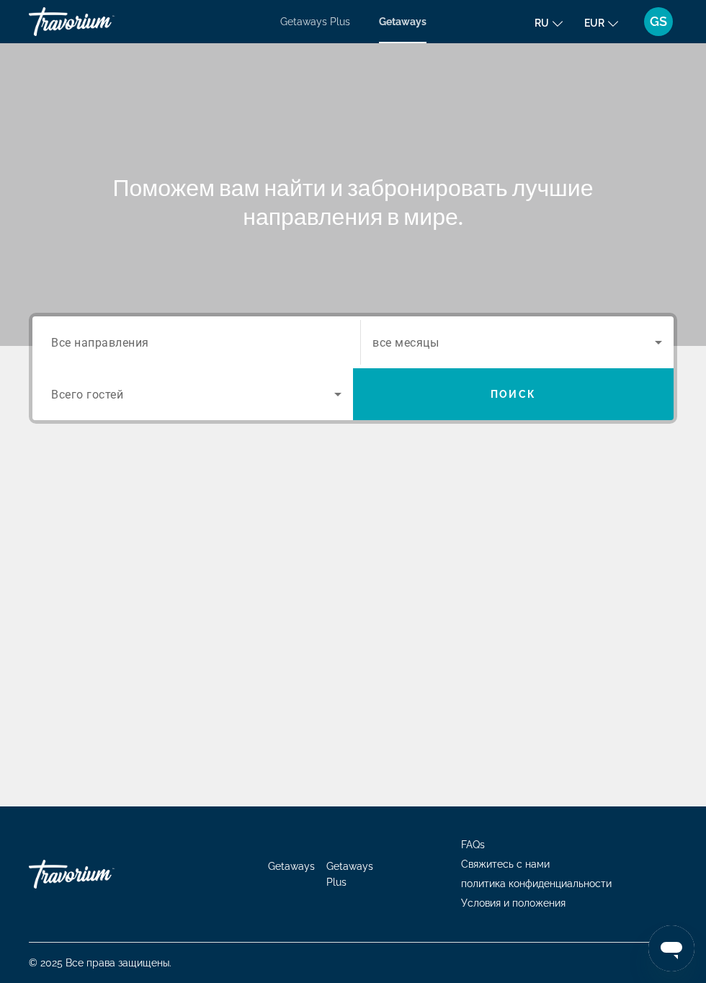
click at [161, 344] on input "Destination Все направления" at bounding box center [196, 342] width 290 height 17
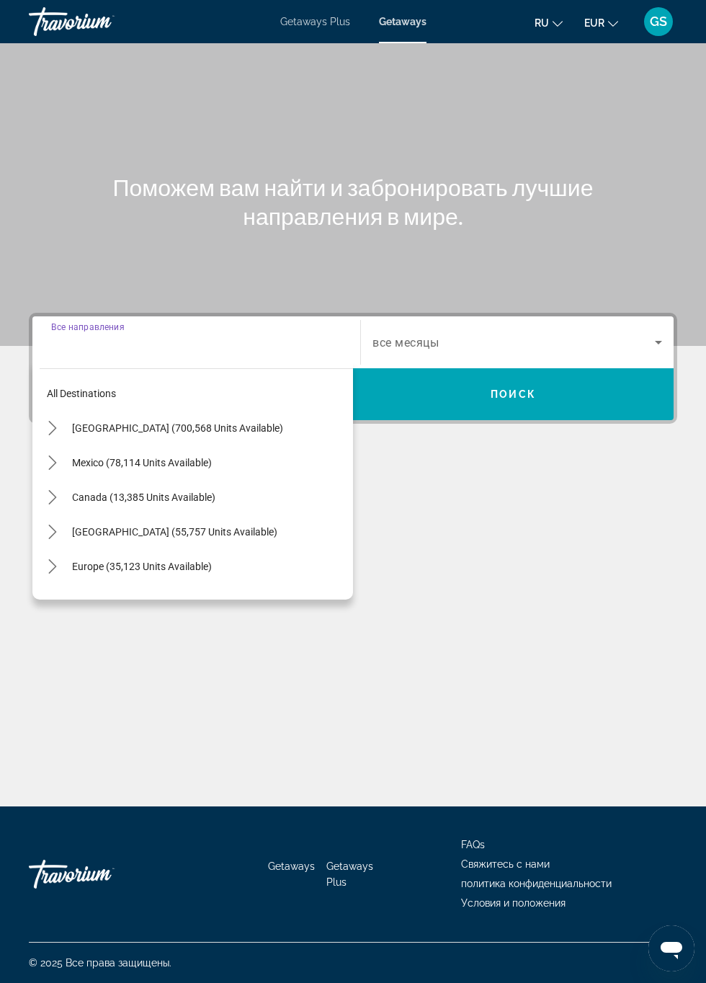
scroll to position [82, 0]
click at [190, 561] on span "Europe (35,123 units available)" at bounding box center [142, 567] width 140 height 12
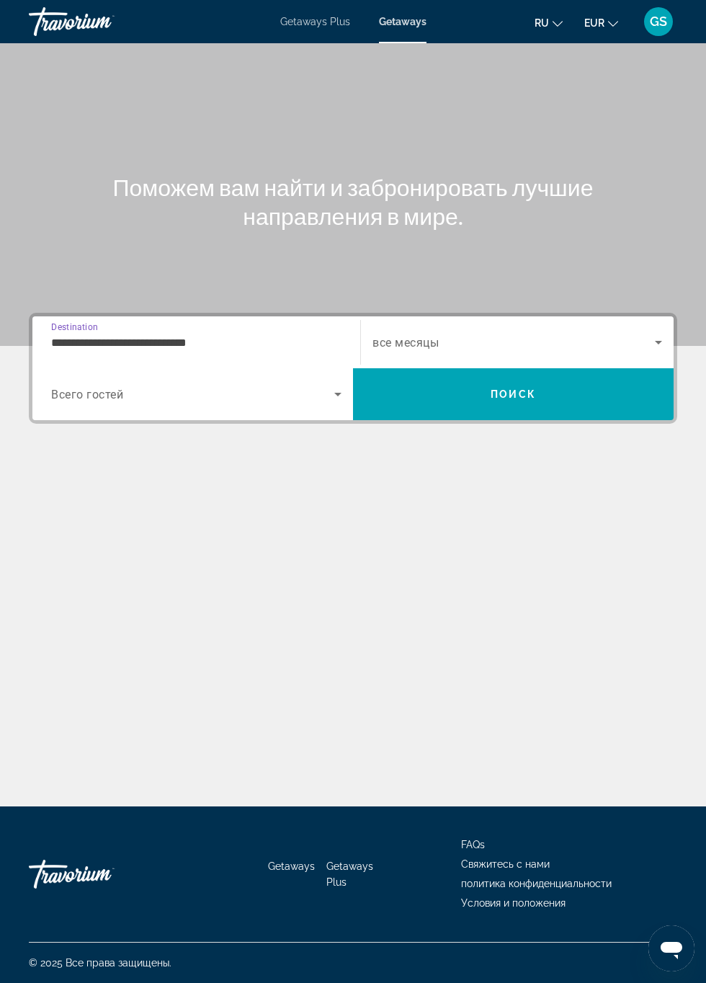
click at [208, 334] on input "**********" at bounding box center [196, 342] width 290 height 17
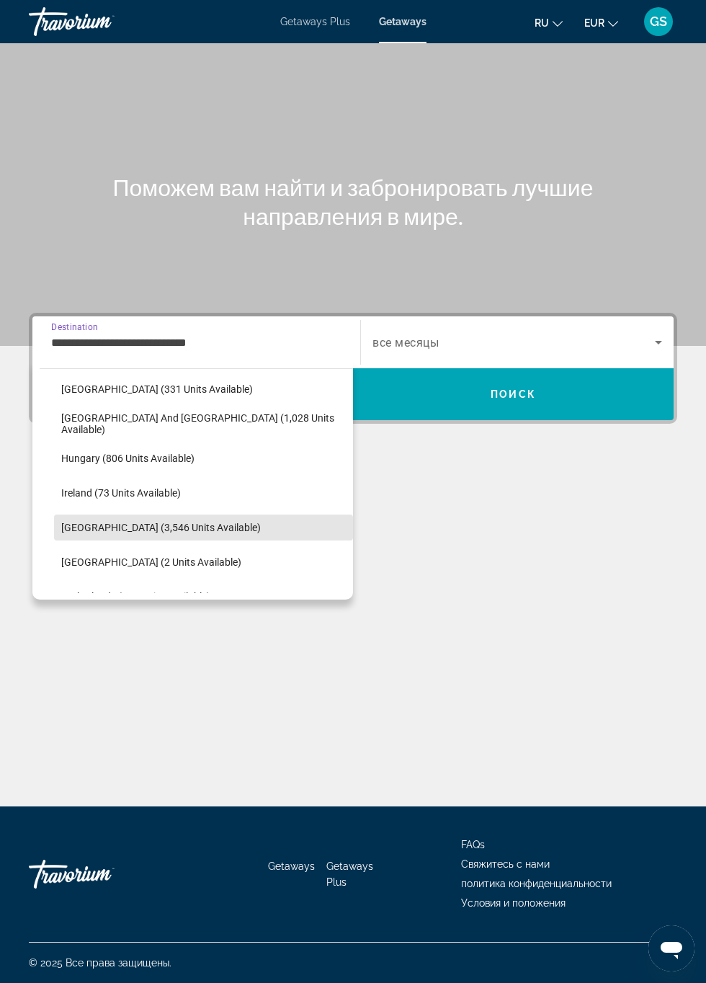
scroll to position [457, 0]
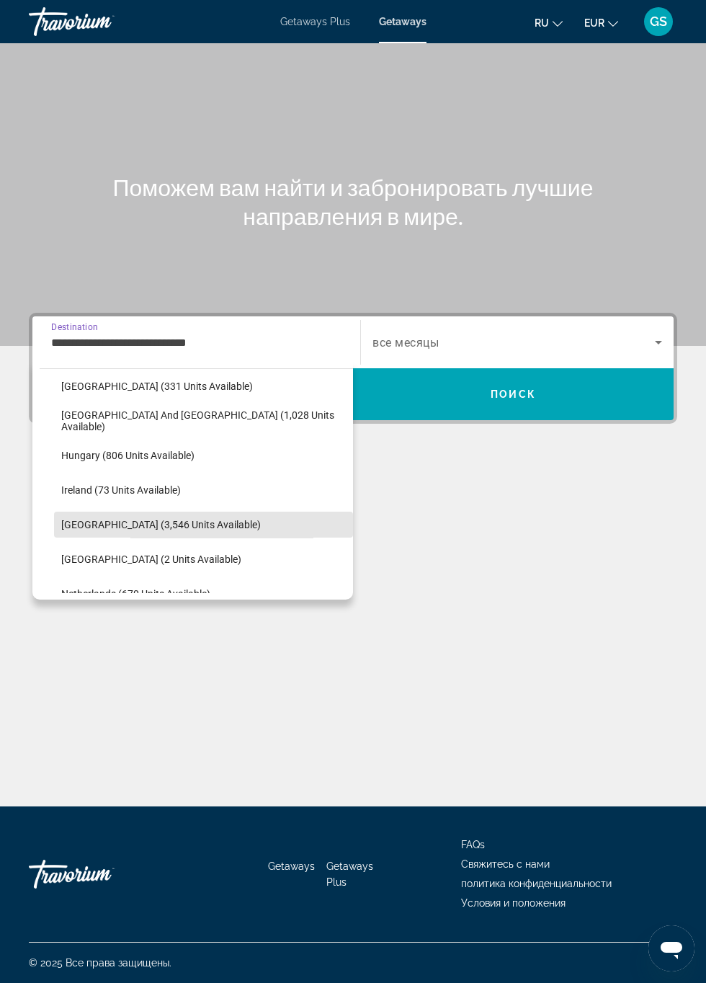
click at [150, 525] on span "Italy (3,546 units available)" at bounding box center [161, 525] width 200 height 12
type input "**********"
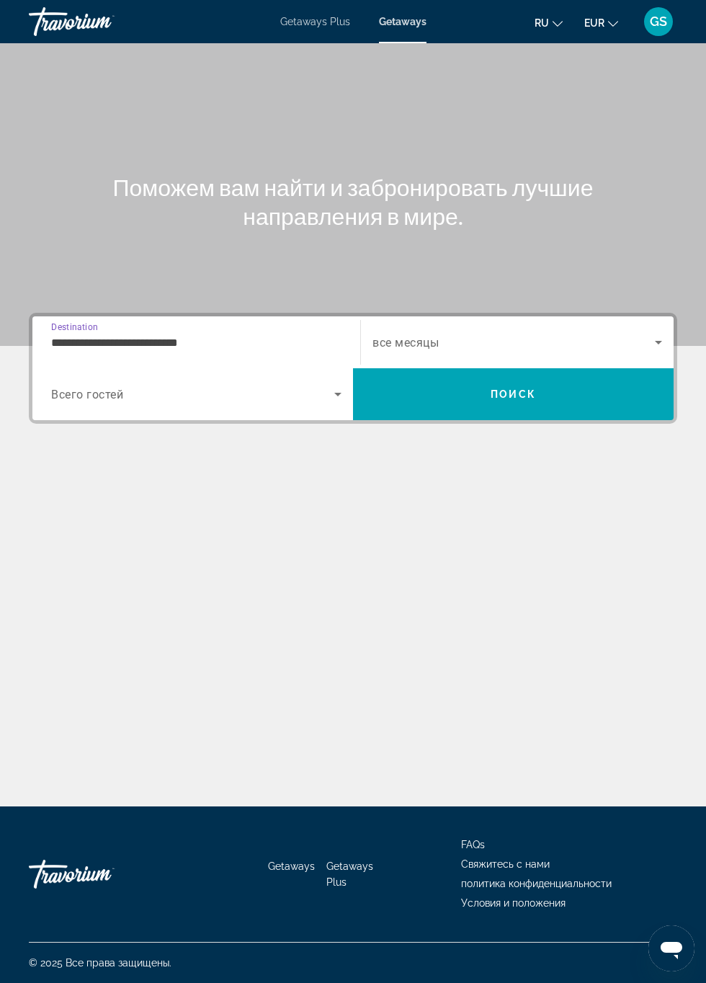
scroll to position [82, 0]
click at [337, 393] on icon "Search widget" at bounding box center [337, 395] width 7 height 4
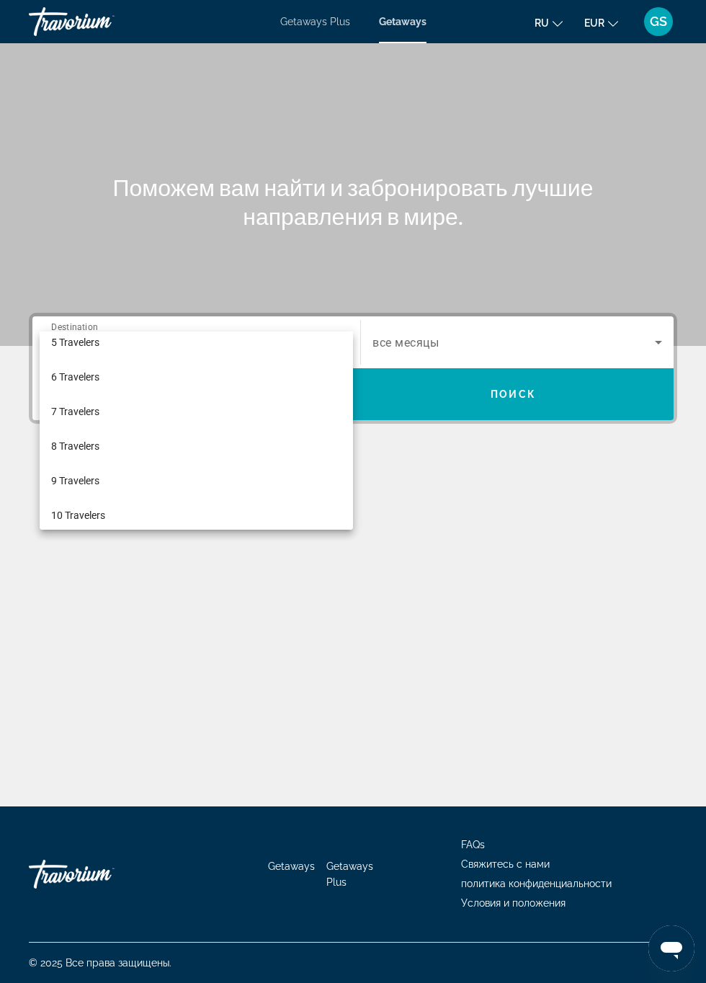
scroll to position [151, 0]
click at [74, 442] on span "8 Travelers" at bounding box center [75, 445] width 48 height 17
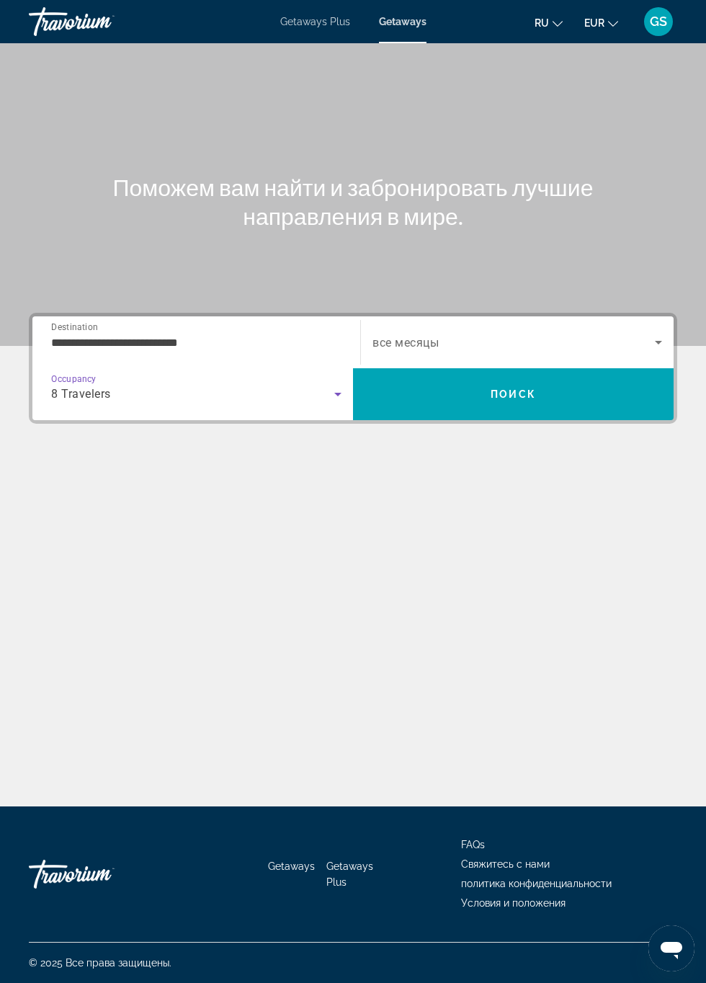
click at [659, 341] on icon "Search widget" at bounding box center [658, 343] width 7 height 4
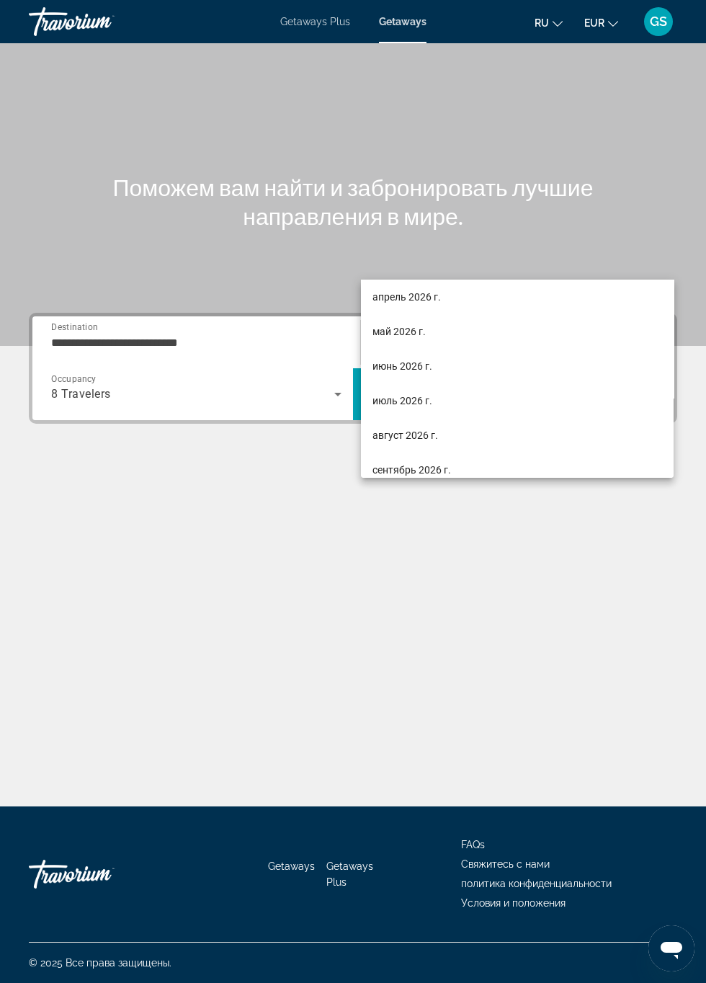
scroll to position [249, 0]
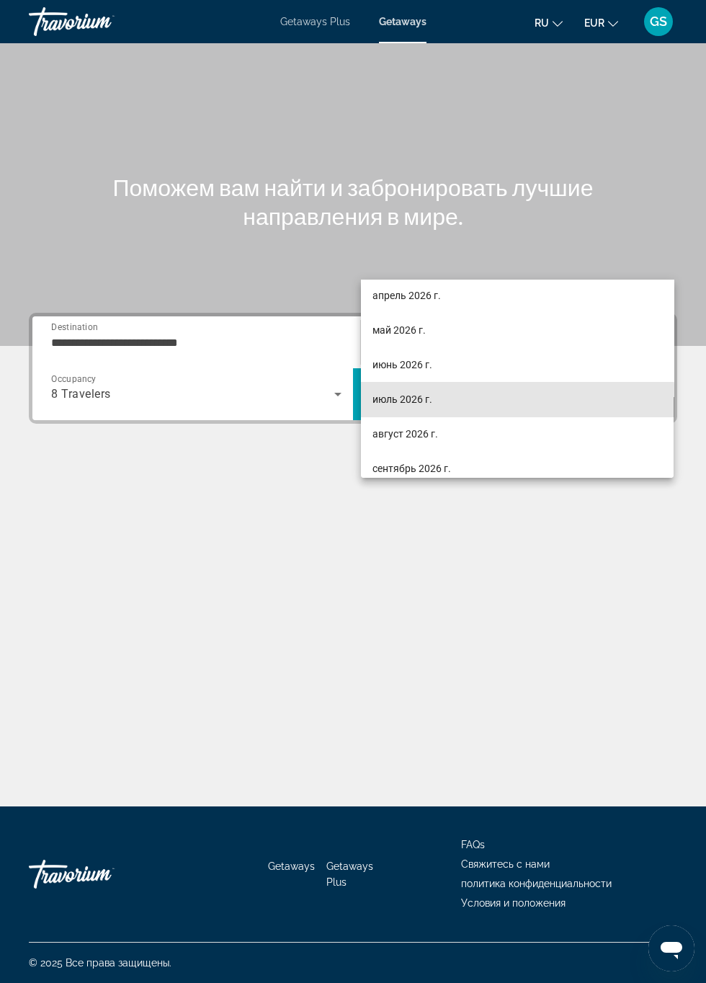
click at [415, 402] on span "июль 2026 г." at bounding box center [403, 399] width 60 height 17
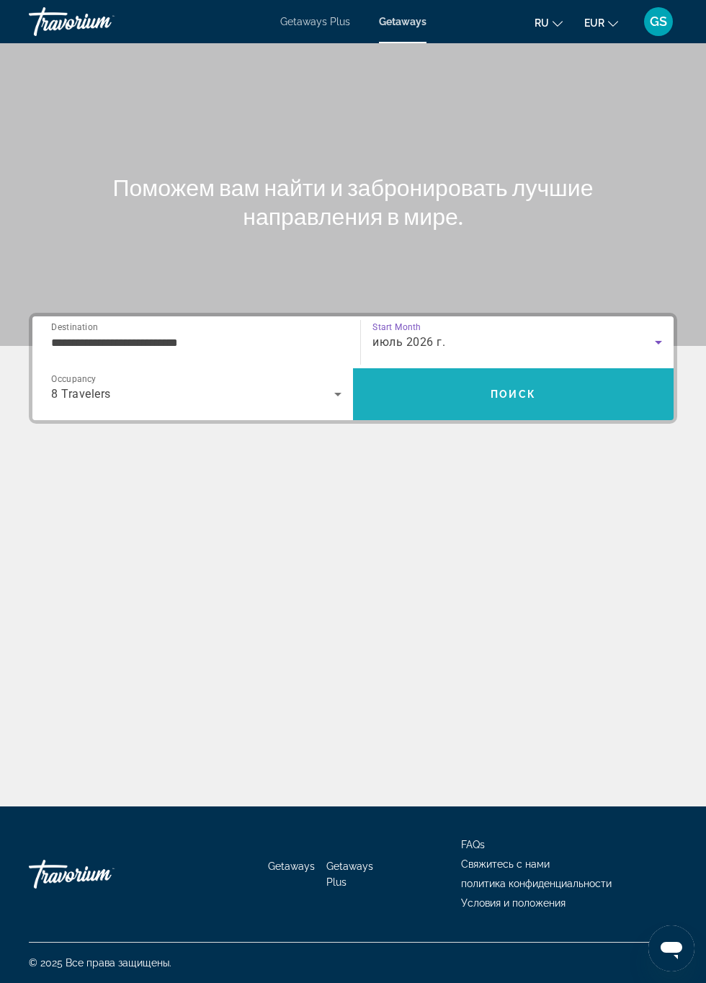
click at [507, 388] on span "Поиск" at bounding box center [513, 394] width 45 height 12
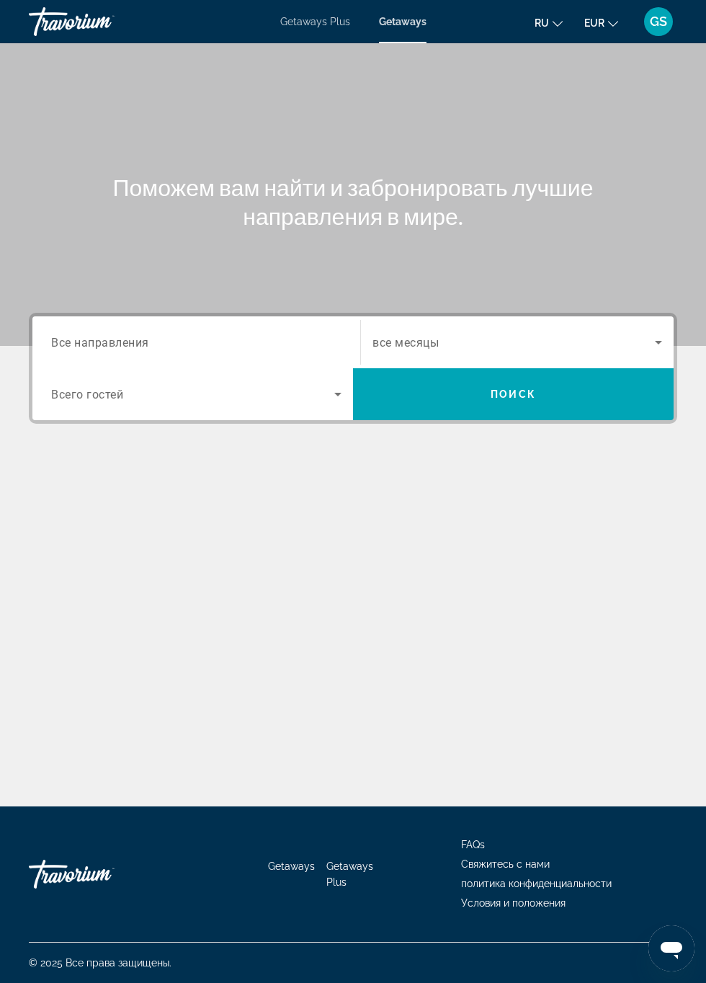
click at [186, 335] on input "Destination Все направления" at bounding box center [196, 342] width 290 height 17
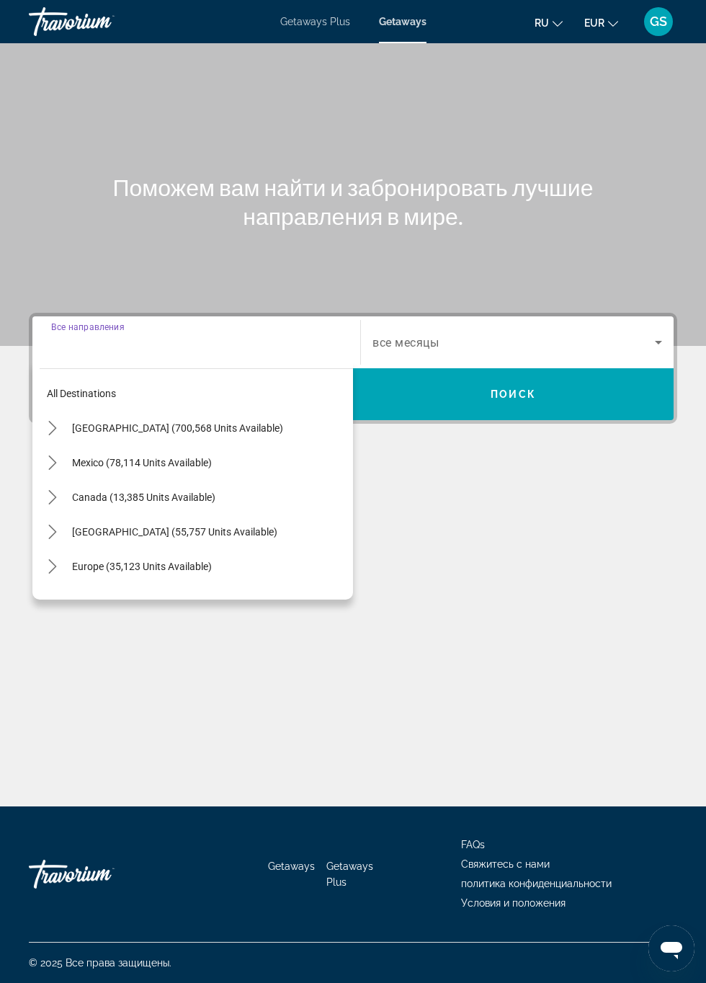
scroll to position [82, 0]
click at [193, 561] on span "Europe (35,123 units available)" at bounding box center [142, 567] width 140 height 12
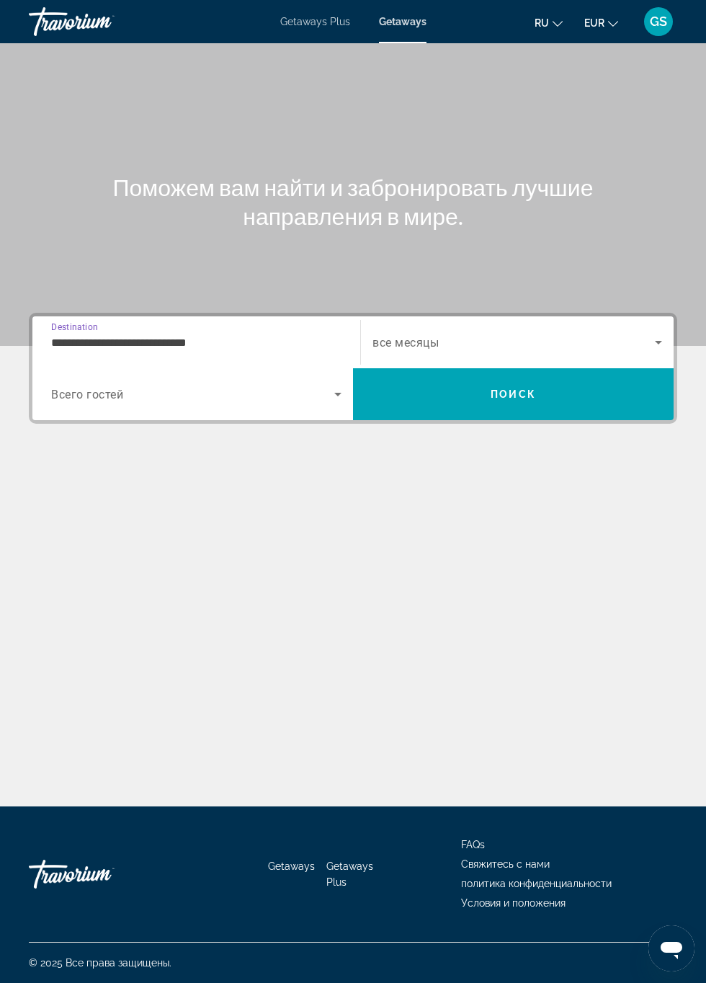
click at [337, 393] on icon "Search widget" at bounding box center [337, 395] width 7 height 4
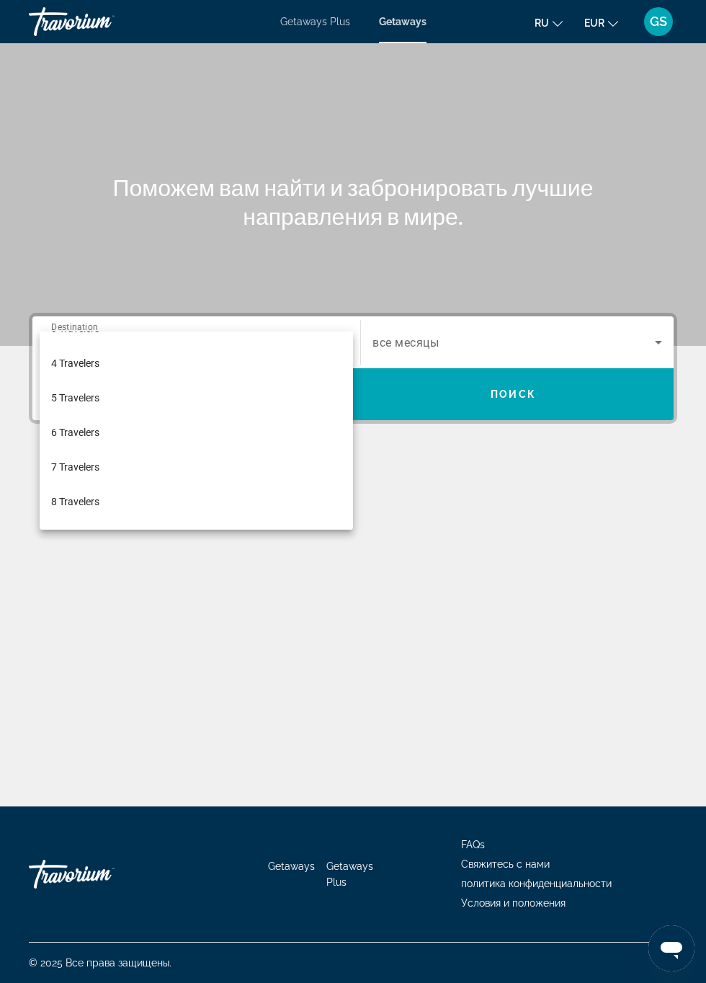
scroll to position [95, 0]
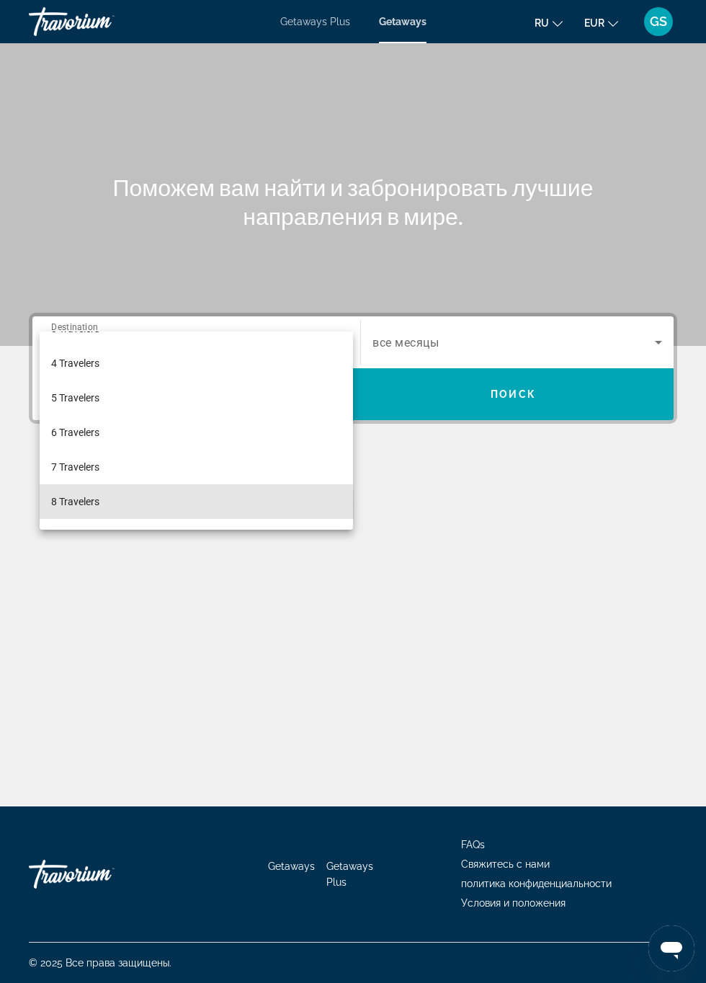
click at [79, 504] on span "8 Travelers" at bounding box center [75, 501] width 48 height 17
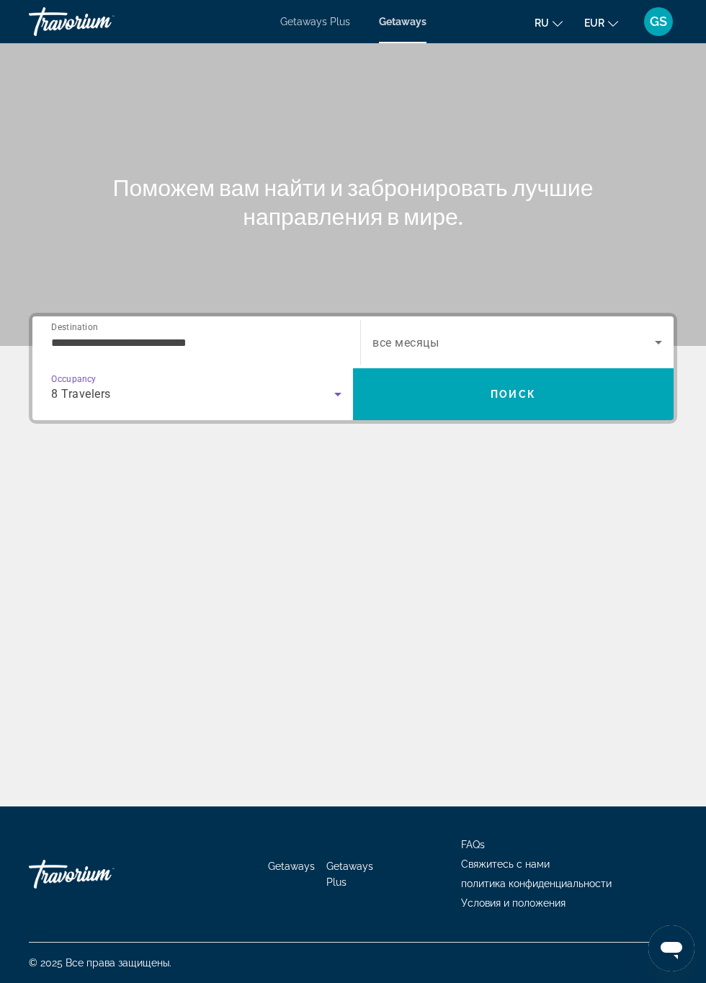
click at [222, 334] on input "**********" at bounding box center [196, 342] width 290 height 17
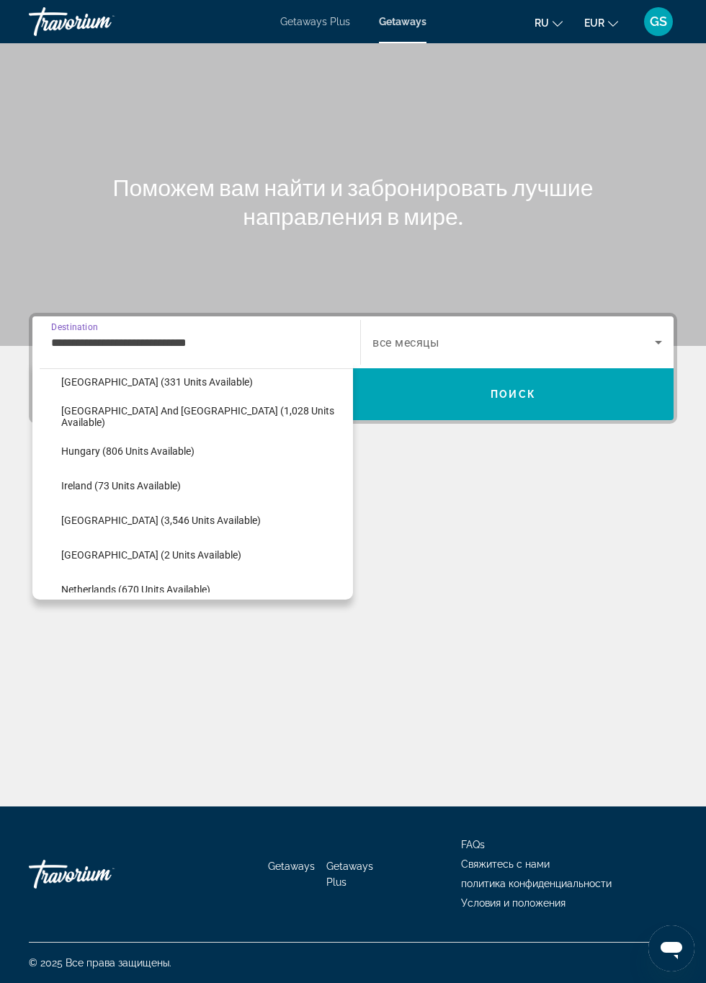
scroll to position [462, 0]
click at [169, 512] on span "Select destination: Italy (3,546 units available)" at bounding box center [203, 519] width 299 height 35
type input "**********"
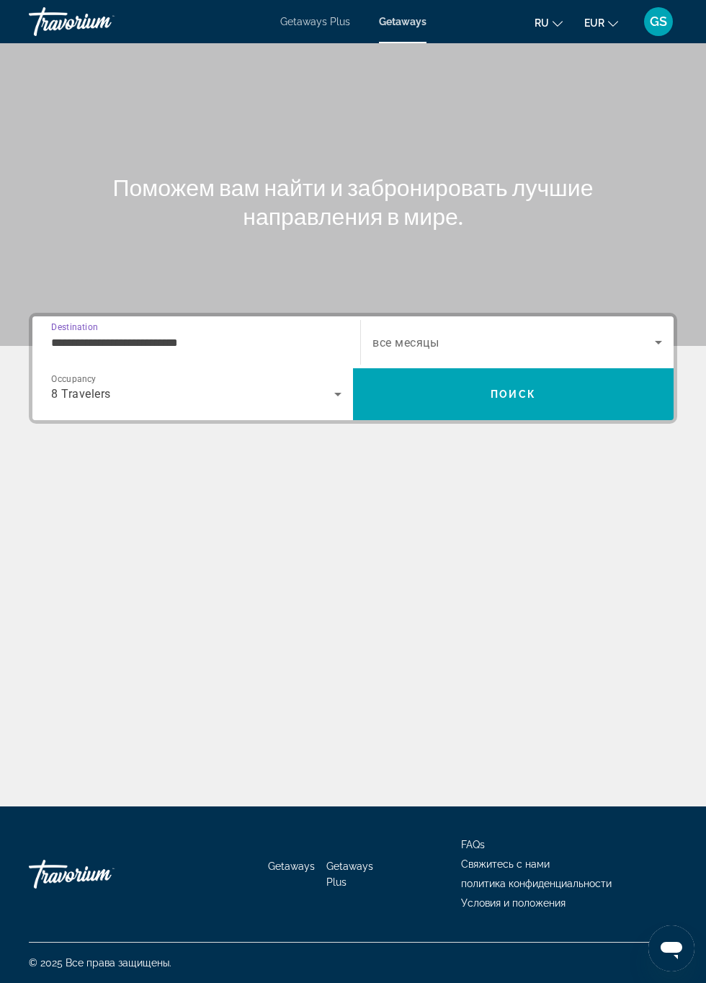
scroll to position [82, 0]
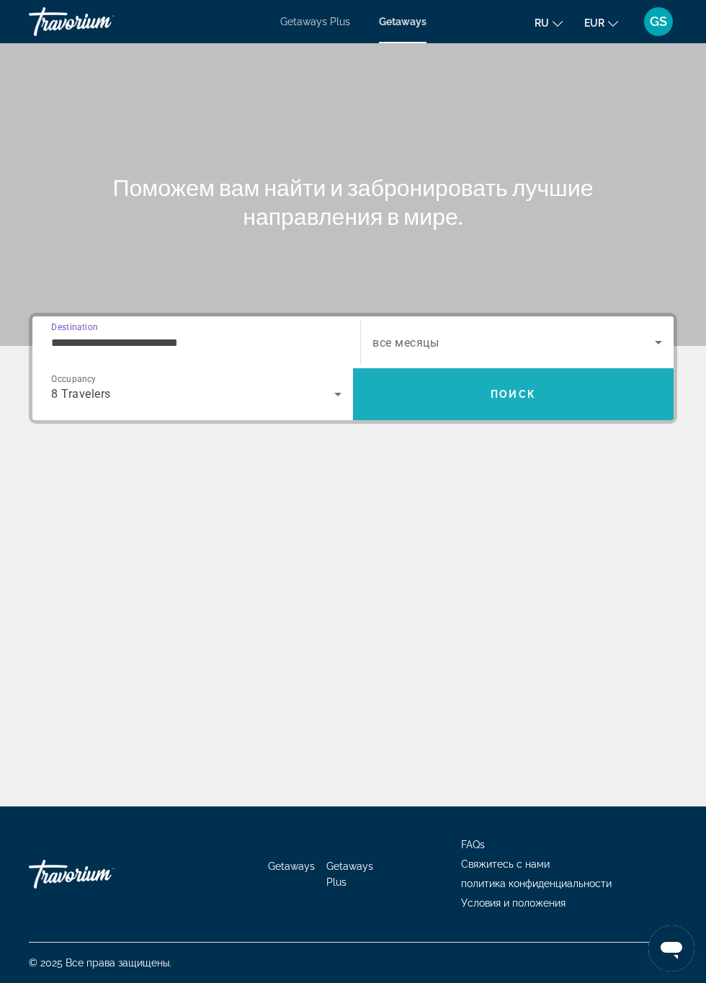
click at [516, 377] on span "Search" at bounding box center [513, 394] width 321 height 35
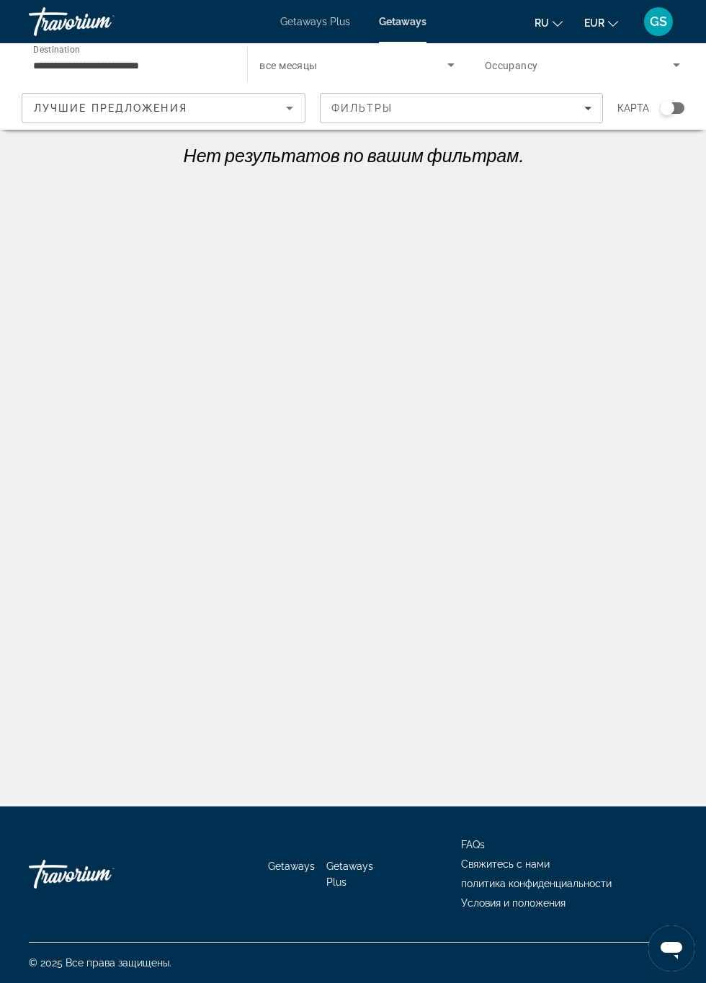
click at [290, 108] on icon "Sort by" at bounding box center [289, 109] width 7 height 4
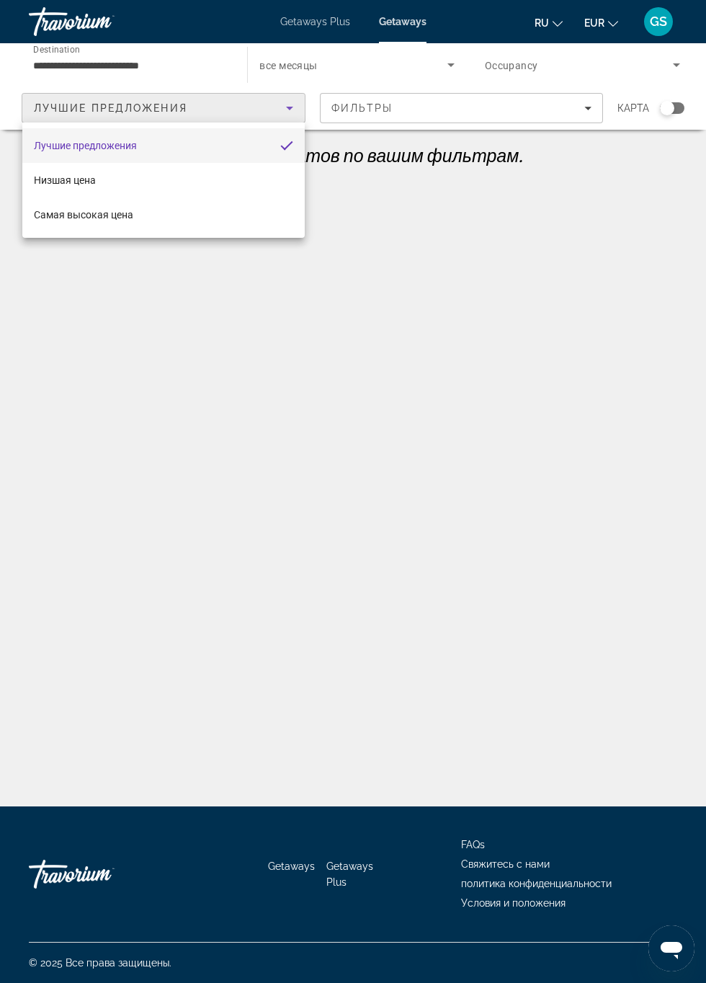
click at [319, 318] on div at bounding box center [353, 491] width 706 height 983
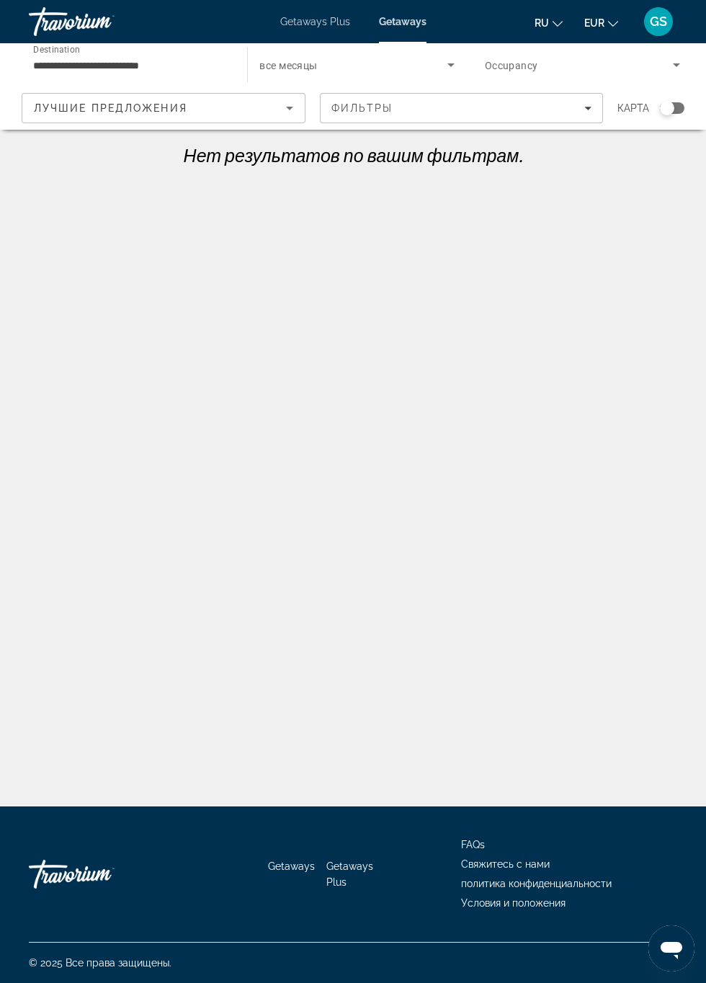
click at [290, 108] on icon "Sort by" at bounding box center [289, 109] width 7 height 4
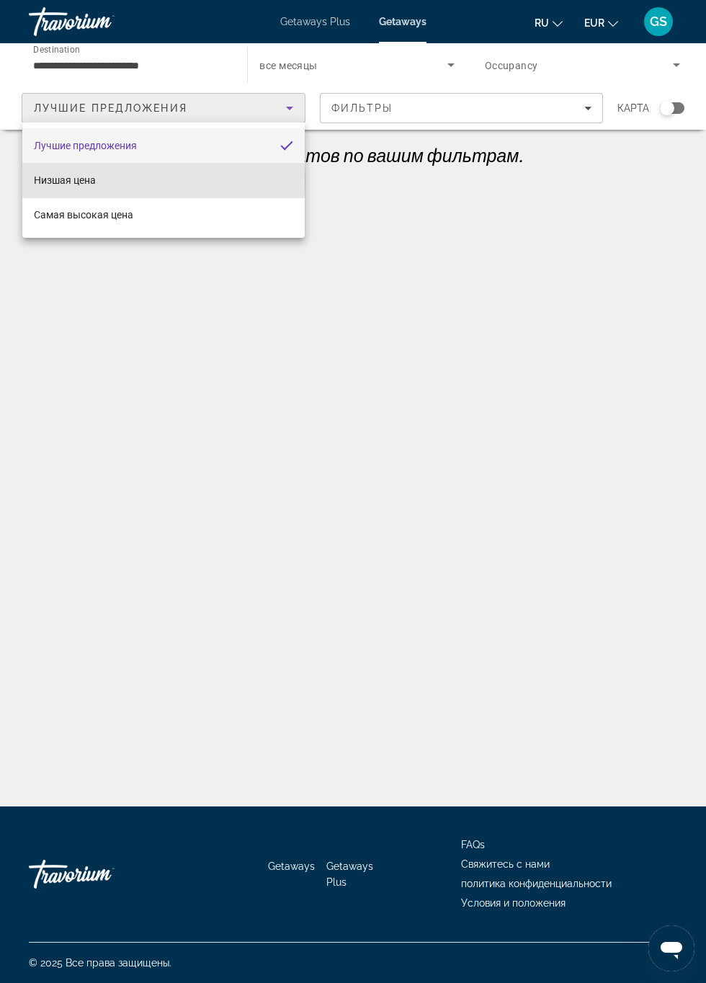
click at [138, 180] on mat-option "Низшая цена" at bounding box center [163, 180] width 282 height 35
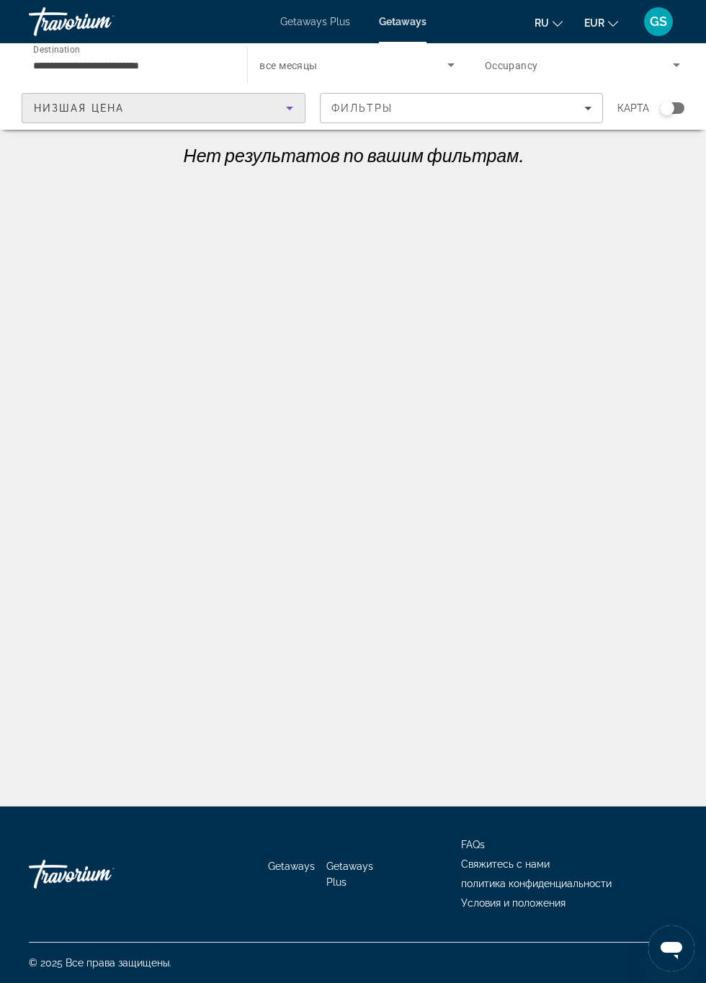
click at [455, 61] on icon "Search widget" at bounding box center [450, 64] width 17 height 17
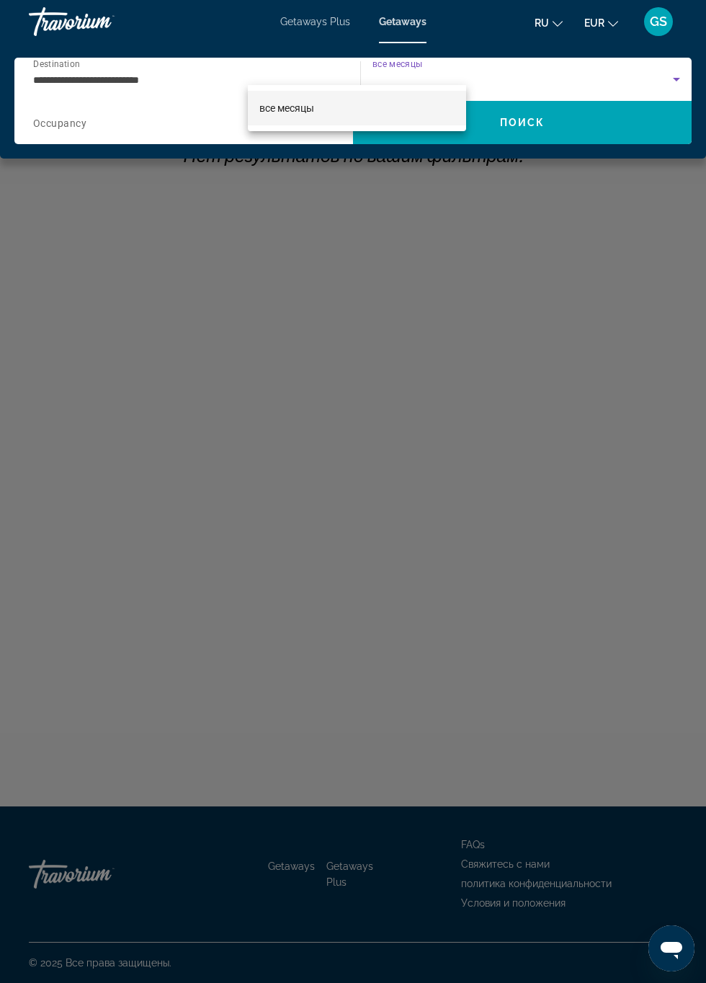
click at [521, 120] on div at bounding box center [353, 491] width 706 height 983
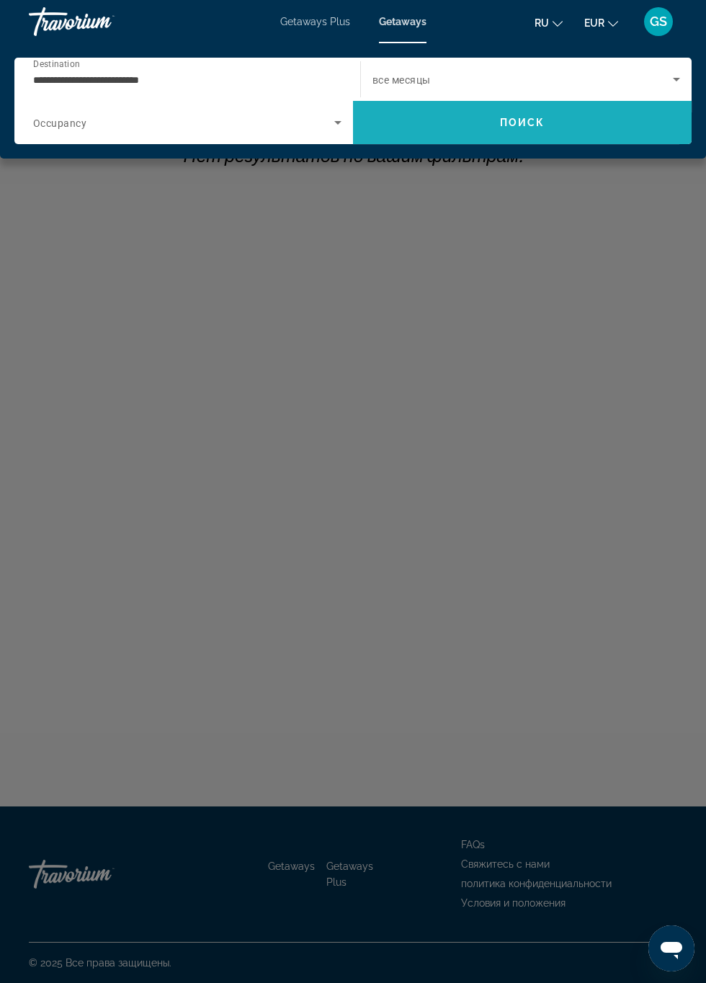
click at [503, 118] on span "Поиск" at bounding box center [522, 123] width 45 height 12
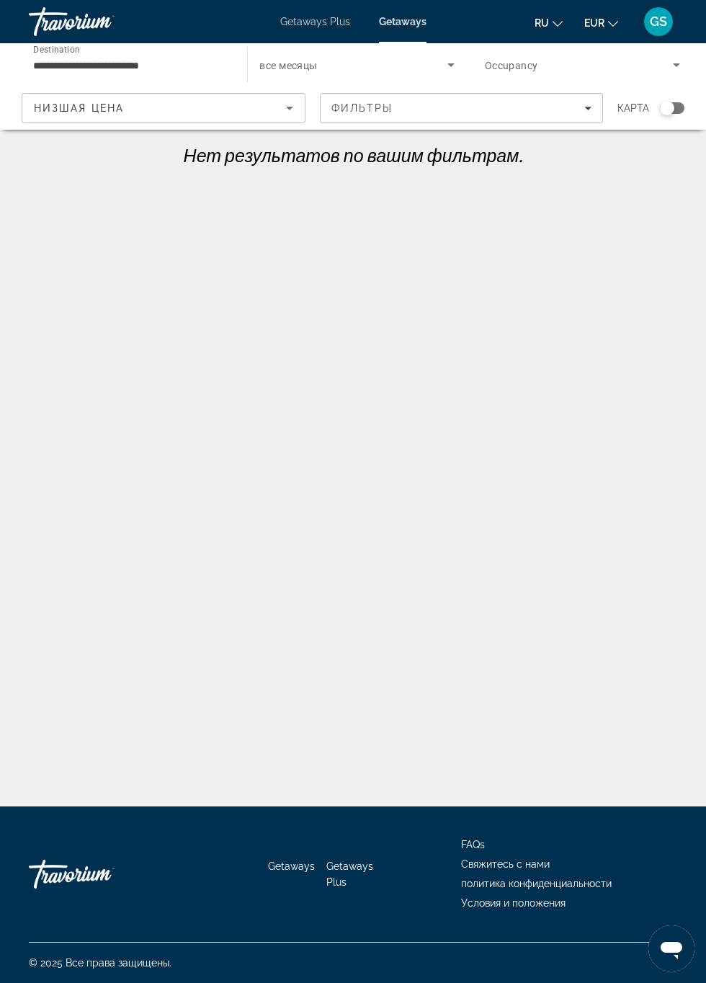
click at [179, 70] on input "**********" at bounding box center [130, 65] width 195 height 17
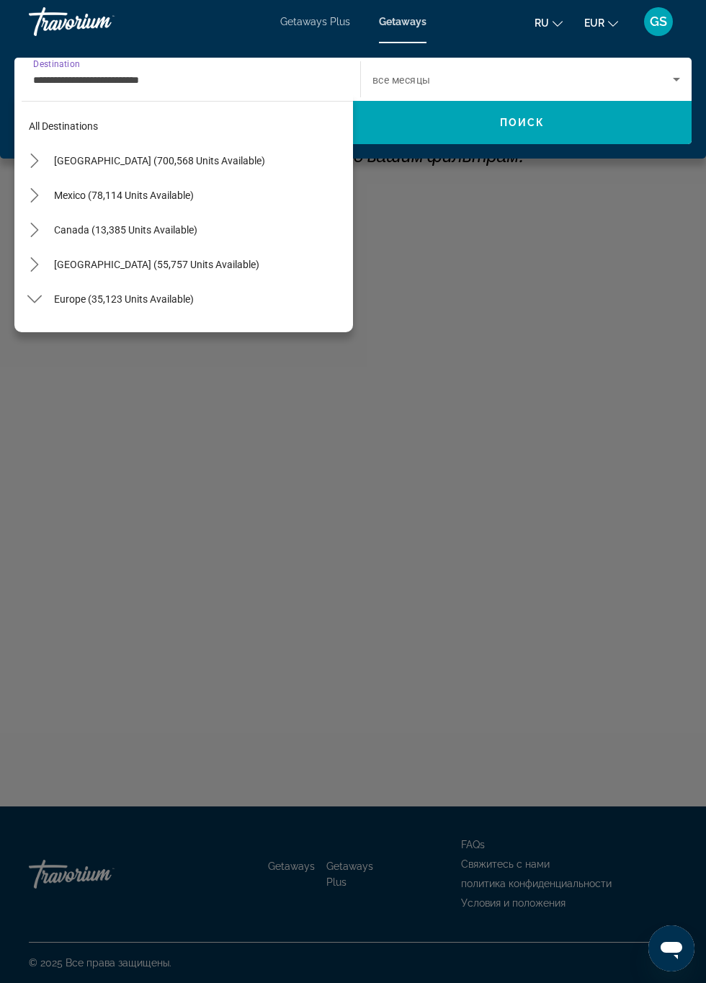
scroll to position [501, 0]
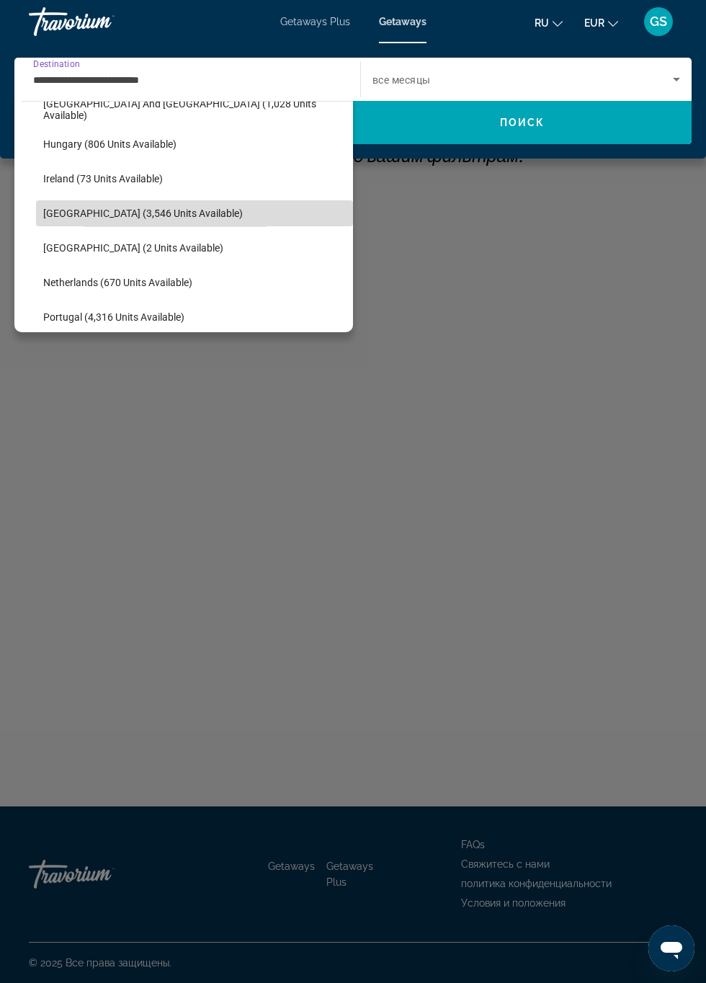
click at [127, 203] on span "Select destination: Italy (3,546 units available)" at bounding box center [194, 213] width 317 height 35
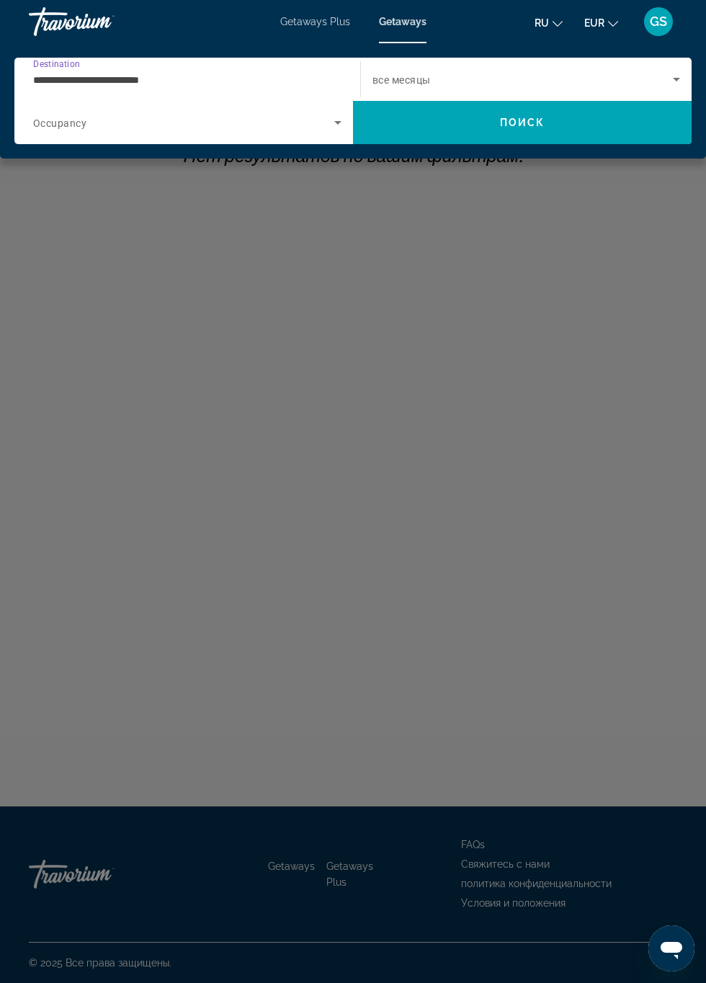
click at [337, 123] on icon "Search widget" at bounding box center [337, 123] width 7 height 4
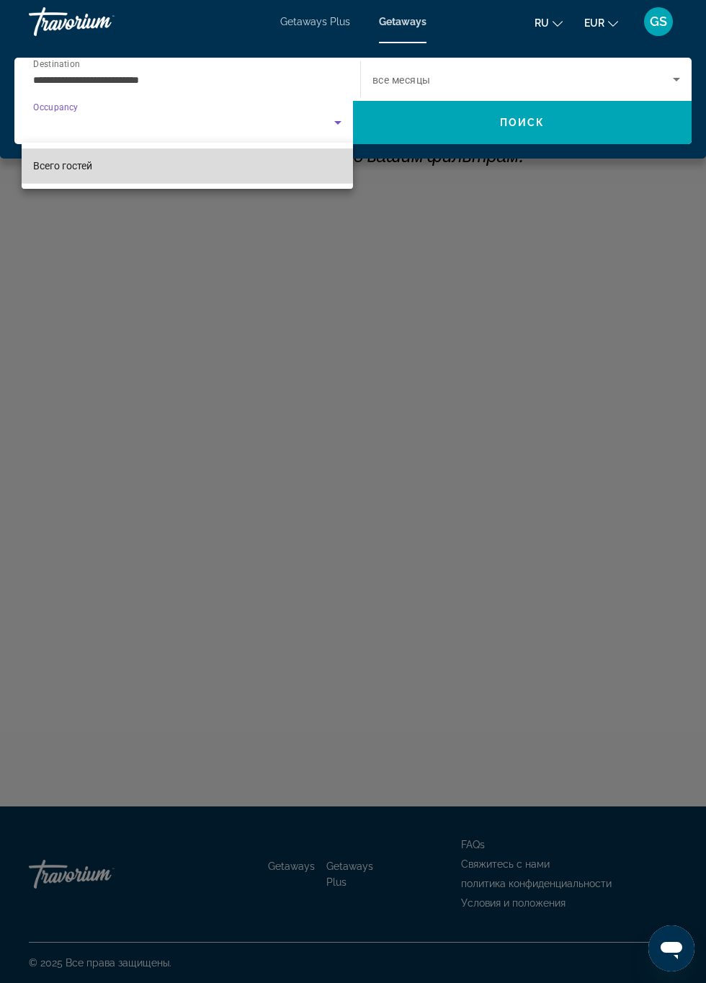
click at [117, 163] on mat-option "Всего гостей" at bounding box center [187, 165] width 331 height 35
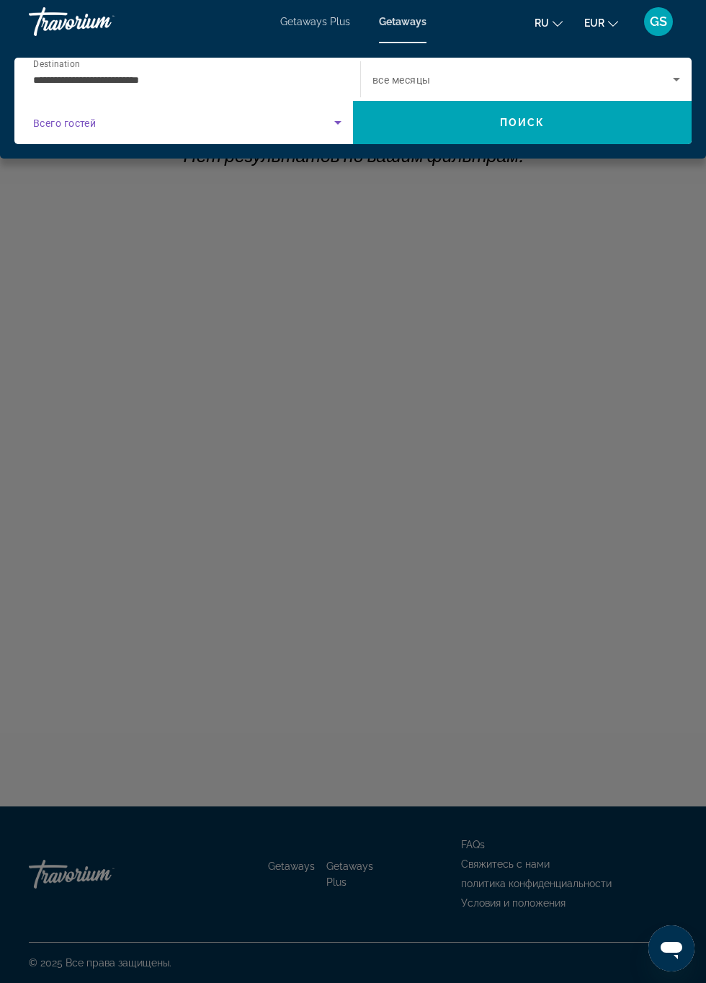
click at [337, 123] on icon "Search widget" at bounding box center [337, 123] width 7 height 4
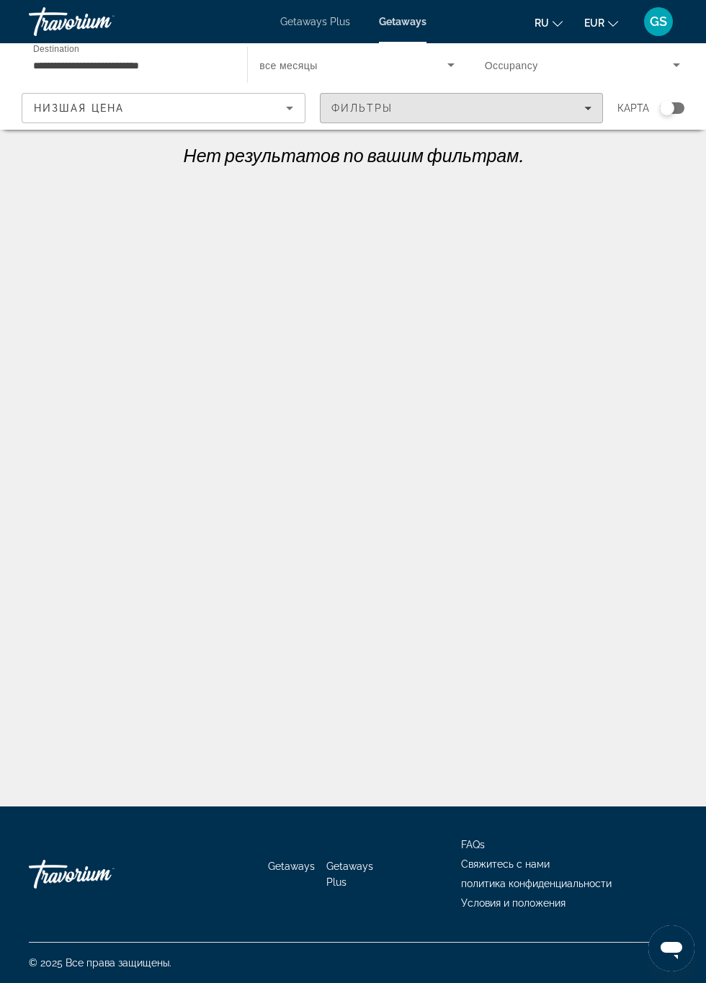
click at [592, 104] on span "Filters" at bounding box center [462, 108] width 282 height 35
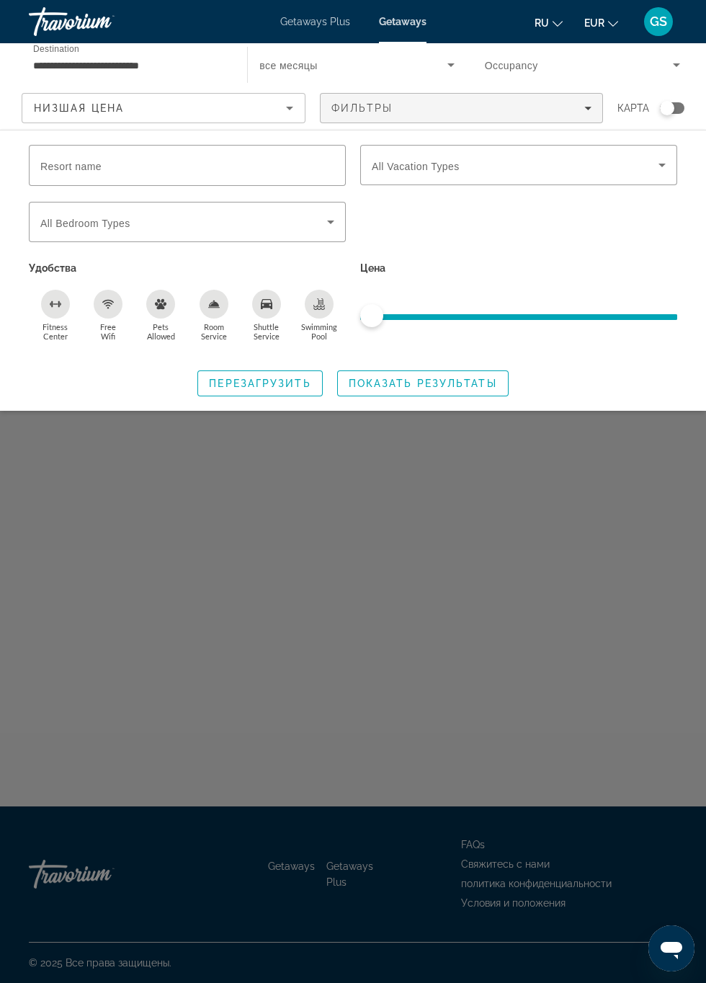
click at [577, 314] on span "ngx-slider" at bounding box center [518, 317] width 317 height 6
click at [541, 319] on span "ngx-slider" at bounding box center [518, 317] width 317 height 6
click at [673, 109] on div "Search widget" at bounding box center [667, 108] width 14 height 14
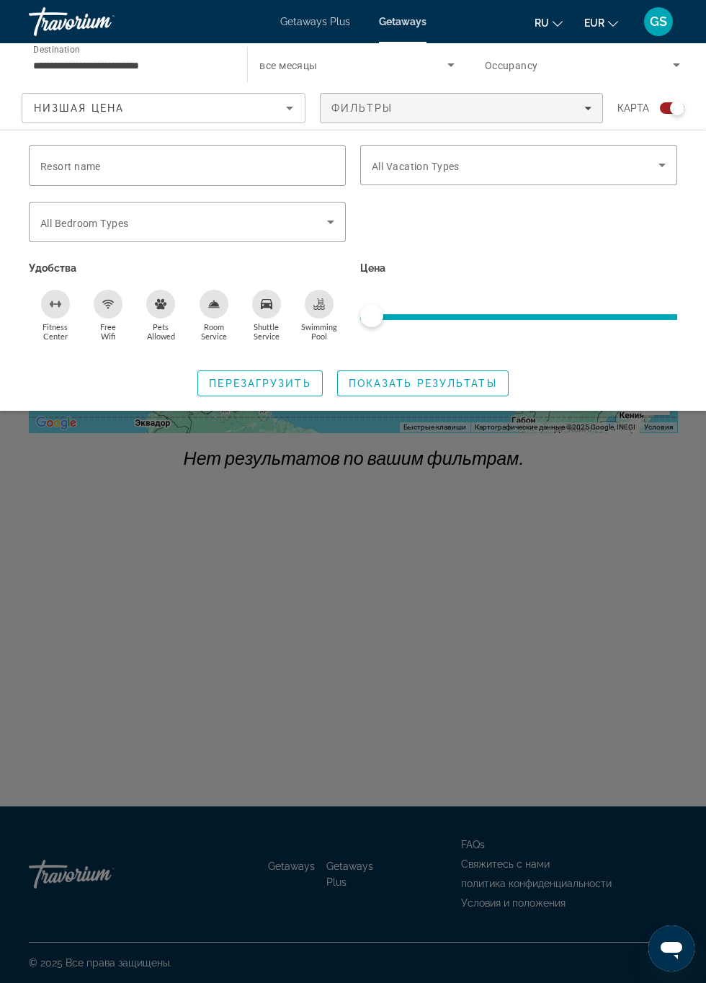
click at [450, 65] on icon "Search widget" at bounding box center [451, 65] width 7 height 4
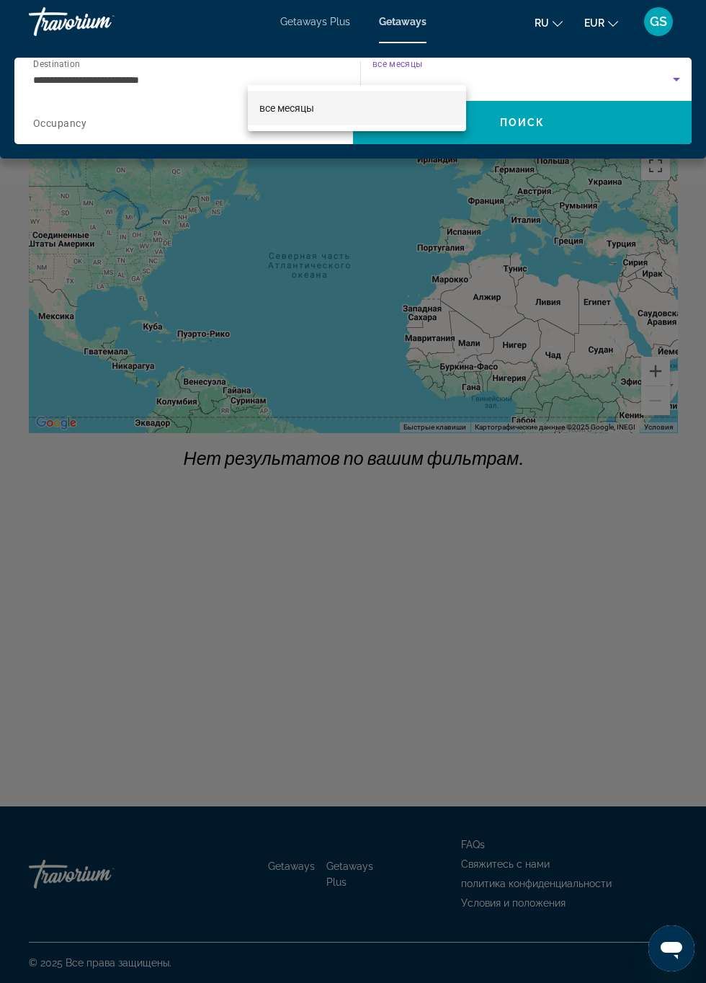
click at [528, 115] on div at bounding box center [353, 491] width 706 height 983
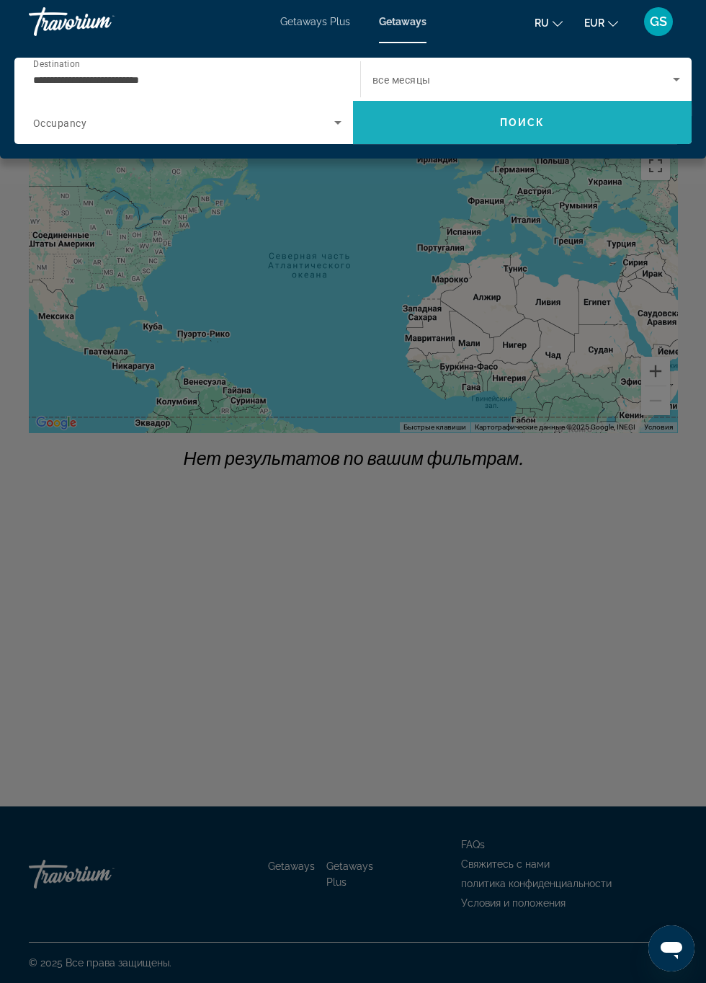
click at [502, 123] on span "Поиск" at bounding box center [522, 123] width 45 height 12
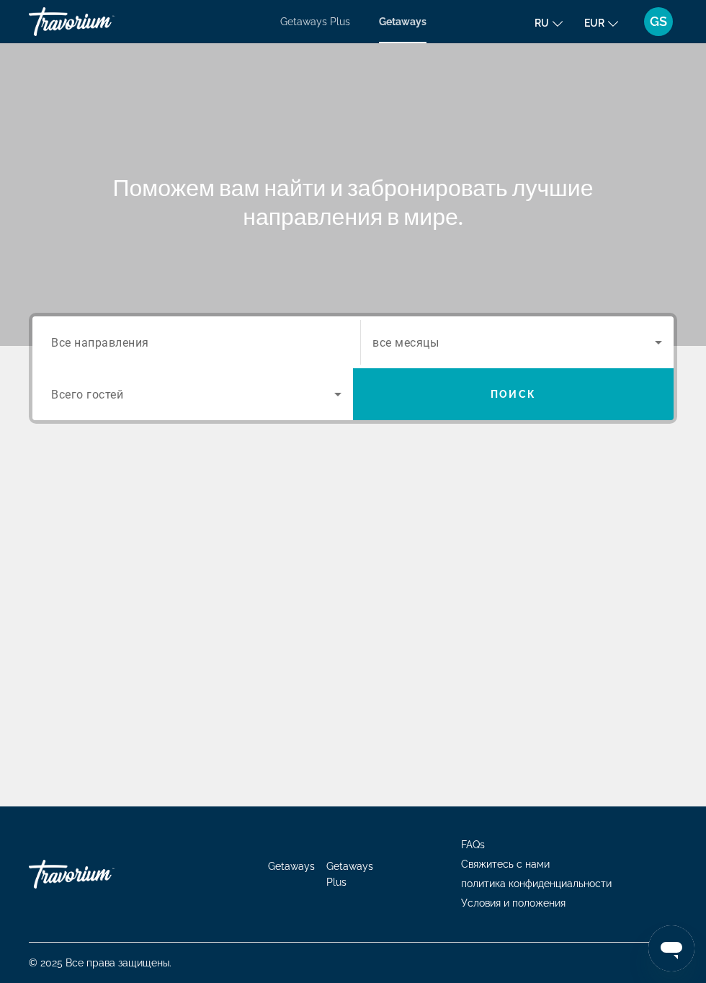
click at [190, 342] on input "Destination Все направления" at bounding box center [196, 342] width 290 height 17
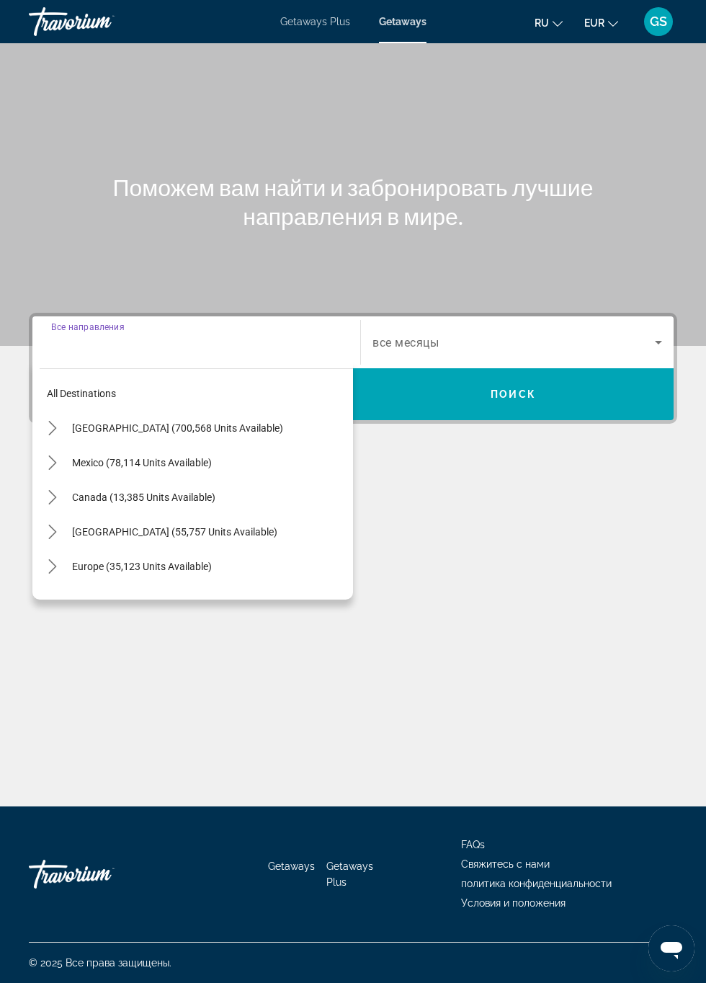
scroll to position [82, 0]
click at [215, 549] on span "Select destination: Europe (35,123 units available)" at bounding box center [209, 566] width 288 height 35
type input "**********"
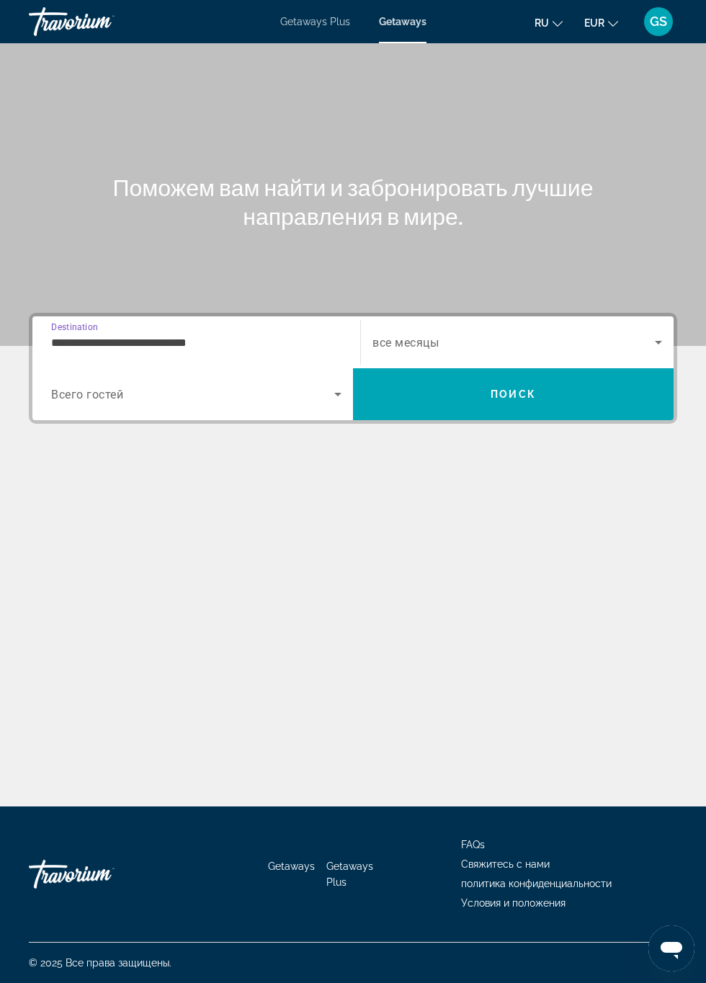
click at [337, 393] on icon "Search widget" at bounding box center [337, 395] width 7 height 4
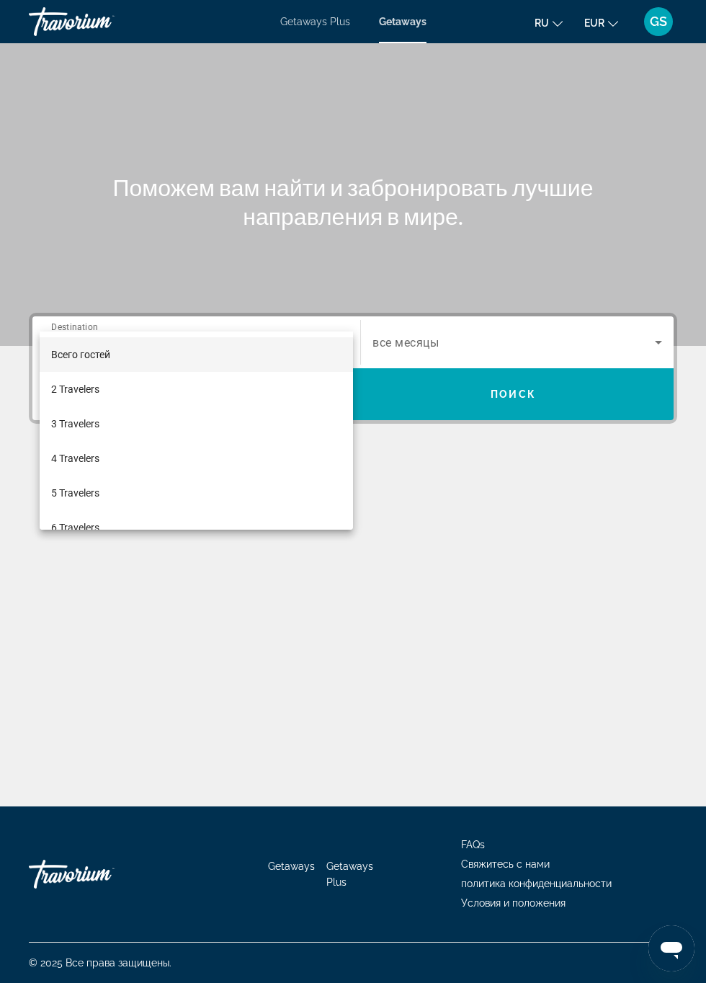
click at [73, 526] on span "6 Travelers" at bounding box center [75, 527] width 48 height 17
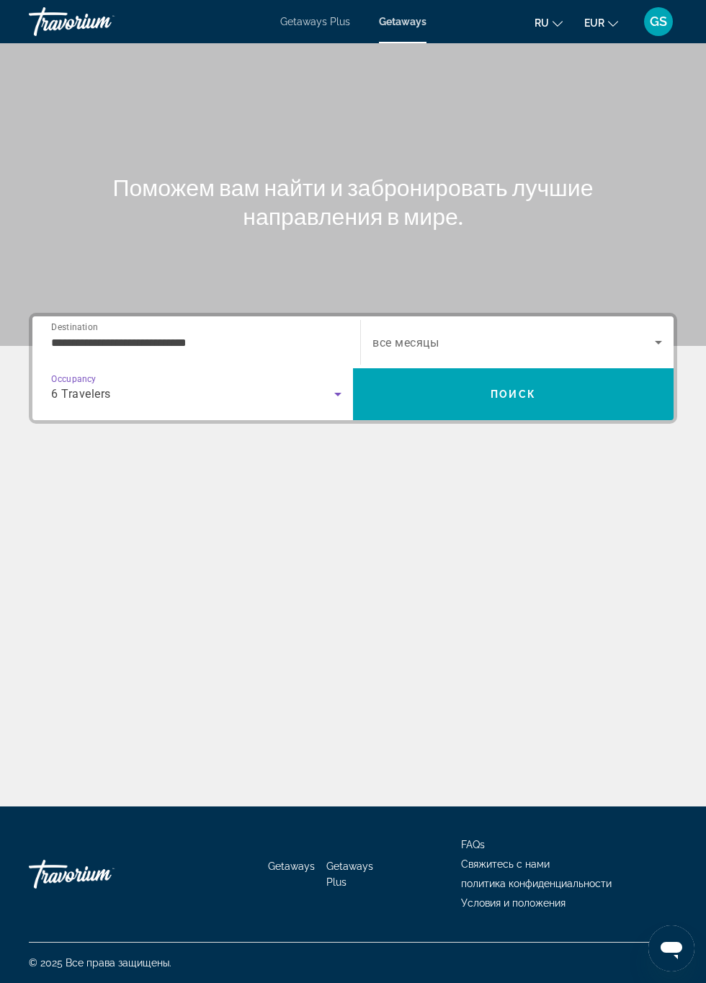
click at [659, 341] on icon "Search widget" at bounding box center [658, 343] width 7 height 4
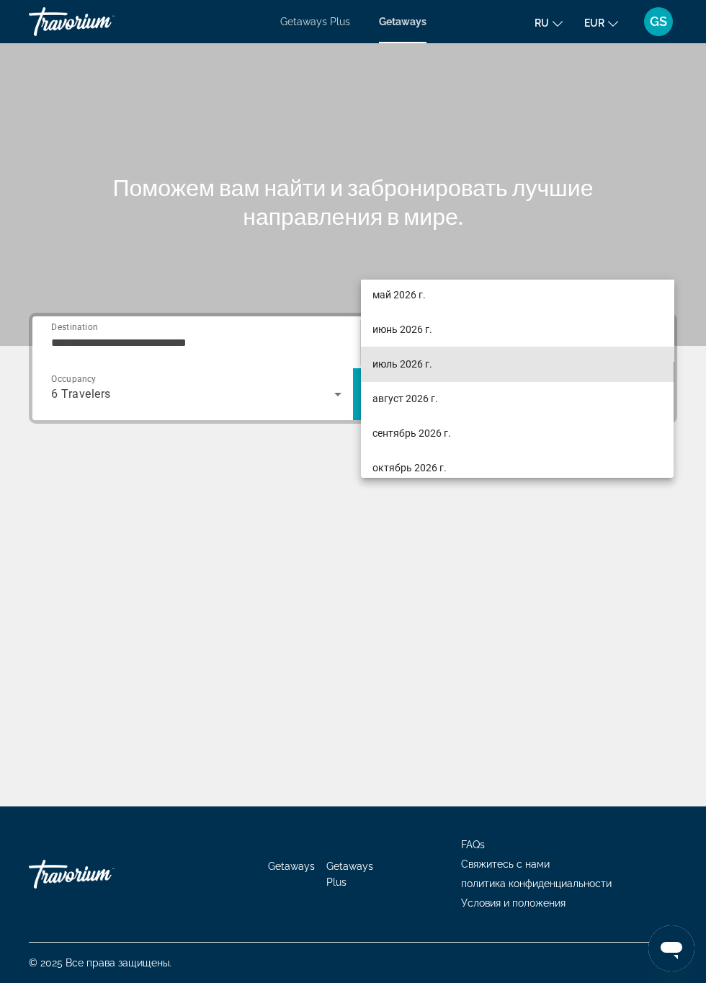
scroll to position [297, 0]
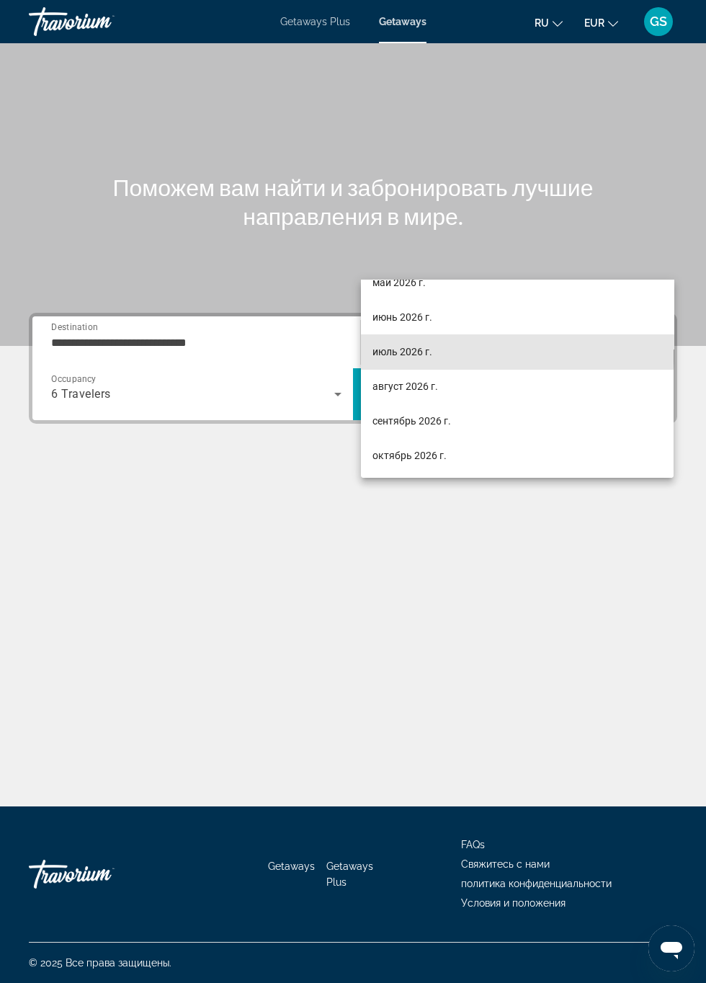
click at [440, 344] on mat-option "июль 2026 г." at bounding box center [517, 351] width 313 height 35
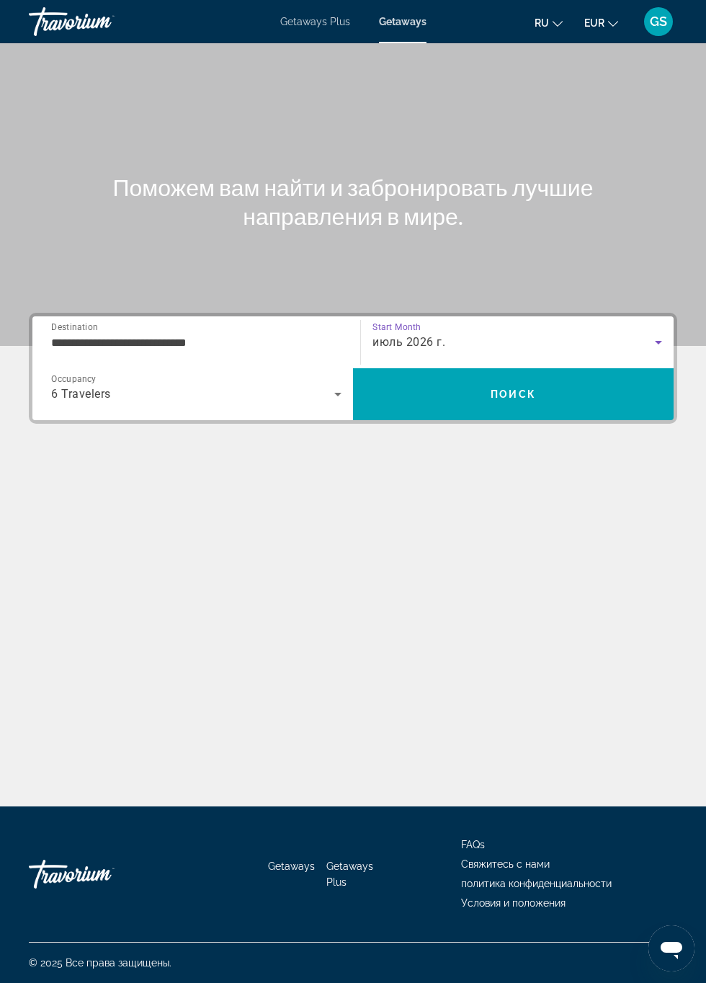
click at [512, 377] on span "Search" at bounding box center [513, 394] width 321 height 35
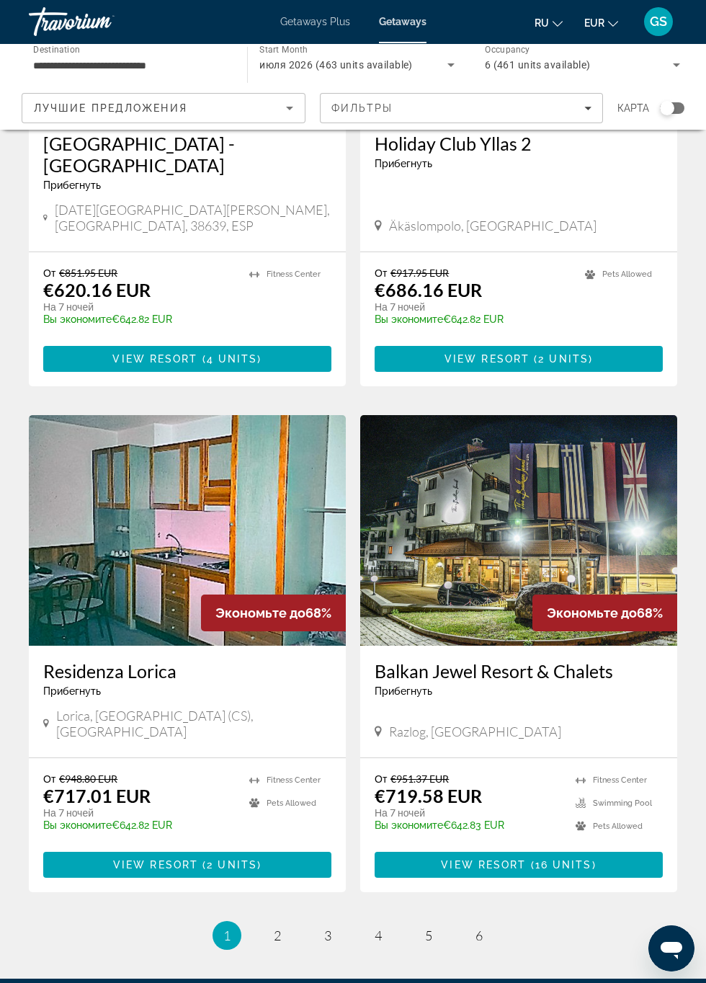
scroll to position [2329, 0]
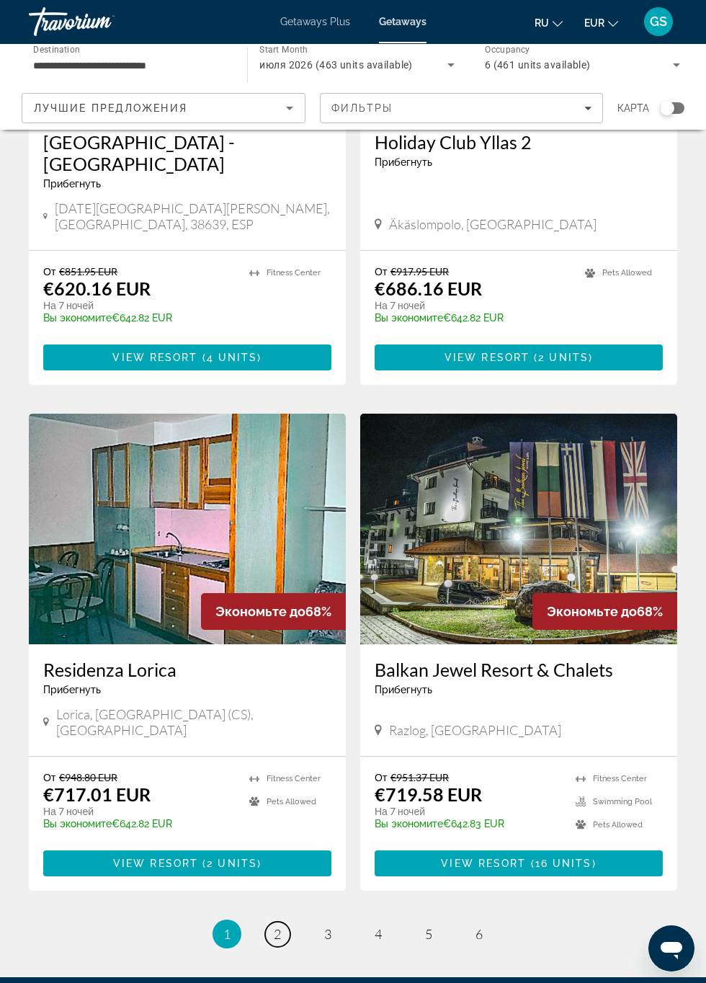
click at [288, 922] on link "page 2" at bounding box center [277, 934] width 25 height 25
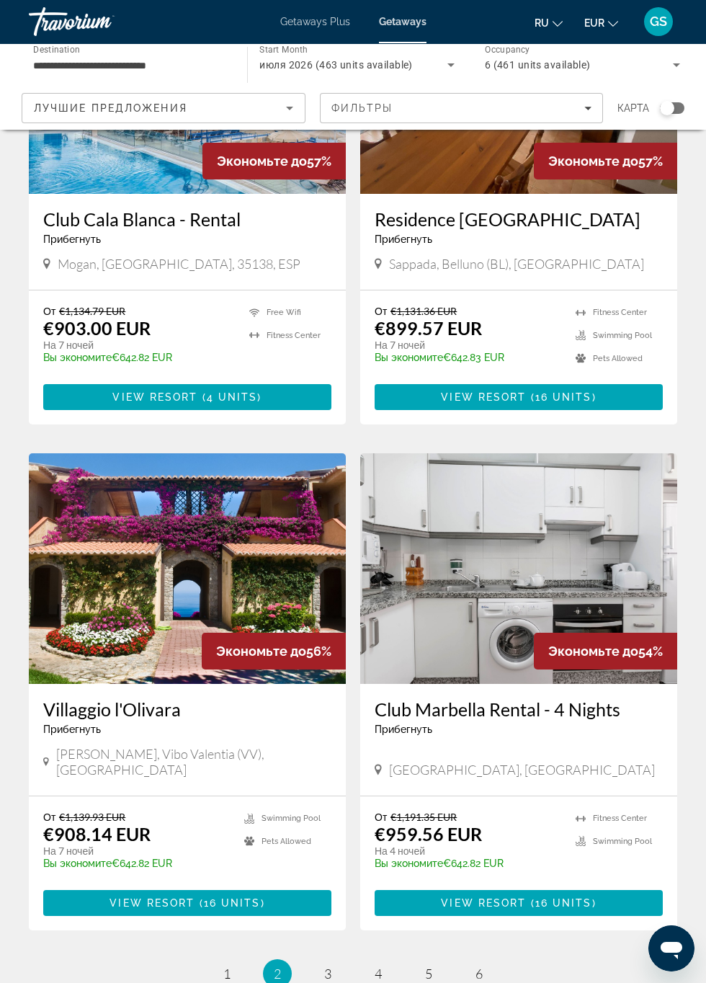
scroll to position [2232, 0]
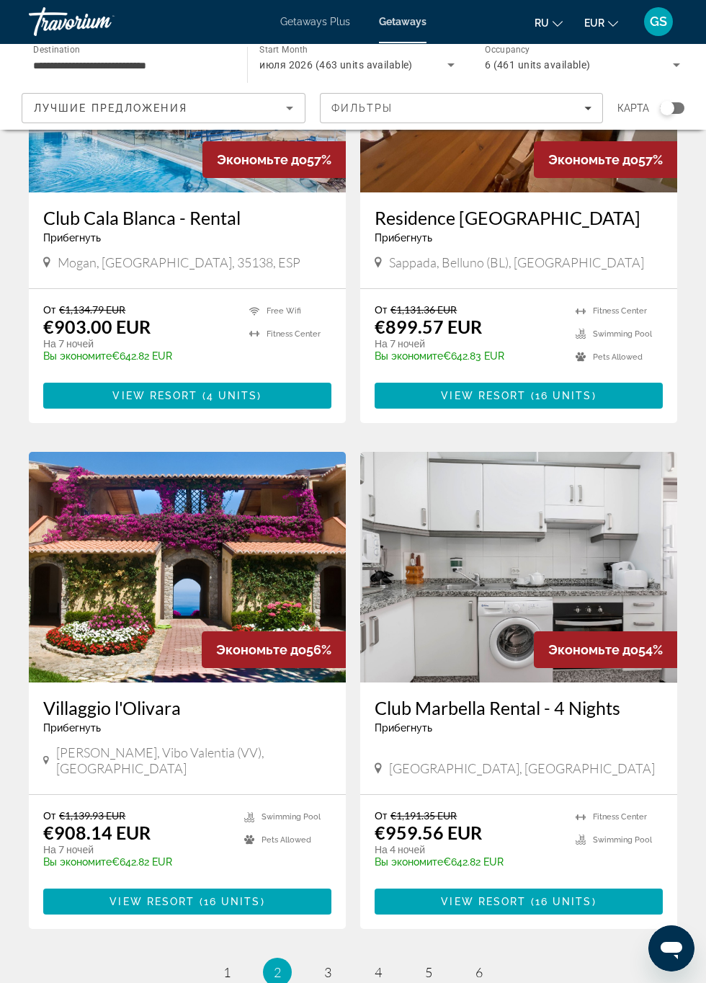
click at [238, 618] on img "Main content" at bounding box center [187, 567] width 317 height 231
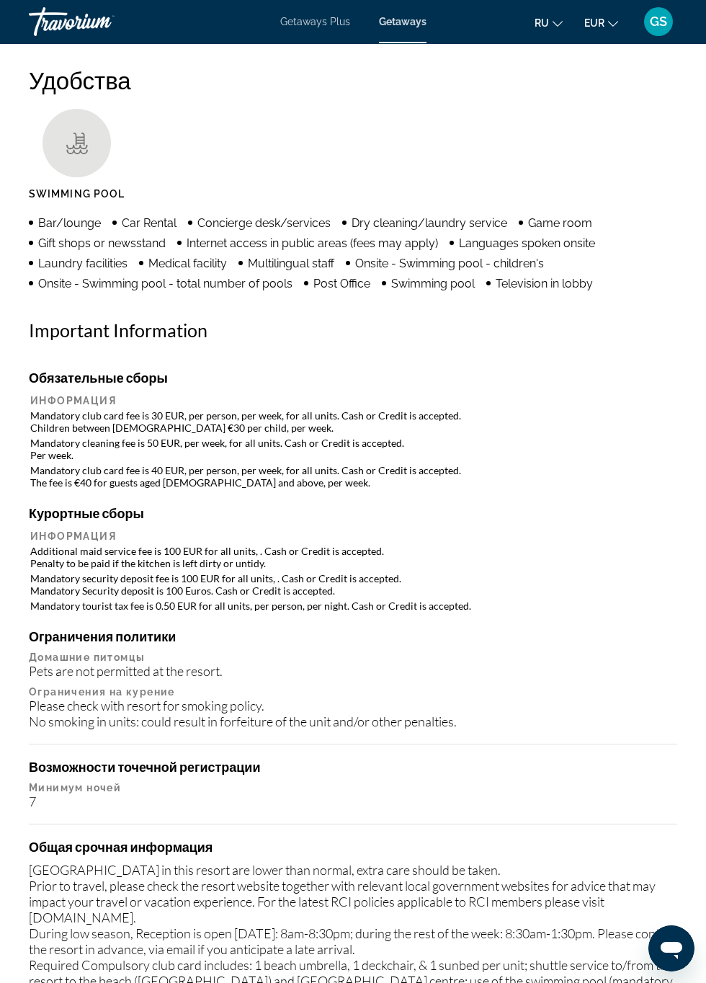
scroll to position [1544, 0]
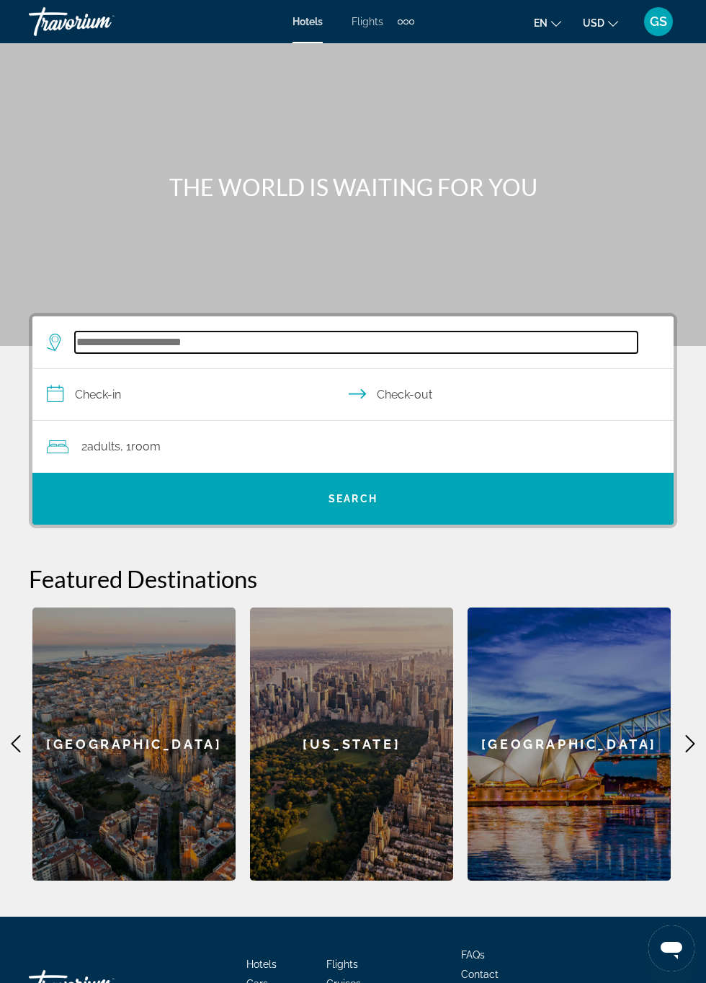
click at [226, 342] on input "Search hotel destination" at bounding box center [356, 342] width 563 height 22
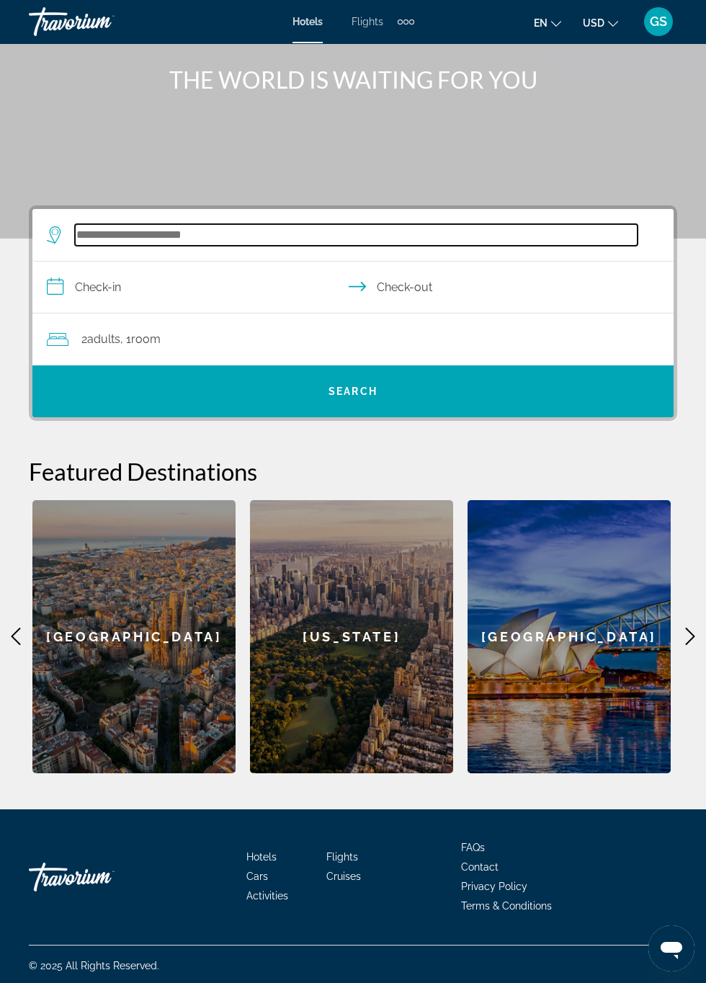
scroll to position [109, 0]
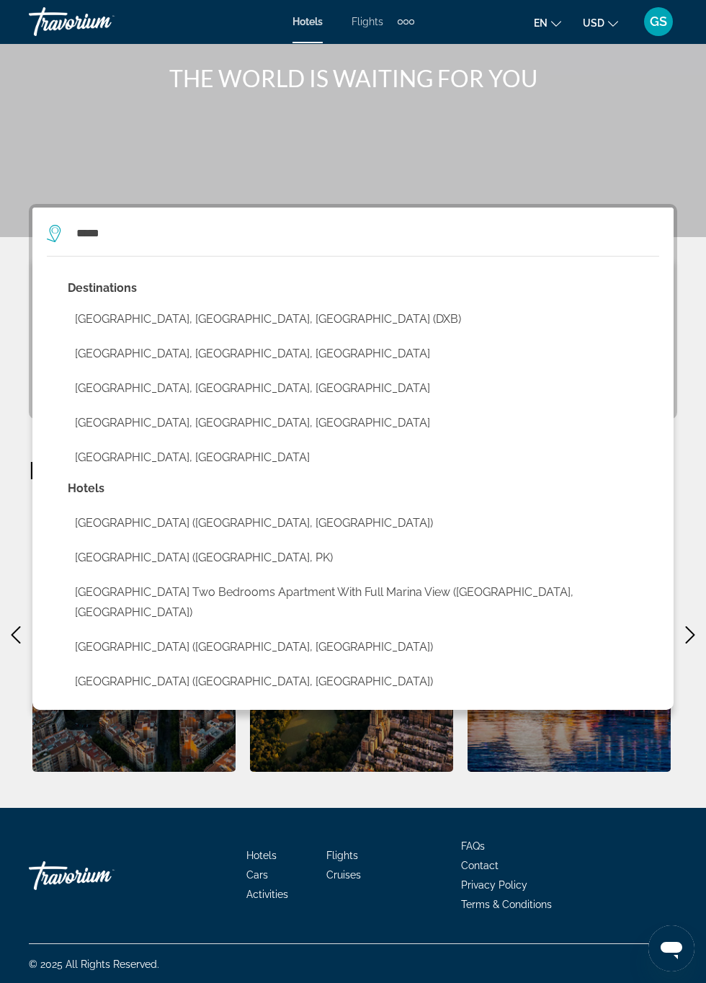
click at [303, 314] on button "[GEOGRAPHIC_DATA], [GEOGRAPHIC_DATA], [GEOGRAPHIC_DATA] (DXB)" at bounding box center [364, 319] width 592 height 27
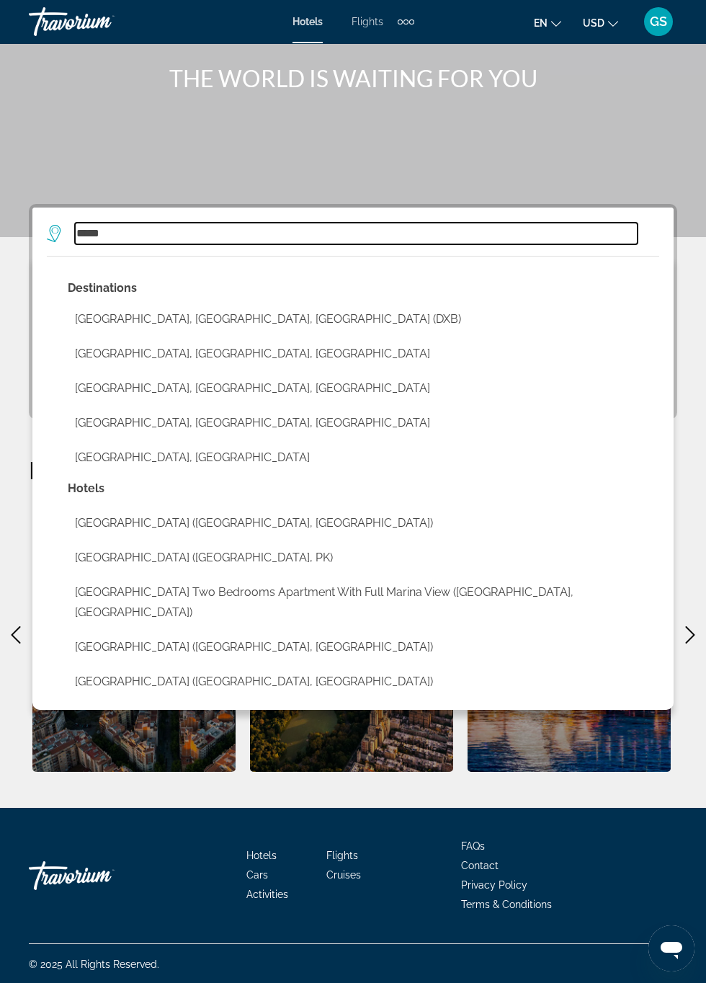
type input "**********"
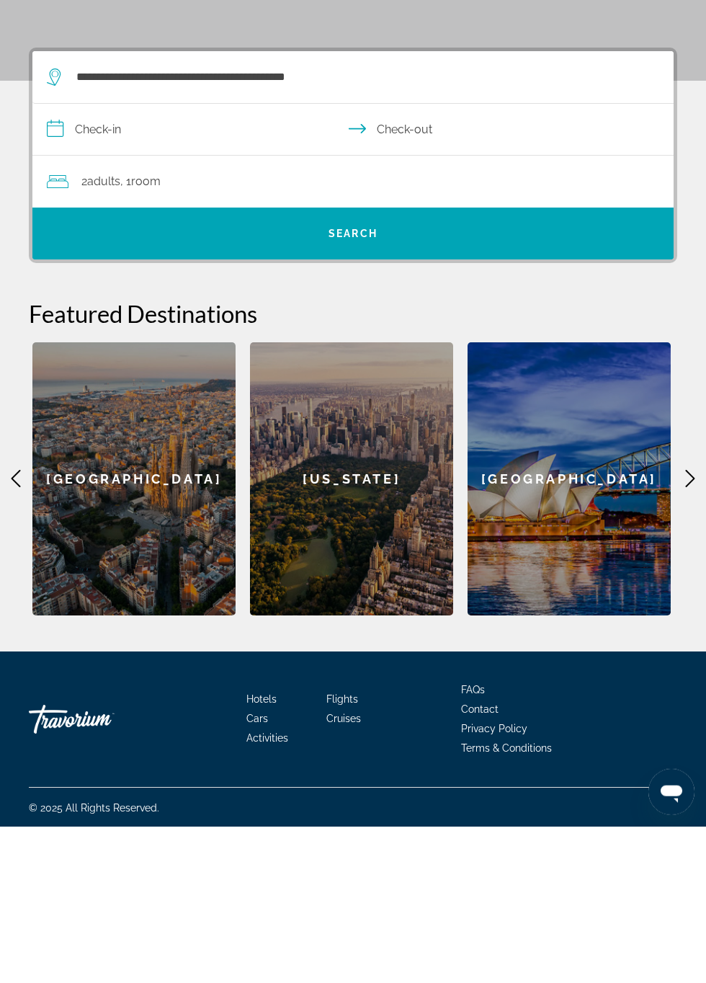
click at [124, 284] on input "**********" at bounding box center [355, 287] width 647 height 55
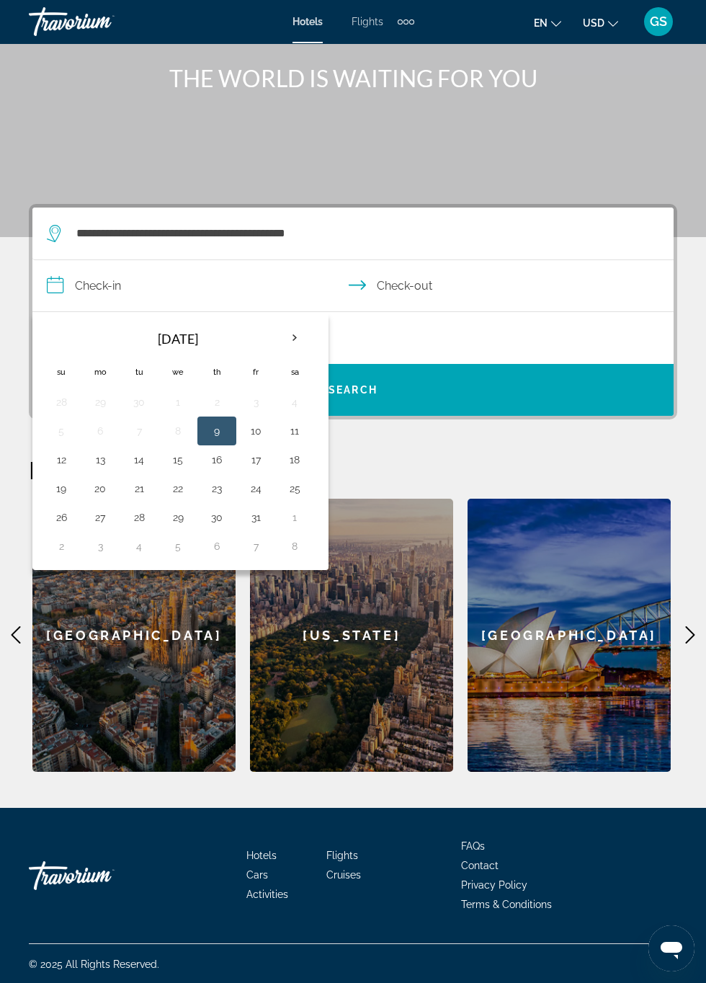
click at [406, 22] on div "Extra navigation items" at bounding box center [406, 21] width 5 height 5
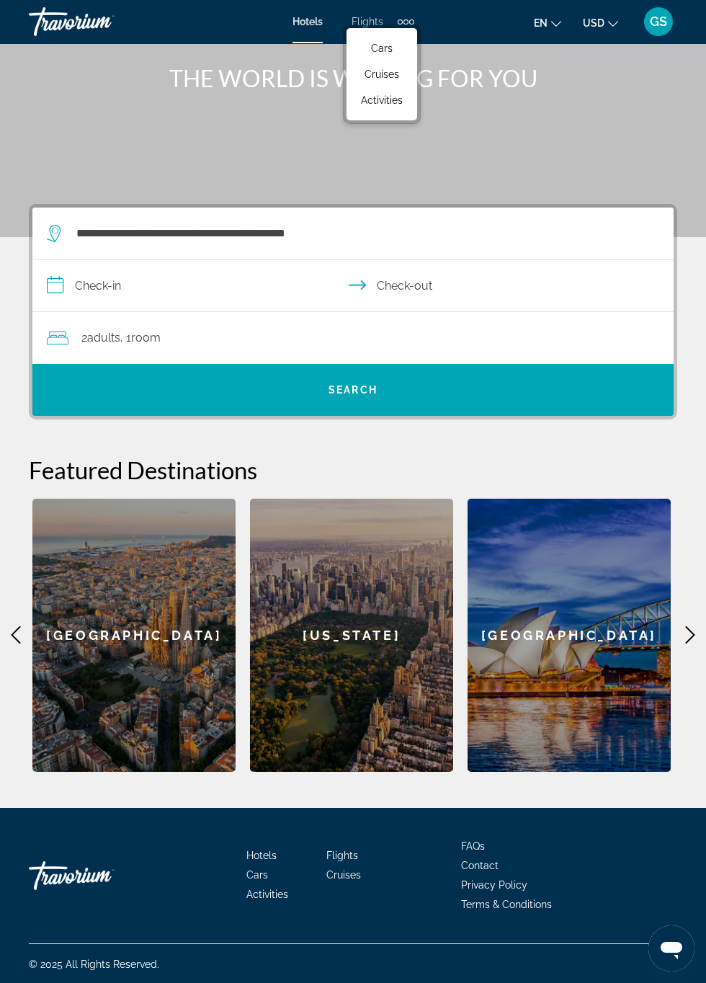
click at [381, 46] on span "Cars" at bounding box center [382, 49] width 22 height 12
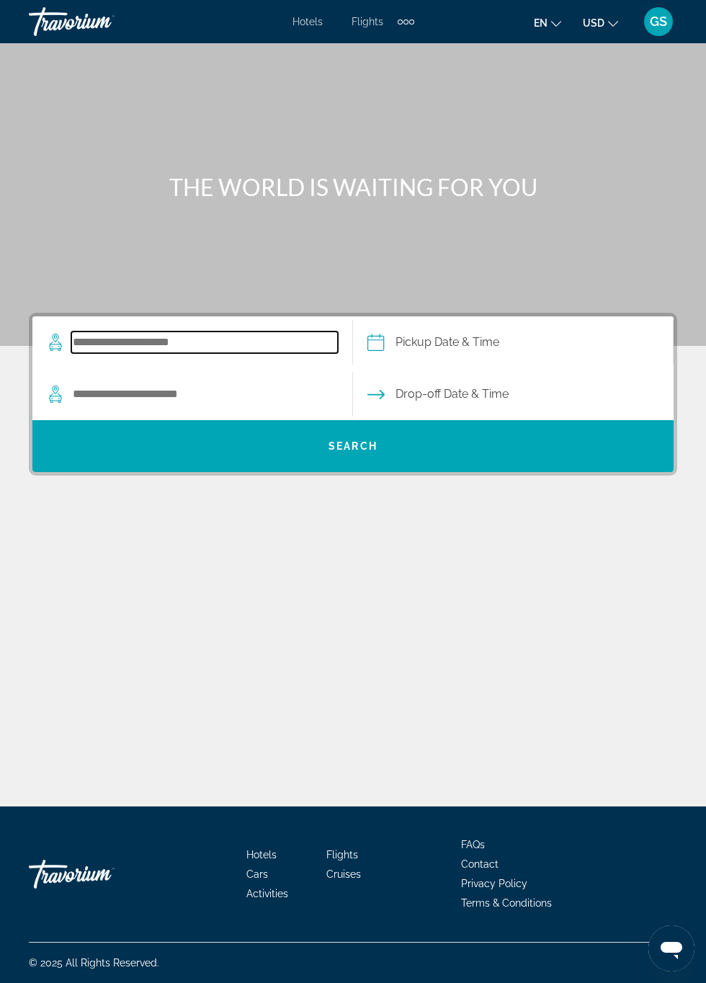
click at [165, 336] on input "Search pickup location" at bounding box center [204, 342] width 267 height 22
click at [379, 316] on input "Pickup date" at bounding box center [513, 344] width 326 height 56
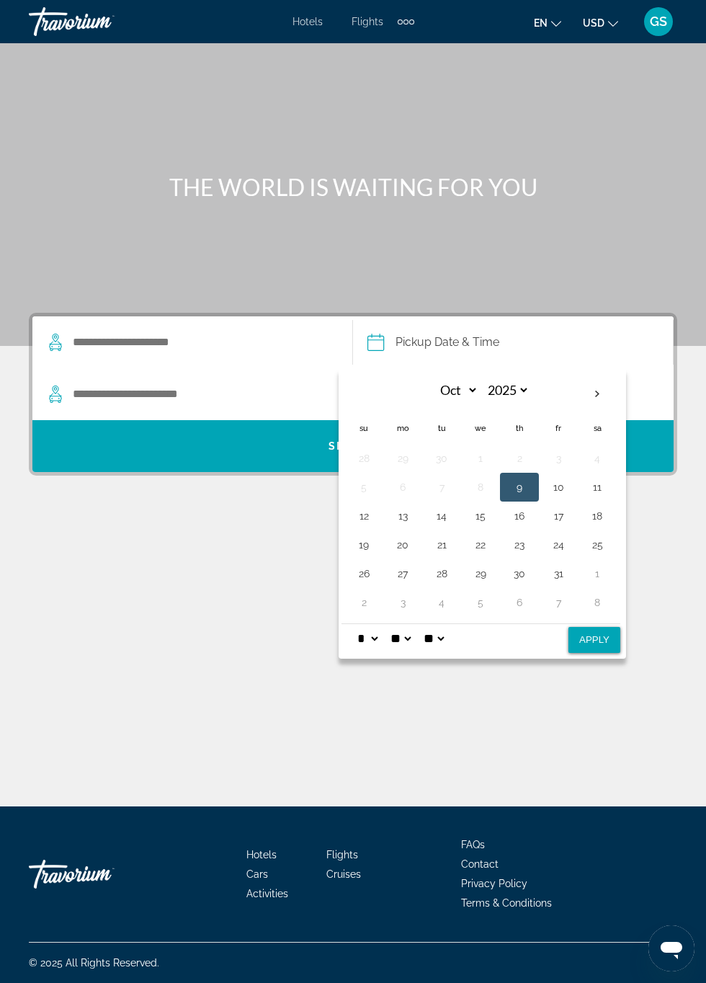
click at [600, 378] on th "Next month" at bounding box center [597, 394] width 39 height 32
click at [609, 378] on th "Next month" at bounding box center [597, 394] width 39 height 32
select select "**"
click at [445, 477] on button "9" at bounding box center [441, 487] width 23 height 20
click at [370, 506] on button "14" at bounding box center [363, 516] width 23 height 20
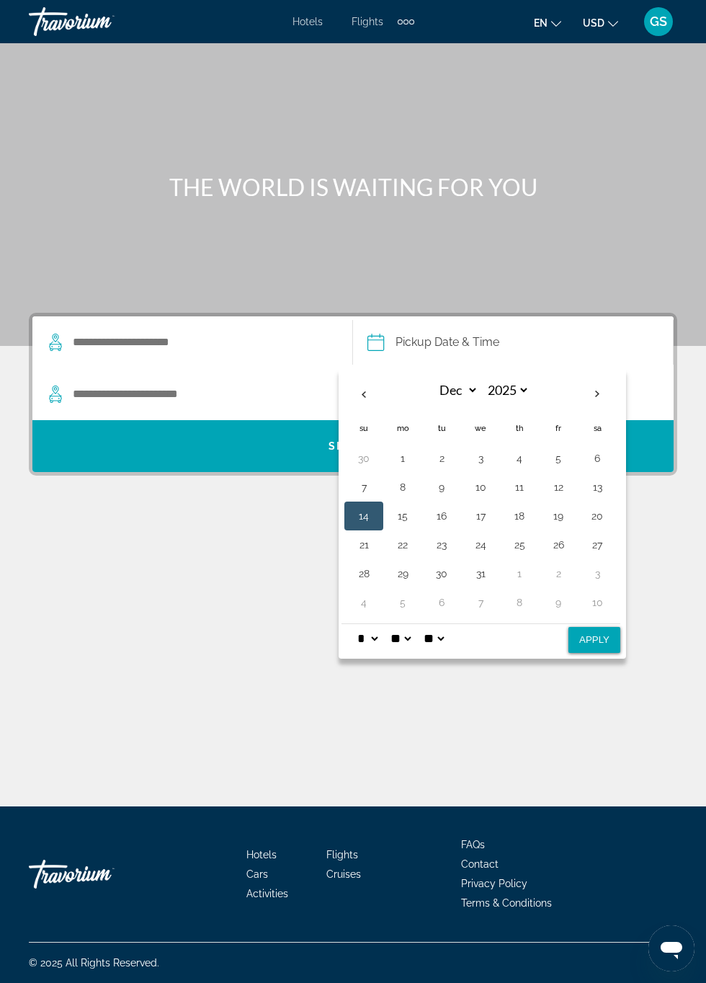
click at [436, 477] on button "9" at bounding box center [441, 487] width 23 height 20
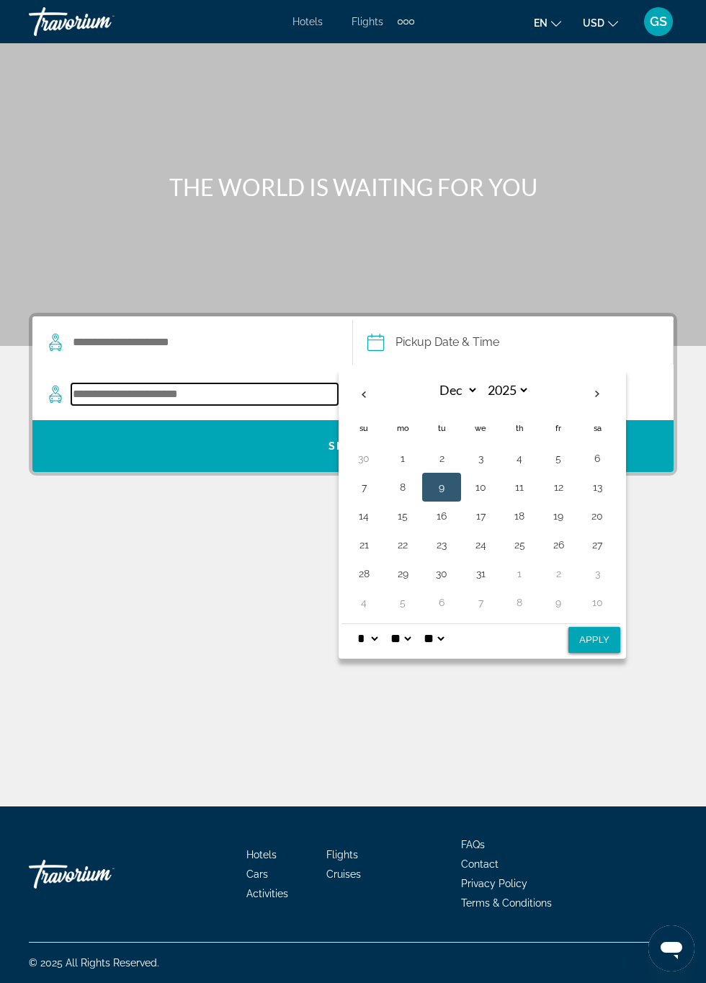
click at [176, 383] on input "Search dropoff location" at bounding box center [204, 394] width 267 height 22
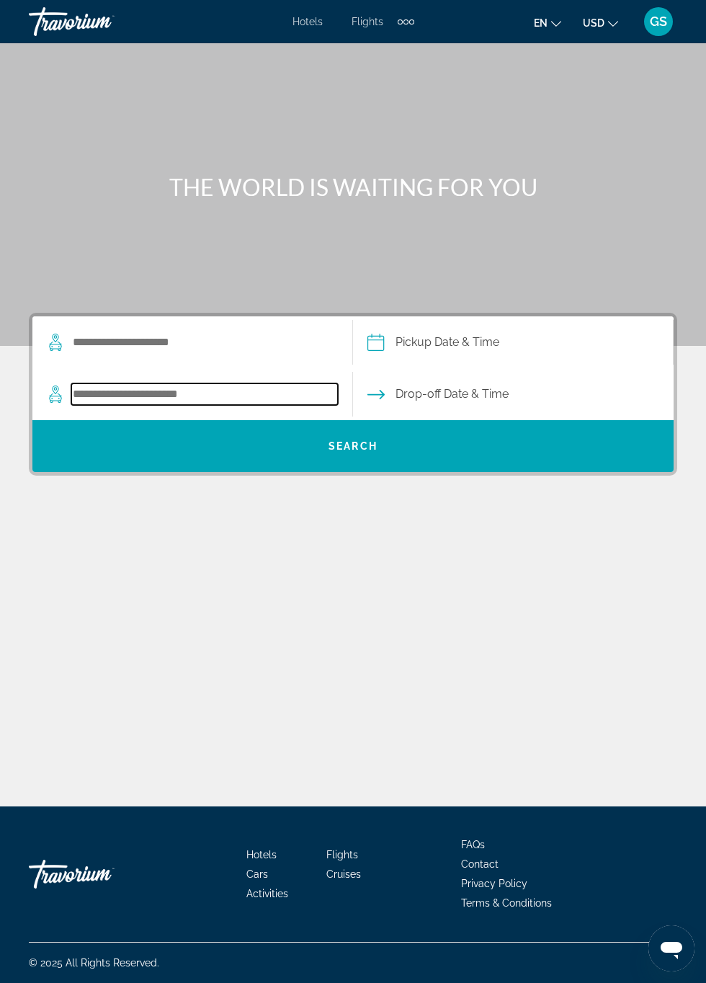
click at [163, 383] on input "Search dropoff location" at bounding box center [204, 394] width 267 height 22
click at [455, 316] on input "Pickup date" at bounding box center [513, 344] width 326 height 56
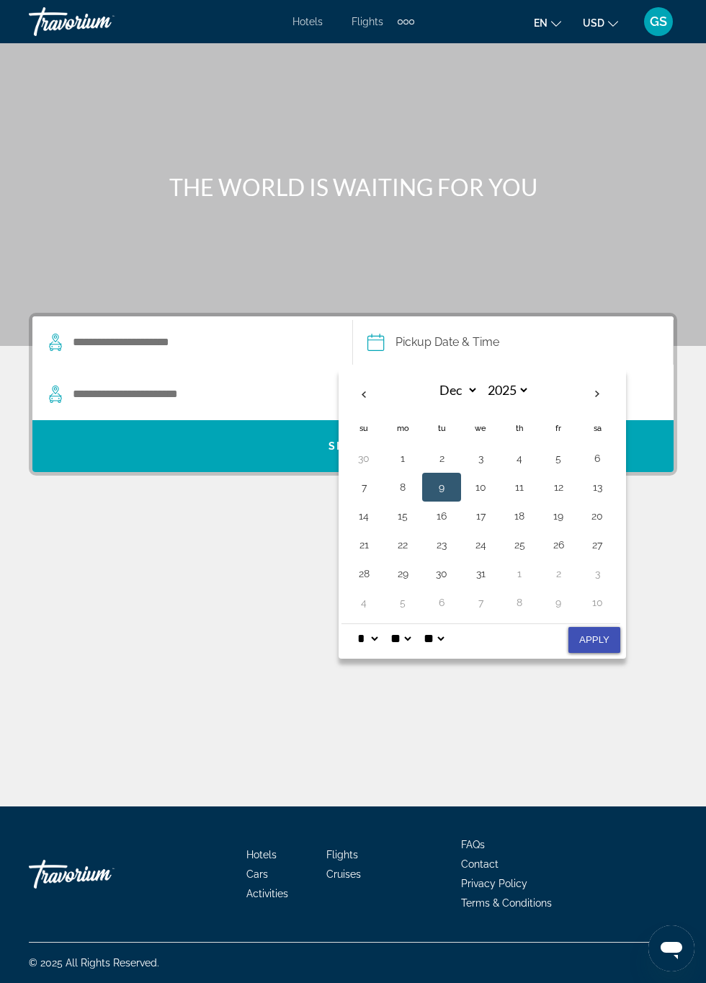
click at [601, 627] on button "Apply" at bounding box center [595, 640] width 52 height 26
type input "**********"
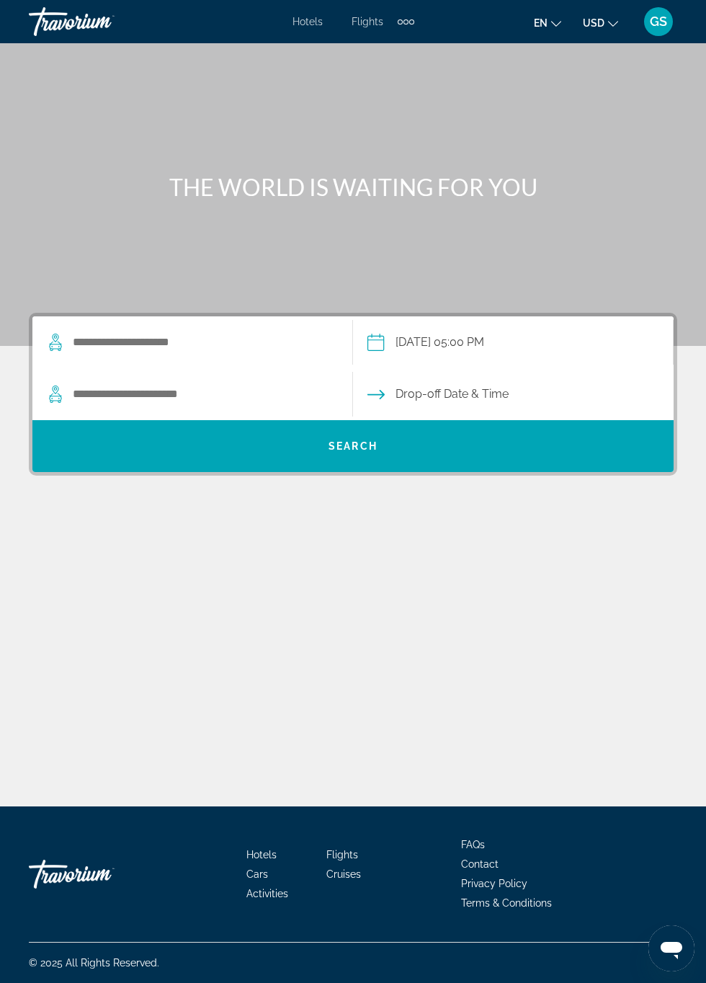
click at [347, 429] on span "Search" at bounding box center [352, 446] width 641 height 35
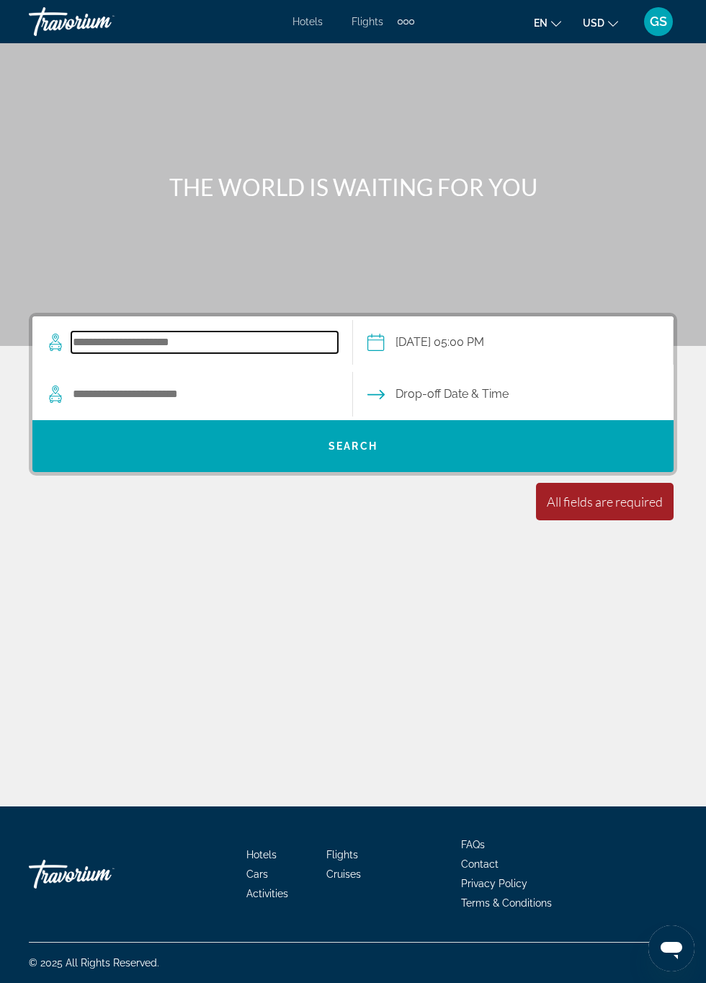
click at [131, 331] on input "Search pickup location" at bounding box center [204, 342] width 267 height 22
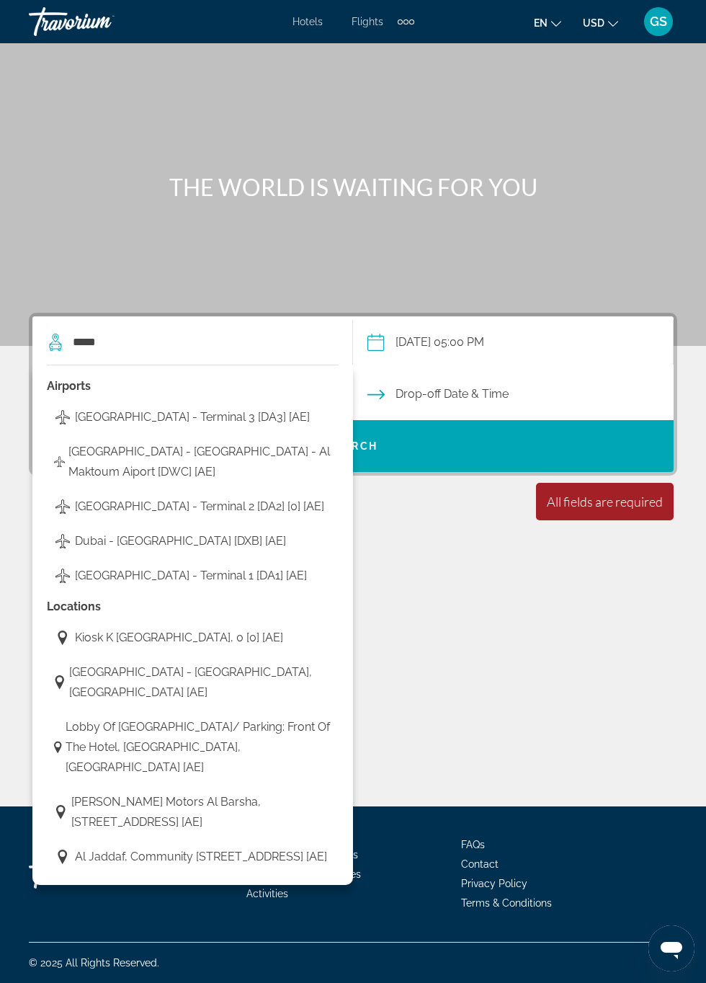
click at [264, 407] on span "[GEOGRAPHIC_DATA] - Terminal 3 [DA3] [AE]" at bounding box center [192, 417] width 235 height 20
type input "**********"
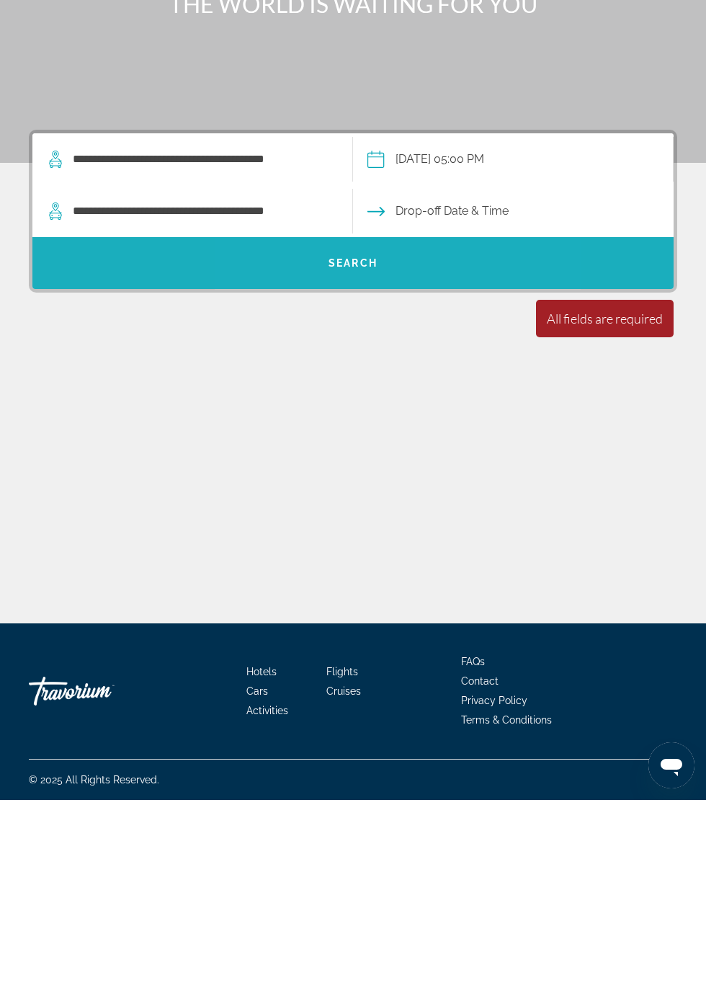
click at [360, 440] on span "Search" at bounding box center [353, 446] width 49 height 12
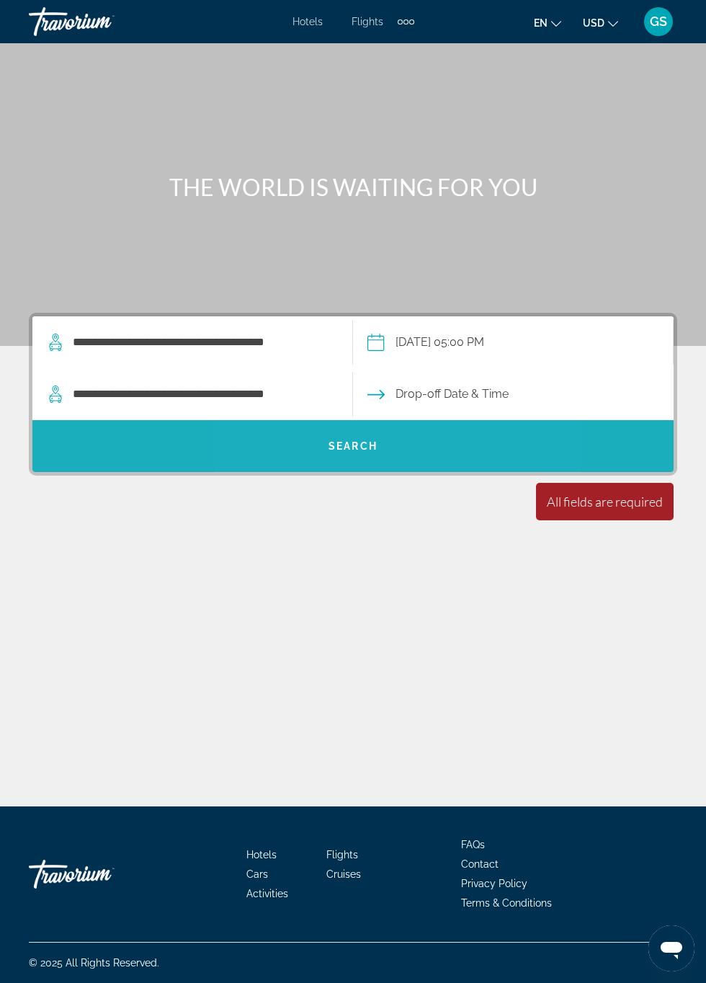
click at [359, 440] on span "Search" at bounding box center [353, 446] width 49 height 12
click at [334, 440] on span "Search" at bounding box center [353, 446] width 49 height 12
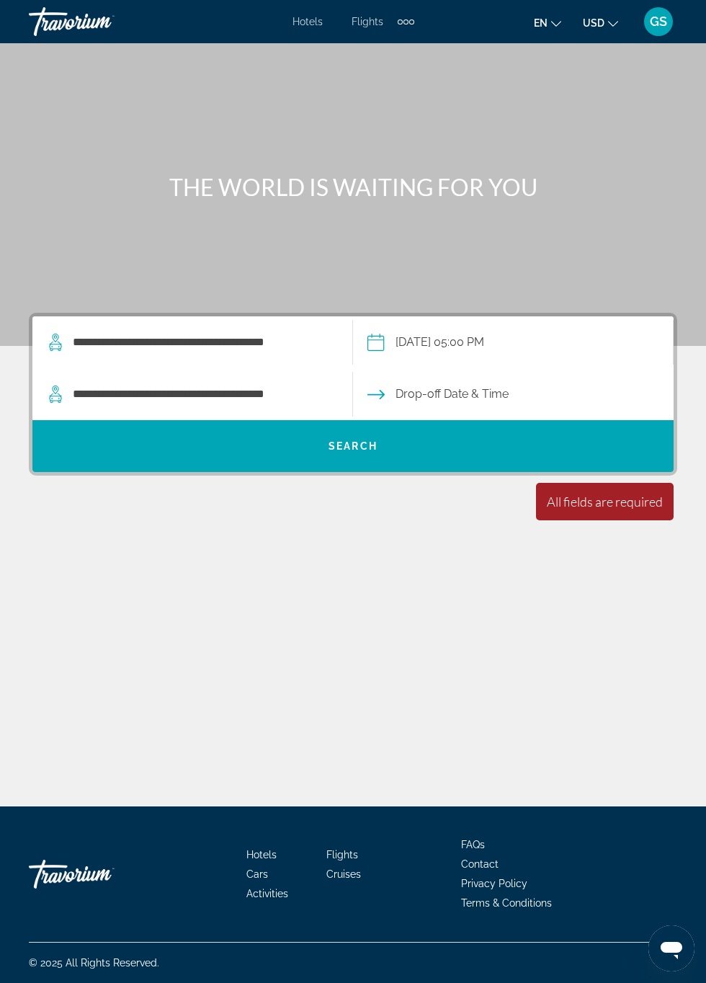
scroll to position [0, 0]
click at [23, 218] on div "Main content" at bounding box center [353, 173] width 706 height 346
click at [16, 806] on div "**********" at bounding box center [353, 424] width 706 height 763
click at [324, 506] on div "**********" at bounding box center [353, 466] width 706 height 307
